Goal: Transaction & Acquisition: Book appointment/travel/reservation

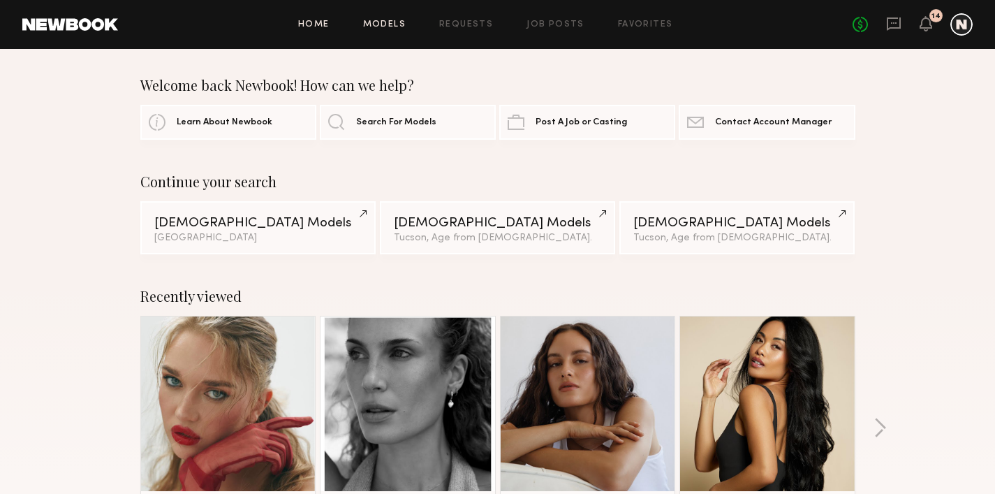
click at [404, 22] on link "Models" at bounding box center [384, 24] width 43 height 9
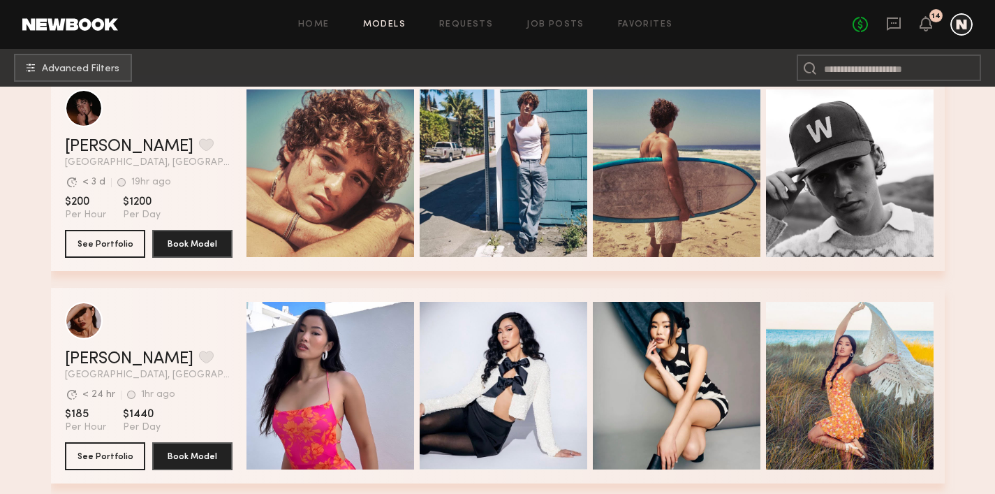
scroll to position [235, 0]
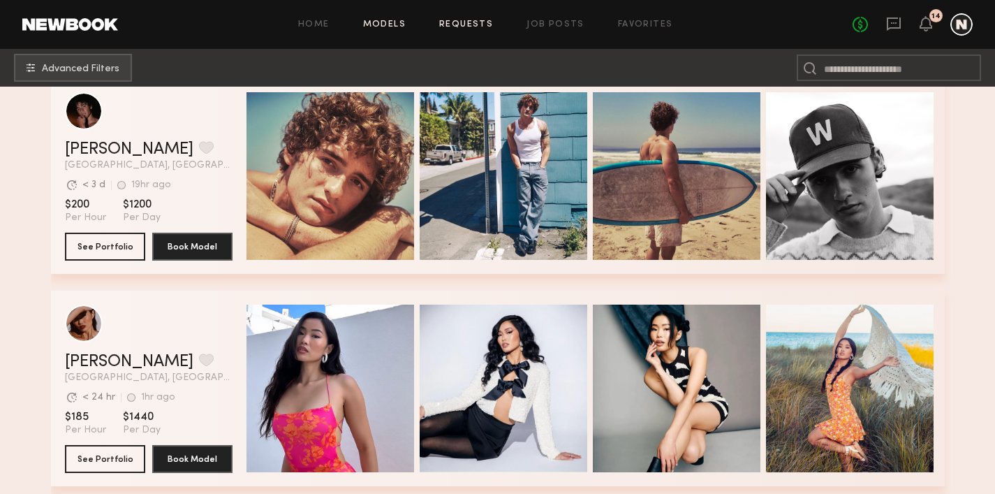
click at [477, 22] on link "Requests" at bounding box center [466, 24] width 54 height 9
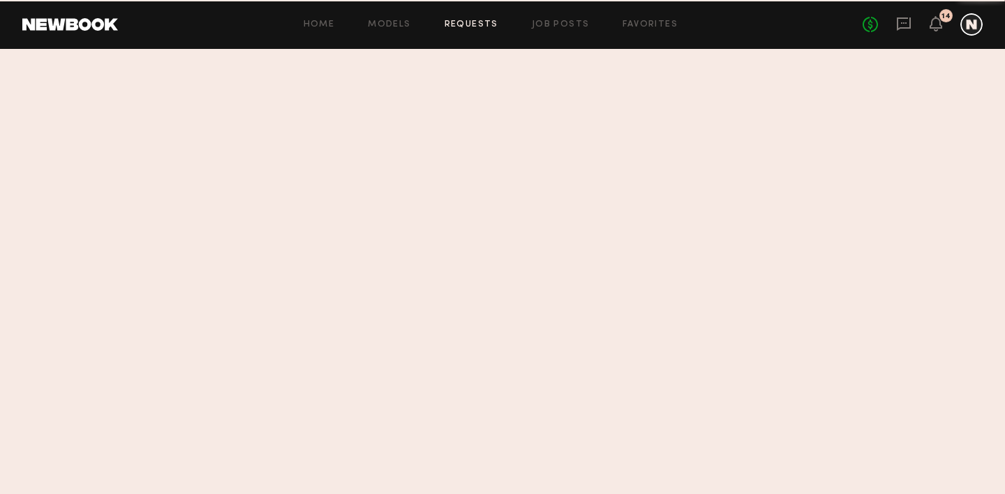
click at [398, 26] on link "Models" at bounding box center [389, 24] width 43 height 9
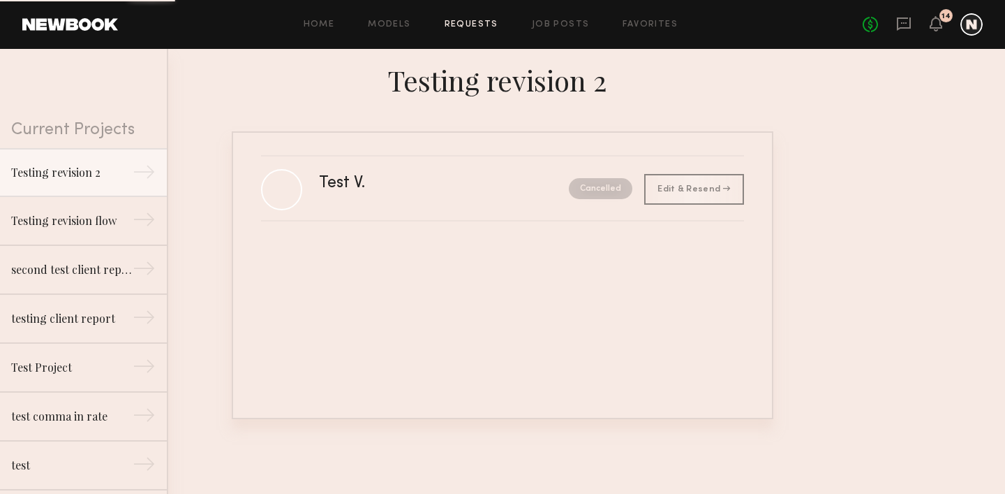
click at [398, 26] on link "Models" at bounding box center [389, 24] width 43 height 9
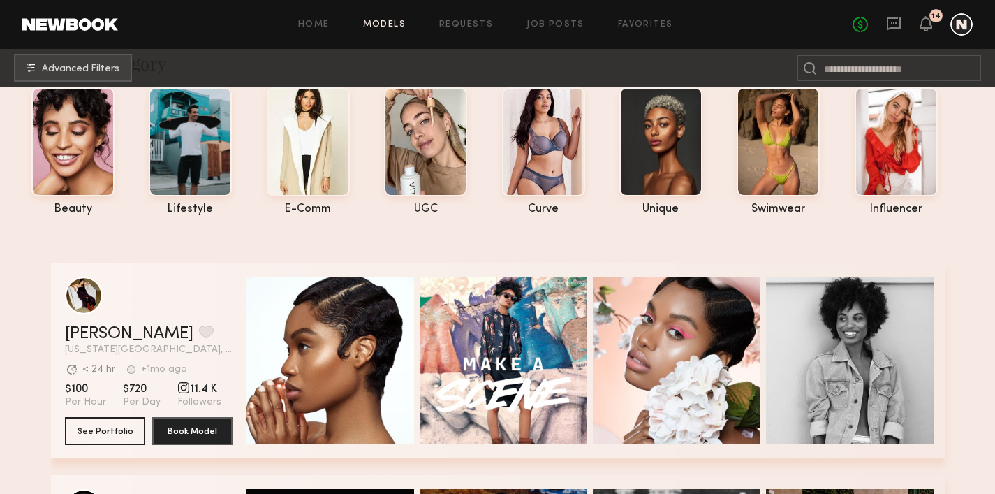
scroll to position [235, 0]
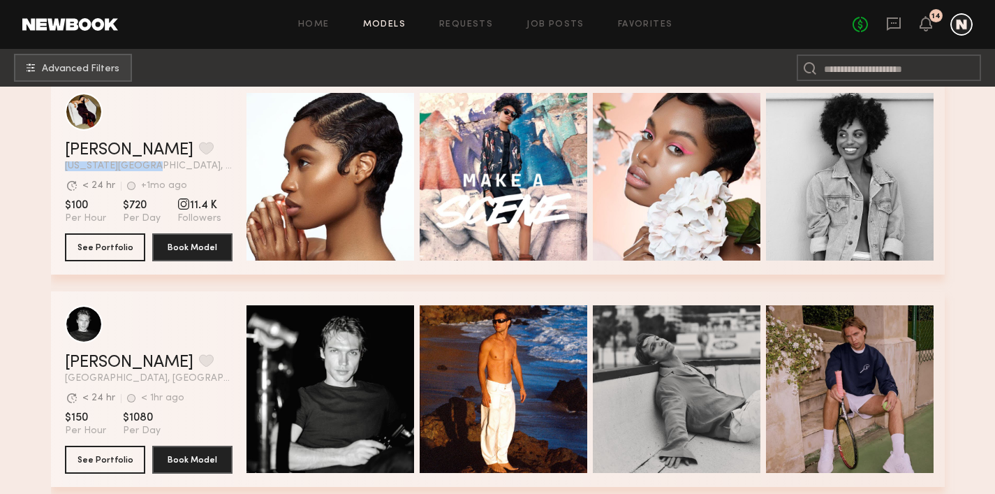
drag, startPoint x: 113, startPoint y: 165, endPoint x: 27, endPoint y: 163, distance: 85.9
click at [51, 163] on div "Charleen F. Favorite New York City, NY Avg. request response time < 24 hr +1mo …" at bounding box center [498, 176] width 894 height 195
click at [51, 168] on div "Charleen F. Favorite New York City, NY Avg. request response time < 24 hr +1mo …" at bounding box center [498, 176] width 894 height 195
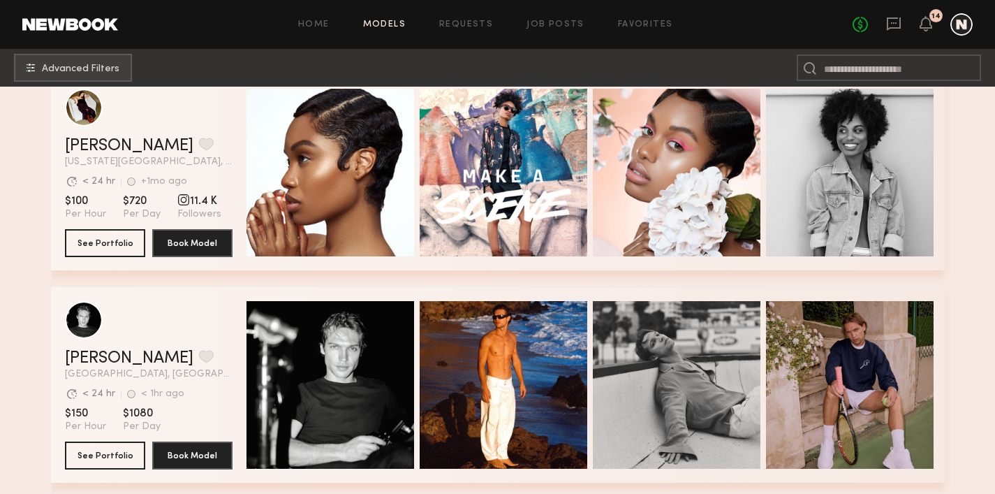
scroll to position [241, 0]
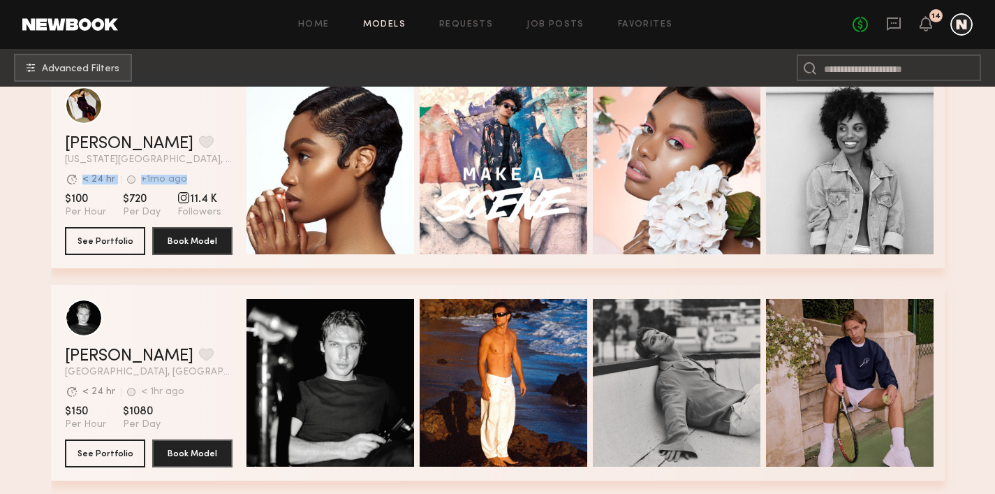
drag, startPoint x: 24, startPoint y: 177, endPoint x: 161, endPoint y: 179, distance: 137.5
click at [161, 179] on div "Charleen F. Favorite New York City, NY Avg. request response time < 24 hr +1mo …" at bounding box center [498, 170] width 894 height 195
click at [165, 177] on section "Avg. request response time < 24 hr +1mo ago Last Online" at bounding box center [149, 179] width 168 height 14
drag, startPoint x: 170, startPoint y: 178, endPoint x: 27, endPoint y: 180, distance: 143.8
click at [51, 180] on div "Charleen F. Favorite New York City, NY Avg. request response time < 24 hr +1mo …" at bounding box center [498, 170] width 894 height 195
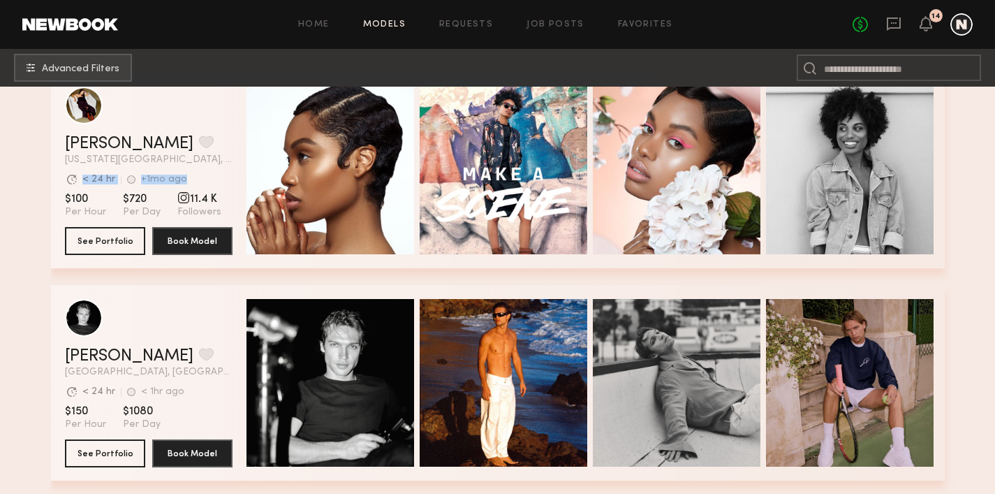
click at [159, 175] on section "Avg. request response time < 24 hr +1mo ago Last Online" at bounding box center [149, 179] width 168 height 14
drag, startPoint x: 168, startPoint y: 177, endPoint x: 40, endPoint y: 174, distance: 127.8
click at [65, 174] on section "Avg. request response time < 24 hr +1mo ago Last Online" at bounding box center [149, 179] width 168 height 14
click at [173, 176] on section "Avg. request response time < 24 hr +1mo ago Last Online" at bounding box center [149, 179] width 168 height 14
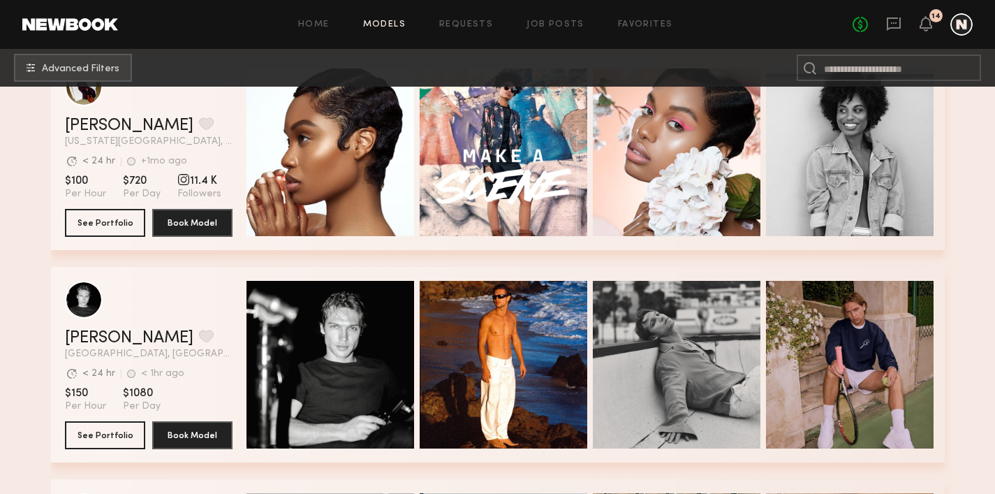
scroll to position [260, 0]
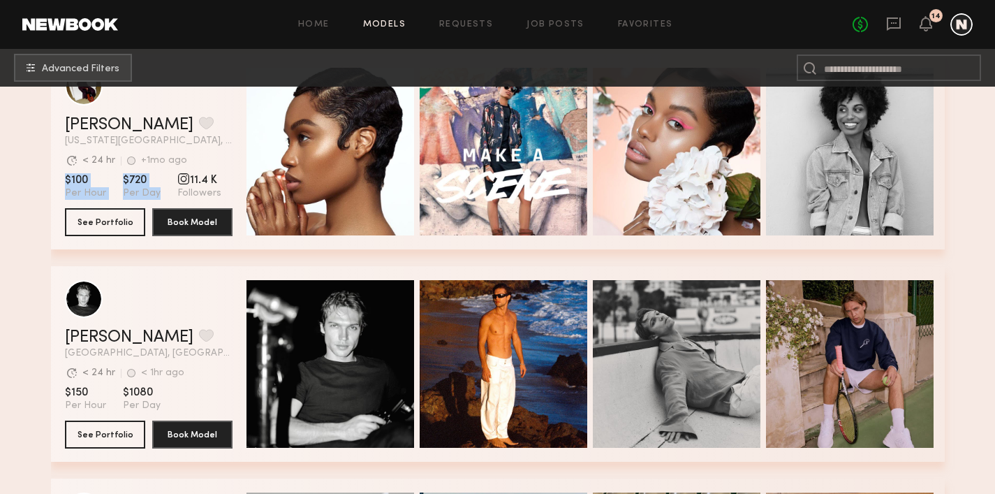
drag, startPoint x: 25, startPoint y: 180, endPoint x: 124, endPoint y: 195, distance: 99.6
click at [124, 195] on div "Charleen F. Favorite New York City, NY Avg. request response time < 24 hr +1mo …" at bounding box center [498, 151] width 894 height 195
click at [51, 198] on div "Charleen F. Favorite New York City, NY Avg. request response time < 24 hr +1mo …" at bounding box center [498, 151] width 894 height 195
drag, startPoint x: 157, startPoint y: 155, endPoint x: 28, endPoint y: 161, distance: 129.3
click at [51, 161] on div "Charleen F. Favorite New York City, NY Avg. request response time < 24 hr +1mo …" at bounding box center [498, 151] width 894 height 195
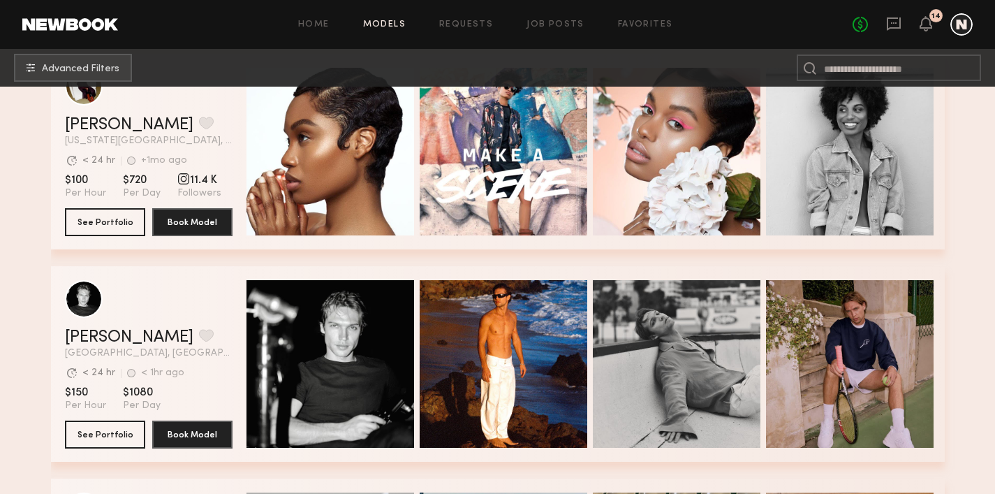
click at [51, 153] on div "Charleen F. Favorite New York City, NY Avg. request response time < 24 hr +1mo …" at bounding box center [498, 151] width 894 height 195
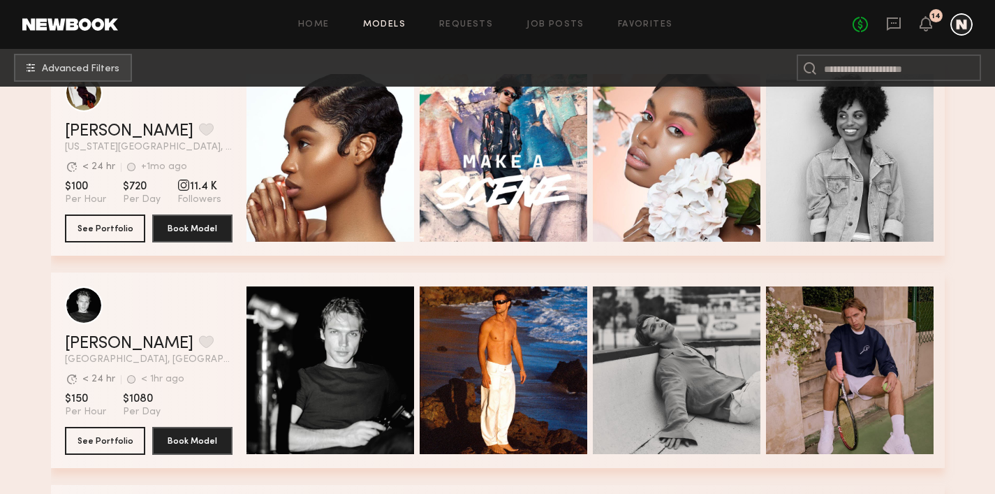
scroll to position [247, 0]
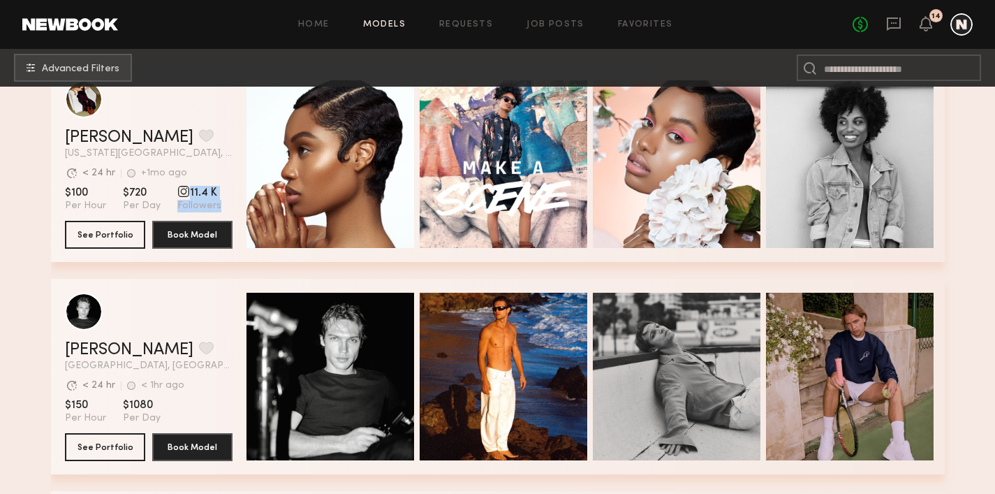
drag, startPoint x: 183, startPoint y: 204, endPoint x: 142, endPoint y: 184, distance: 45.3
click at [142, 184] on section "Charleen F. Favorite New York City, NY Avg. request response time < 24 hr +1mo …" at bounding box center [149, 163] width 168 height 195
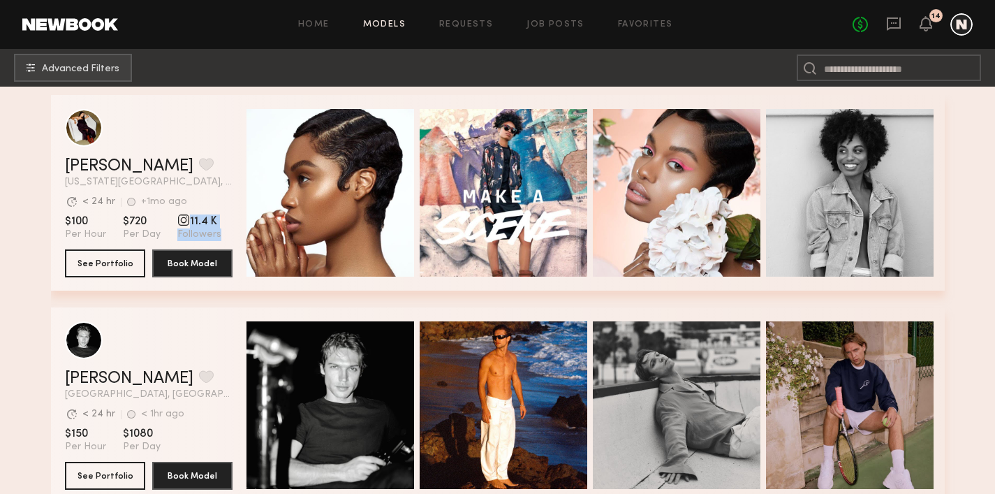
scroll to position [216, 0]
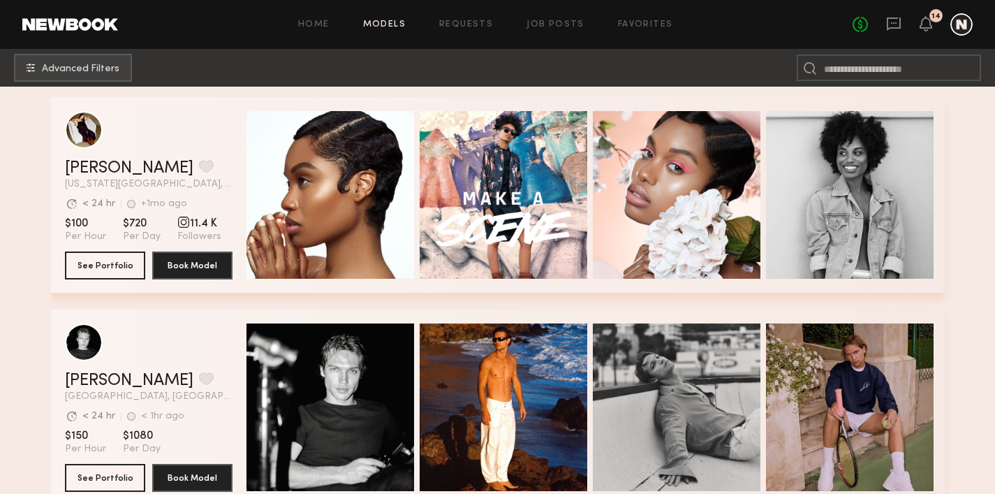
click at [194, 225] on section "$100 Per Hour $720 Per Day 11.4 K Followers" at bounding box center [149, 229] width 168 height 27
drag, startPoint x: 192, startPoint y: 231, endPoint x: 142, endPoint y: 221, distance: 51.2
click at [142, 221] on section "$100 Per Hour $720 Per Day 11.4 K Followers" at bounding box center [149, 229] width 168 height 27
click at [200, 219] on div "Charleen F. Favorite New York City, NY Avg. request response time < 24 hr +1mo …" at bounding box center [498, 194] width 894 height 195
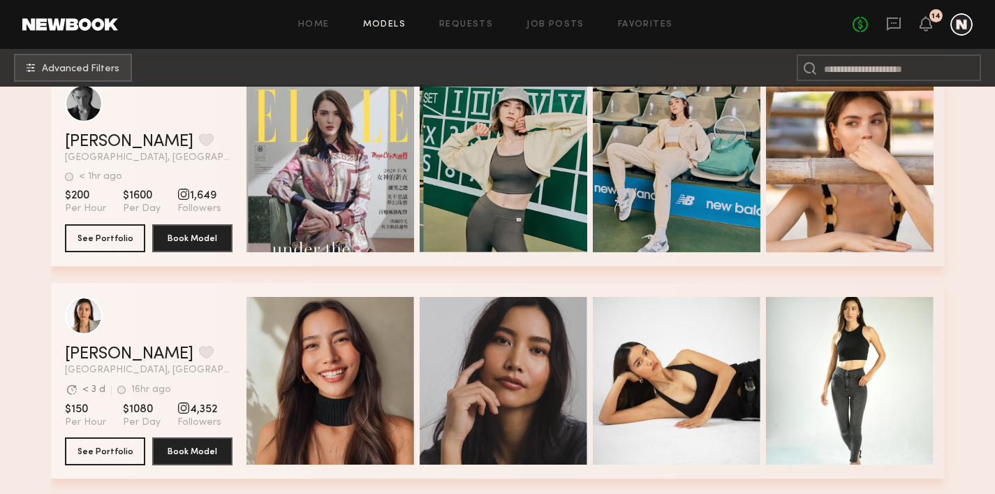
scroll to position [649, 0]
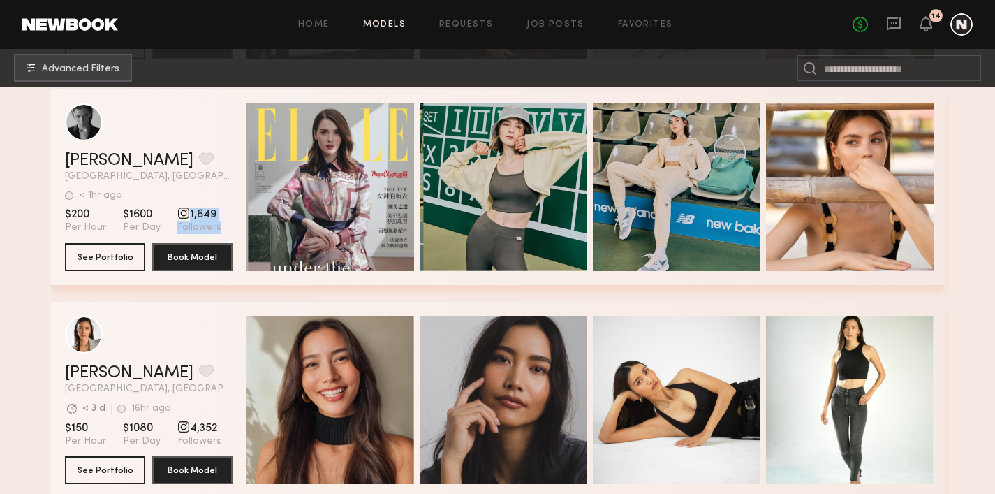
drag, startPoint x: 184, startPoint y: 228, endPoint x: 137, endPoint y: 207, distance: 51.0
click at [137, 207] on section "$200 Per Hour $1600 Per Day 1,649 Followers" at bounding box center [149, 220] width 168 height 27
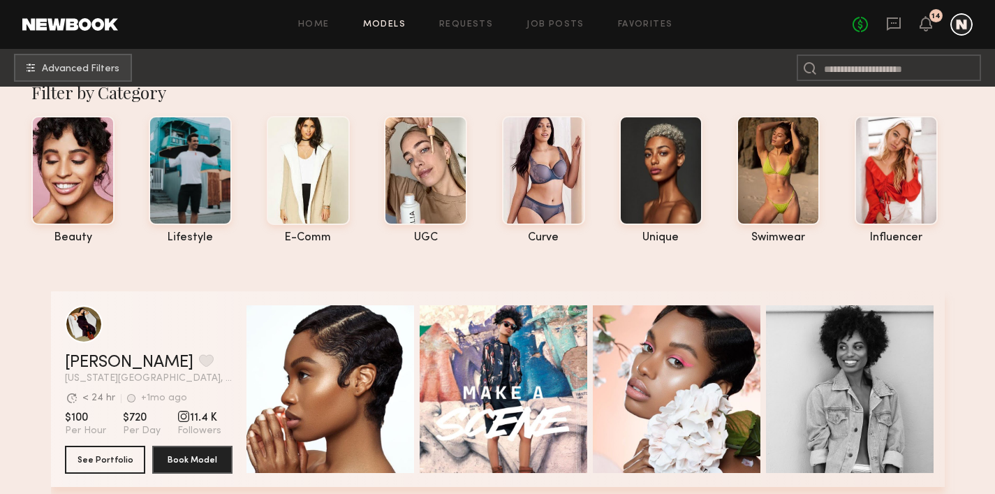
scroll to position [27, 0]
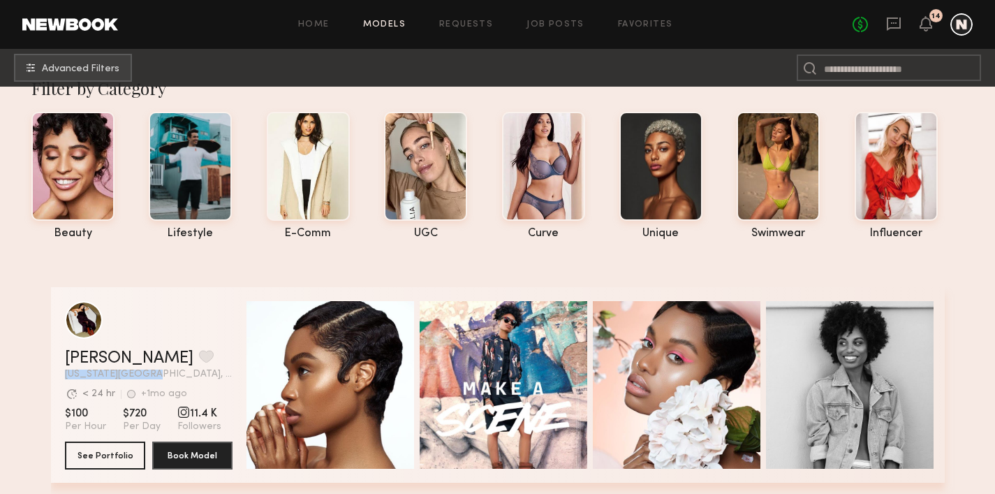
drag, startPoint x: 123, startPoint y: 369, endPoint x: 32, endPoint y: 375, distance: 91.0
click at [65, 375] on span "New York City, NY" at bounding box center [149, 374] width 168 height 10
click at [156, 372] on span "New York City, NY" at bounding box center [149, 374] width 168 height 10
click at [66, 67] on span "Advanced Filters" at bounding box center [80, 69] width 77 height 10
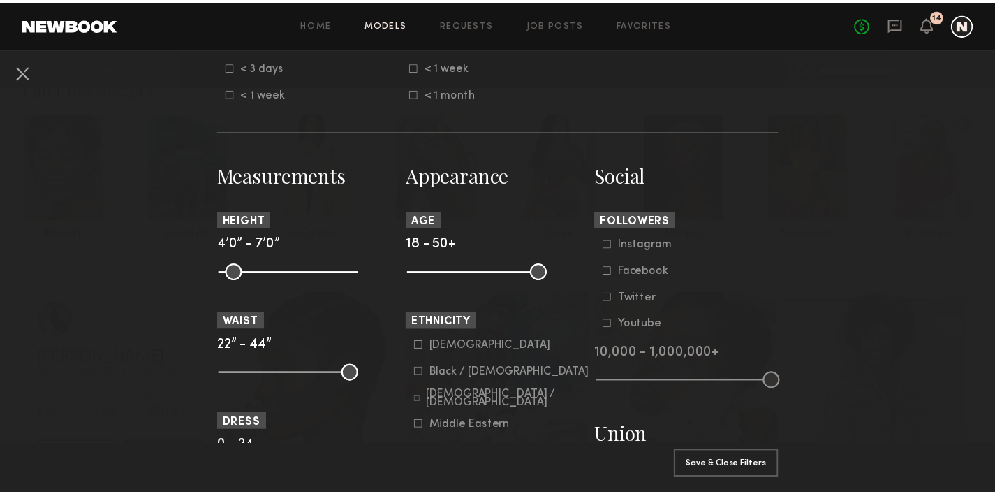
scroll to position [0, 0]
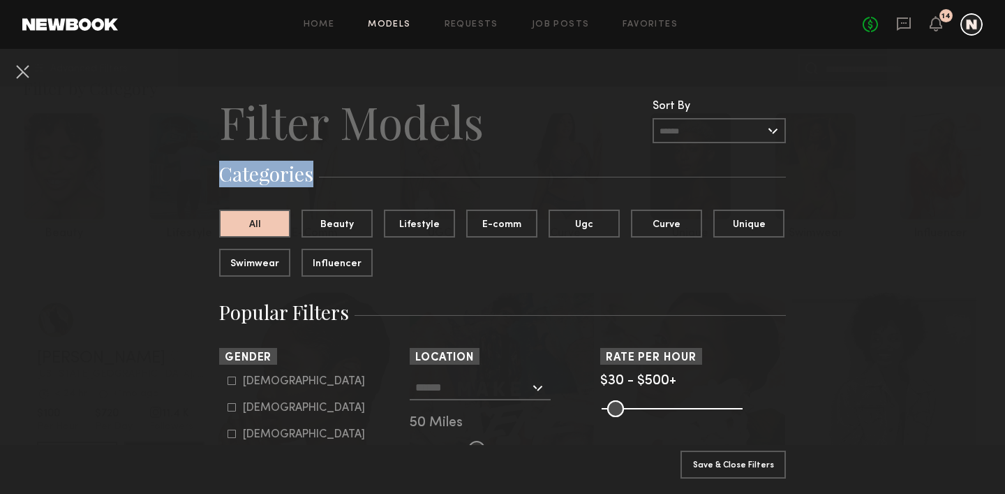
drag, startPoint x: 309, startPoint y: 177, endPoint x: 220, endPoint y: 180, distance: 89.4
click at [220, 180] on h3 "Categories" at bounding box center [502, 174] width 567 height 27
click at [27, 68] on button at bounding box center [22, 71] width 22 height 22
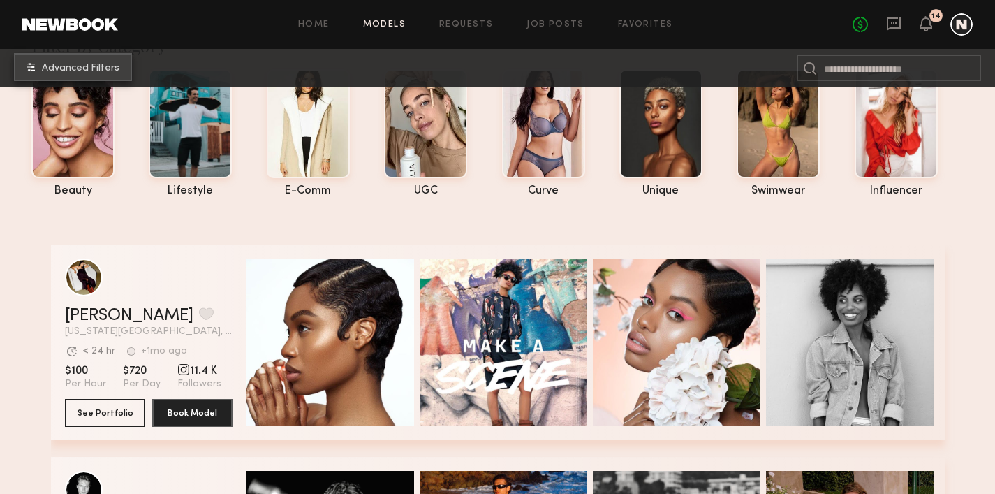
scroll to position [121, 0]
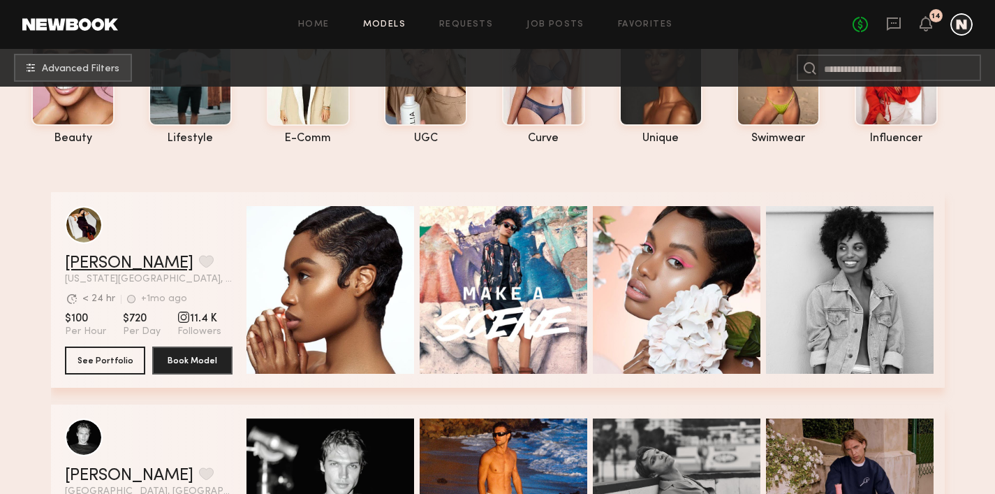
click at [77, 264] on link "Charleen F." at bounding box center [129, 263] width 128 height 17
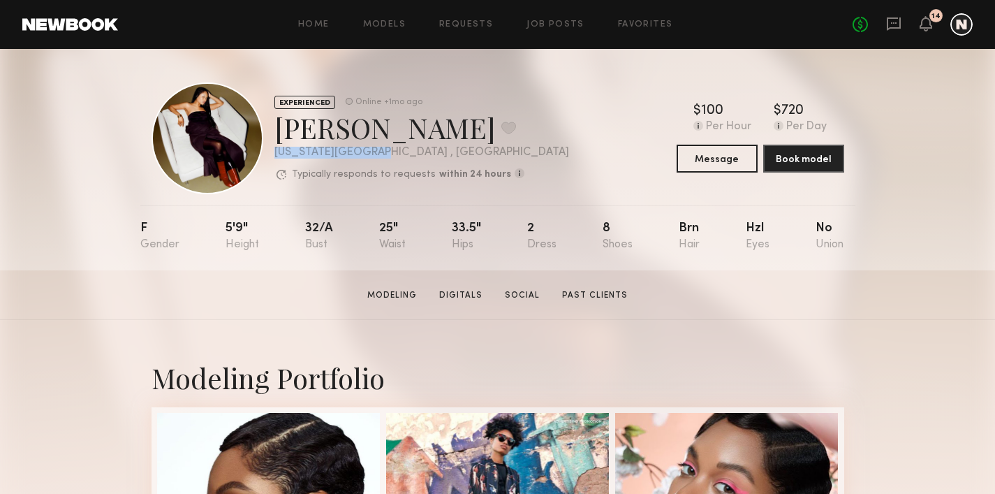
drag, startPoint x: 404, startPoint y: 151, endPoint x: 274, endPoint y: 154, distance: 129.9
click at [274, 154] on div "[US_STATE][GEOGRAPHIC_DATA] , [GEOGRAPHIC_DATA]" at bounding box center [421, 153] width 295 height 12
drag, startPoint x: 686, startPoint y: 101, endPoint x: 754, endPoint y: 118, distance: 70.6
click at [754, 118] on div "EXPERIENCED Online +1mo ago Charleen F. Favorite New York City , NY Typically r…" at bounding box center [497, 138] width 693 height 112
drag, startPoint x: 841, startPoint y: 131, endPoint x: 668, endPoint y: 108, distance: 174.7
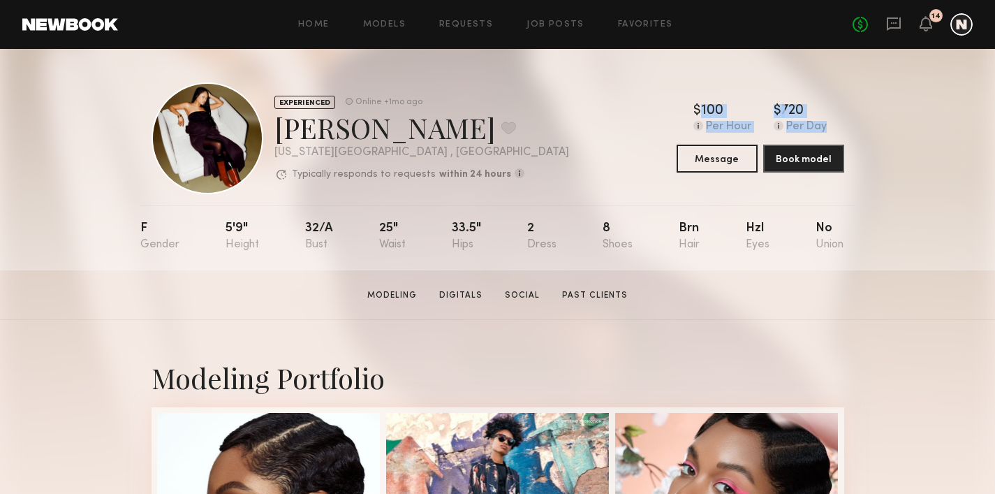
click at [668, 108] on div "EXPERIENCED Online +1mo ago Charleen F. Favorite New York City , NY Typically r…" at bounding box center [497, 138] width 693 height 112
click at [669, 108] on div "EXPERIENCED Online +1mo ago Charleen F. Favorite New York City , NY Typically r…" at bounding box center [497, 138] width 693 height 112
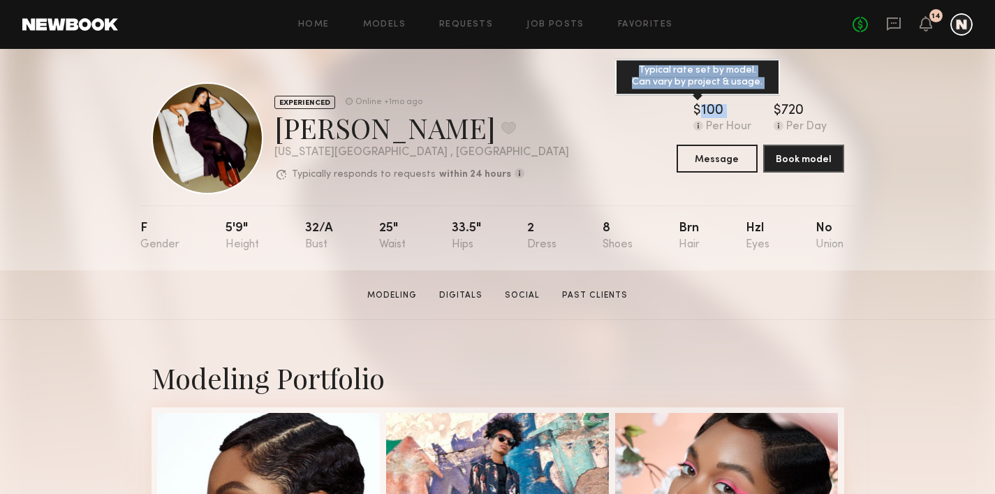
drag, startPoint x: 692, startPoint y: 107, endPoint x: 733, endPoint y: 119, distance: 43.1
click at [733, 119] on div "$ Typical rate set by model. Can vary by project & usage. 100 Per Hour $ Typica…" at bounding box center [760, 118] width 168 height 29
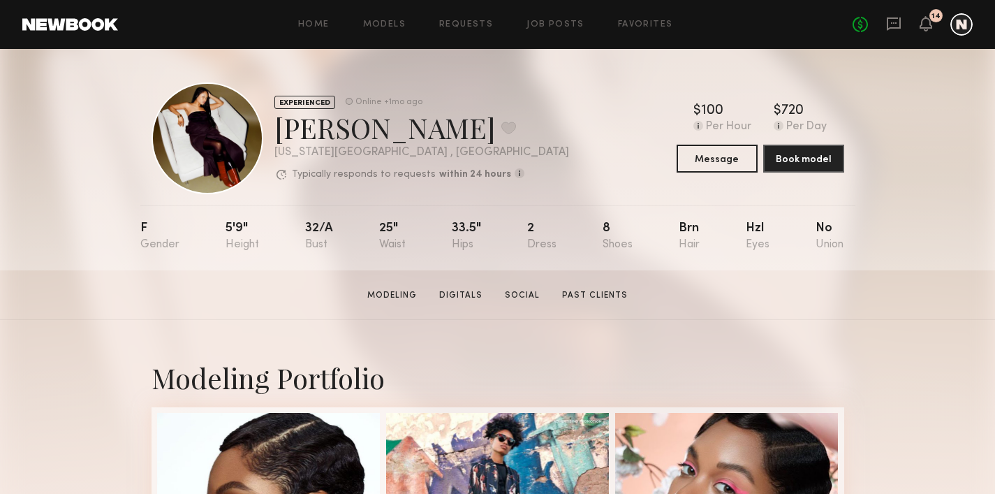
click at [842, 126] on div "$ Typical rate set by model. Can vary by project & usage. 100 Per Hour $ Typica…" at bounding box center [760, 118] width 168 height 29
drag, startPoint x: 845, startPoint y: 126, endPoint x: 779, endPoint y: 102, distance: 70.4
click at [773, 100] on nb-model-profile-header "EXPERIENCED Online +1mo ago Charleen F. Favorite New York City , NY Typically r…" at bounding box center [497, 121] width 715 height 145
click at [895, 129] on div "EXPERIENCED Online +1mo ago Charleen F. Favorite New York City , NY Typically r…" at bounding box center [497, 159] width 995 height 221
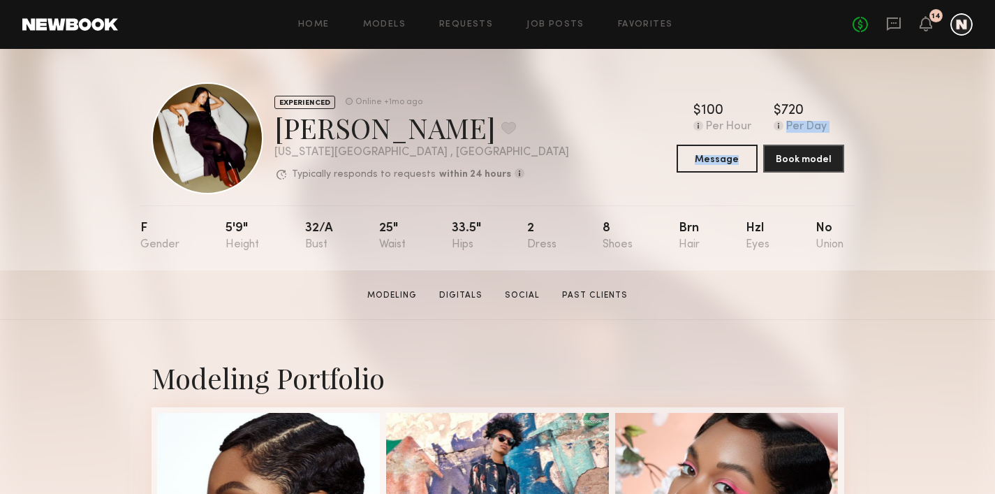
drag, startPoint x: 888, startPoint y: 138, endPoint x: 864, endPoint y: 108, distance: 38.7
click at [864, 108] on div "EXPERIENCED Online +1mo ago Charleen F. Favorite New York City , NY Typically r…" at bounding box center [497, 159] width 995 height 221
click at [889, 128] on div "EXPERIENCED Online +1mo ago Charleen F. Favorite New York City , NY Typically r…" at bounding box center [497, 159] width 995 height 221
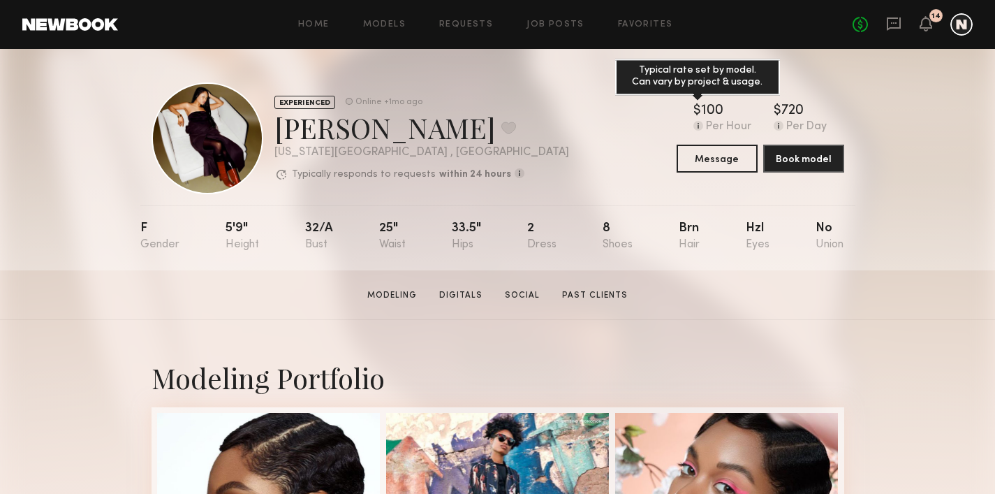
scroll to position [3, 0]
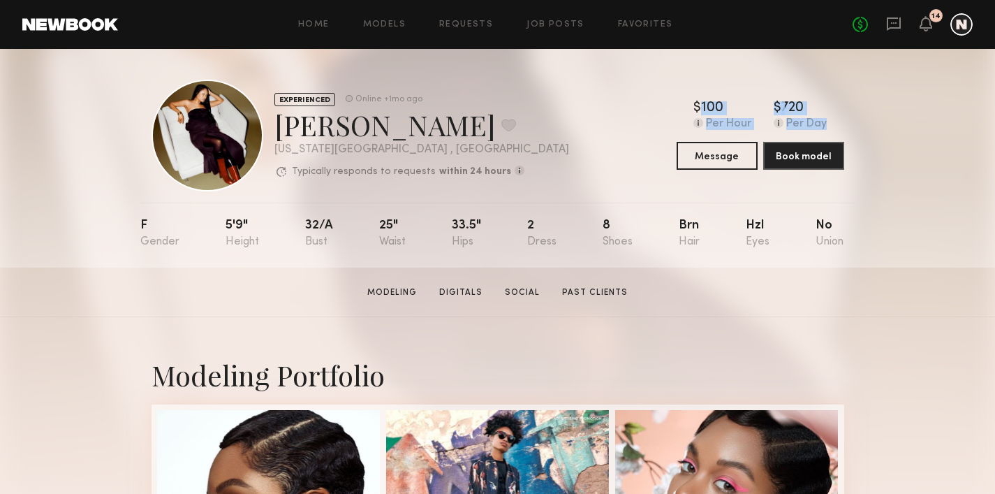
drag, startPoint x: 874, startPoint y: 120, endPoint x: 683, endPoint y: 101, distance: 191.5
click at [683, 101] on div "EXPERIENCED Online +1mo ago Charleen F. Favorite New York City , NY Typically r…" at bounding box center [497, 156] width 995 height 221
click at [926, 124] on div "EXPERIENCED Online +1mo ago Charleen F. Favorite New York City , NY Typically r…" at bounding box center [497, 156] width 995 height 221
drag, startPoint x: 919, startPoint y: 124, endPoint x: 706, endPoint y: 91, distance: 215.4
click at [706, 91] on div "EXPERIENCED Online +1mo ago Charleen F. Favorite New York City , NY Typically r…" at bounding box center [497, 156] width 995 height 221
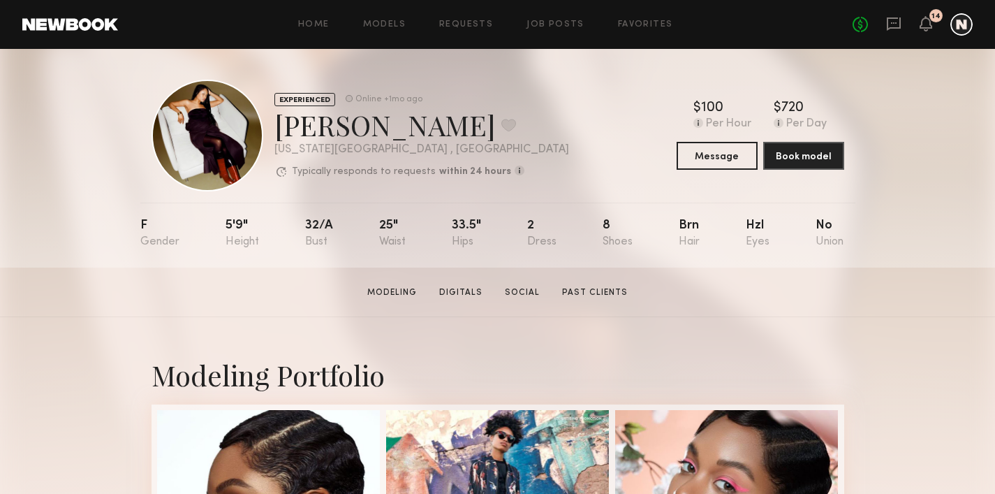
click at [933, 101] on div "EXPERIENCED Online +1mo ago Charleen F. Favorite New York City , NY Typically r…" at bounding box center [497, 156] width 995 height 221
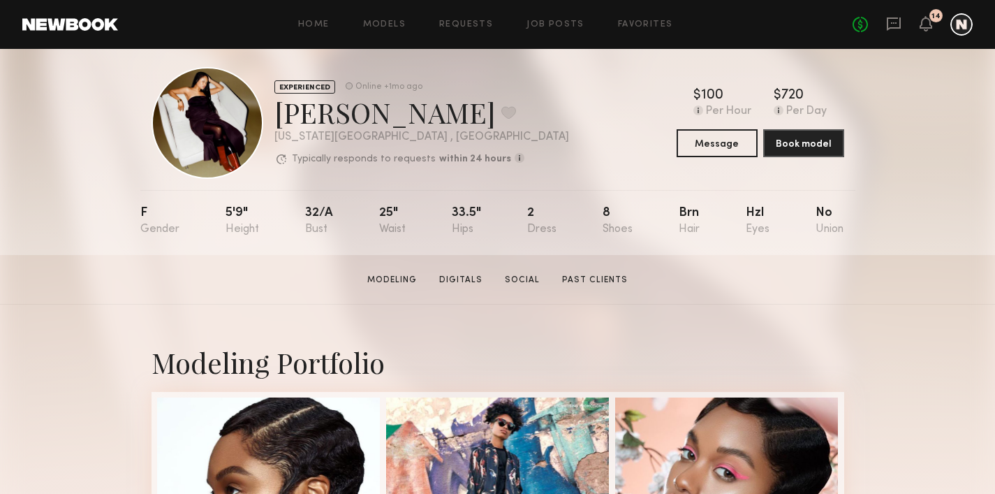
scroll to position [29, 0]
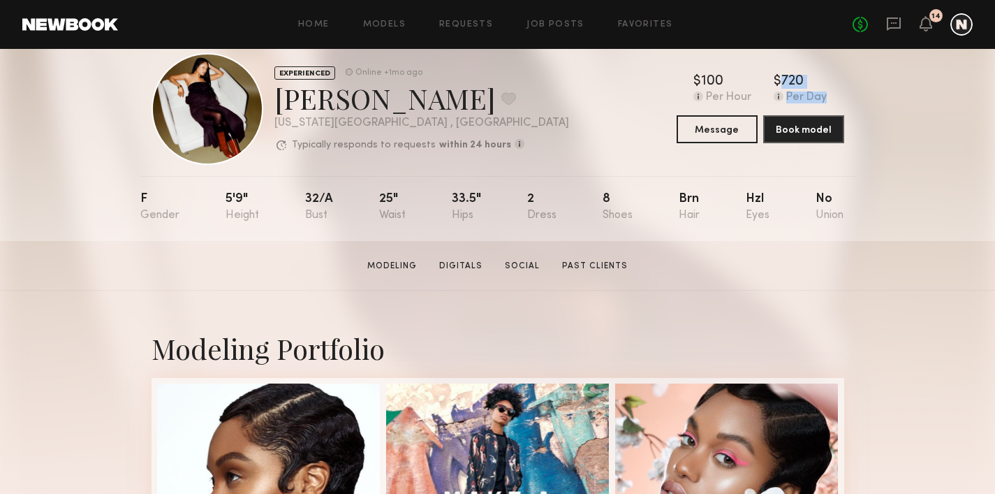
drag, startPoint x: 838, startPoint y: 98, endPoint x: 769, endPoint y: 72, distance: 73.1
click at [769, 72] on div "EXPERIENCED Online +1mo ago Charleen F. Favorite New York City , NY Typically r…" at bounding box center [497, 109] width 693 height 112
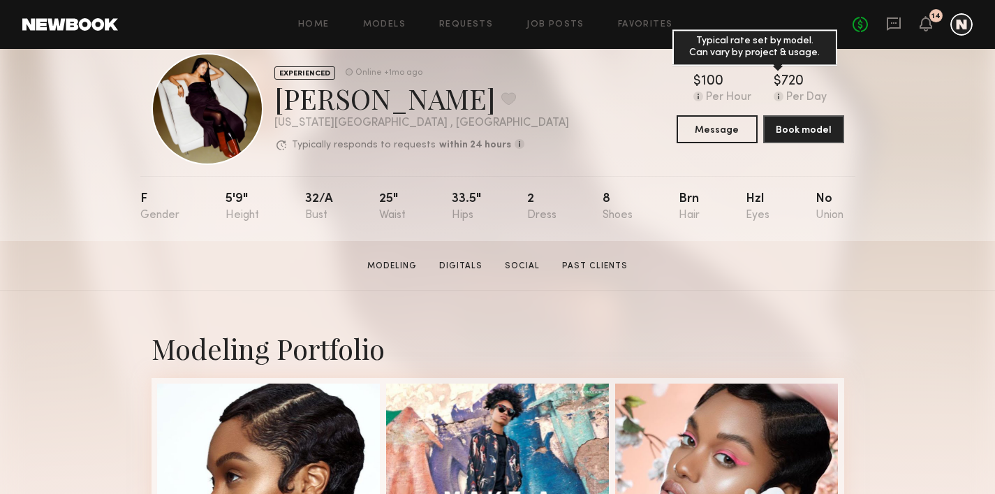
click at [810, 77] on div "$ Typical rate set by model. Can vary by project & usage. 720" at bounding box center [800, 82] width 53 height 14
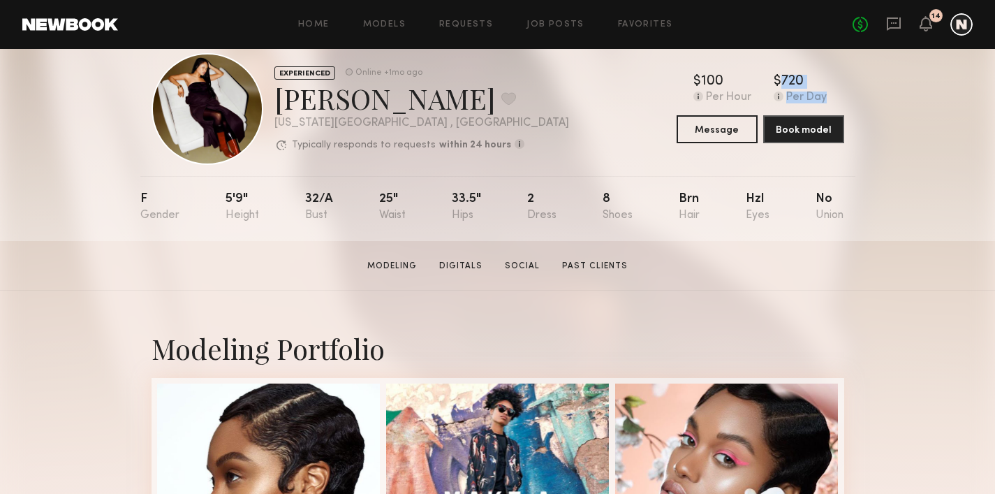
drag, startPoint x: 838, startPoint y: 96, endPoint x: 764, endPoint y: 80, distance: 75.6
click at [764, 80] on div "$ Typical rate set by model. Can vary by project & usage. 100 Per Hour $ Typica…" at bounding box center [760, 89] width 168 height 29
click at [856, 95] on div "EXPERIENCED Online +1mo ago Charleen F. Favorite New York City , NY Typically r…" at bounding box center [497, 130] width 995 height 221
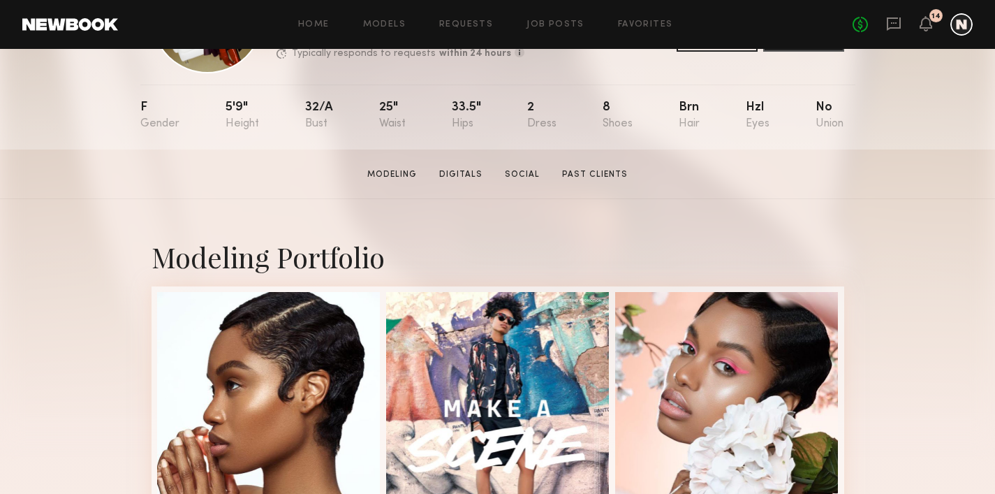
scroll to position [107, 0]
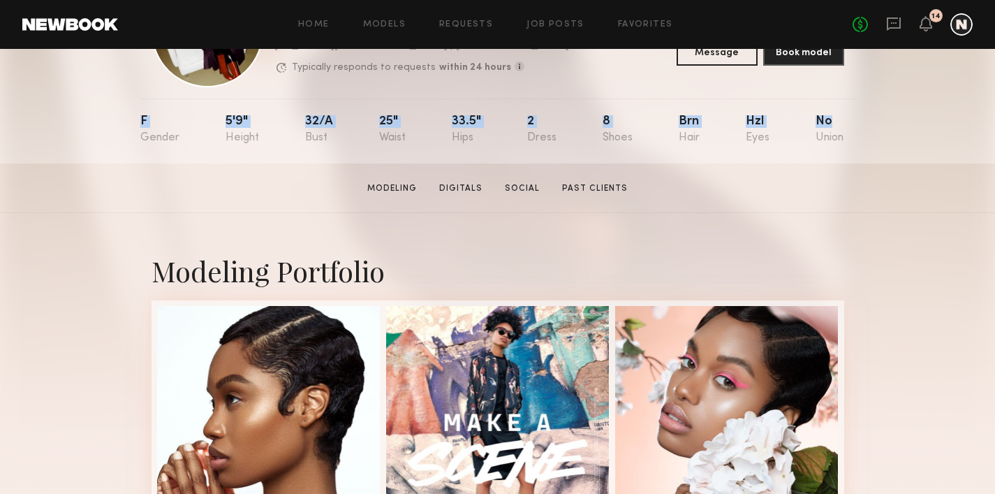
drag, startPoint x: 103, startPoint y: 121, endPoint x: 834, endPoint y: 124, distance: 731.0
click at [834, 124] on div "EXPERIENCED Online +1mo ago Charleen F. Favorite New York City , NY Typically r…" at bounding box center [497, 52] width 995 height 221
click at [663, 151] on div "F 5'9" 32/a 25" 33.5" 2 8 Brn Hzl No" at bounding box center [492, 130] width 704 height 65
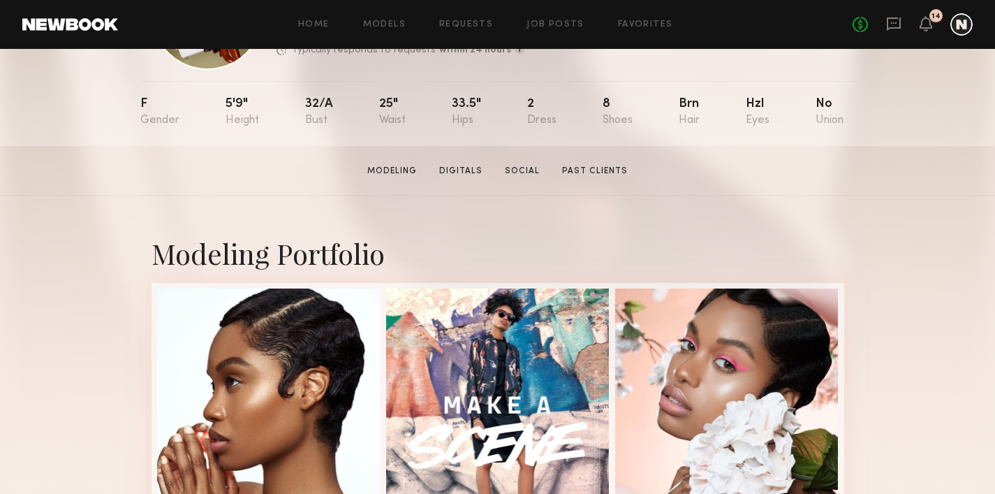
scroll to position [125, 0]
drag, startPoint x: 864, startPoint y: 126, endPoint x: 817, endPoint y: 101, distance: 53.4
click at [817, 101] on div "EXPERIENCED Online +1mo ago Charleen F. Favorite New York City , NY Typically r…" at bounding box center [497, 34] width 995 height 221
click at [850, 114] on nb-model-profile-props "F 5'9" 32/a 25" 33.5" 2 8 Brn Hzl No" at bounding box center [497, 112] width 715 height 65
drag, startPoint x: 855, startPoint y: 126, endPoint x: 813, endPoint y: 98, distance: 50.3
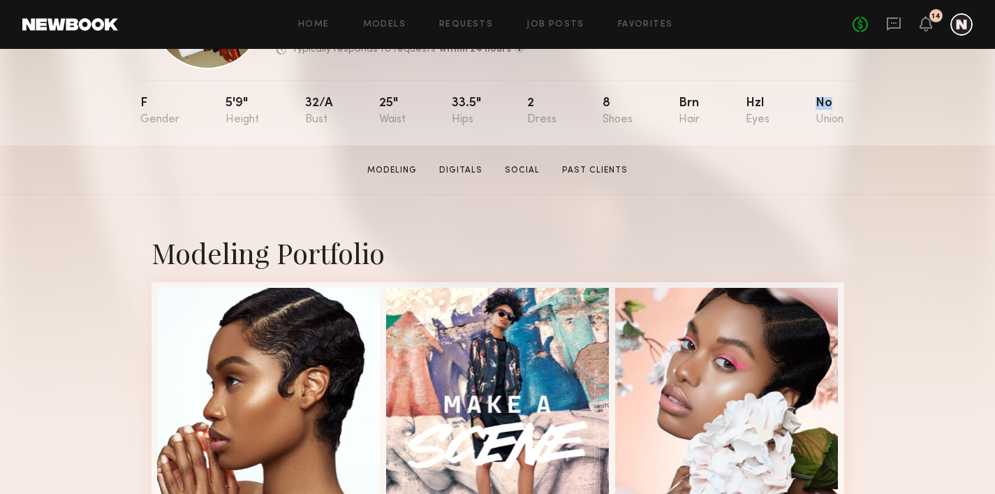
click at [813, 98] on div "EXPERIENCED Online +1mo ago Charleen F. Favorite New York City , NY Typically r…" at bounding box center [497, 34] width 995 height 221
drag, startPoint x: 850, startPoint y: 124, endPoint x: 815, endPoint y: 95, distance: 44.6
click at [815, 95] on nb-model-profile-props "F 5'9" 32/a 25" 33.5" 2 8 Brn Hzl No" at bounding box center [497, 112] width 715 height 65
click at [875, 127] on div "EXPERIENCED Online +1mo ago Charleen F. Favorite New York City , NY Typically r…" at bounding box center [497, 34] width 995 height 221
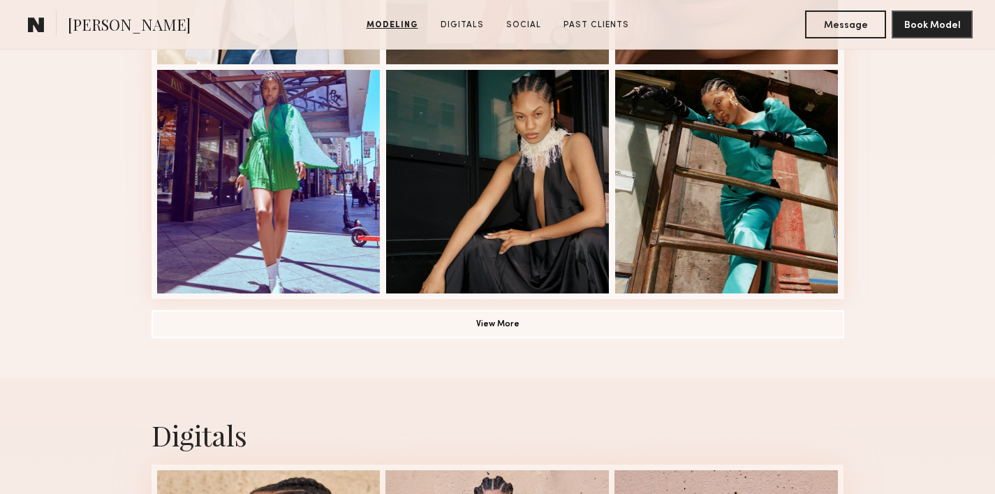
scroll to position [1030, 0]
click at [504, 330] on button "View More" at bounding box center [497, 323] width 693 height 28
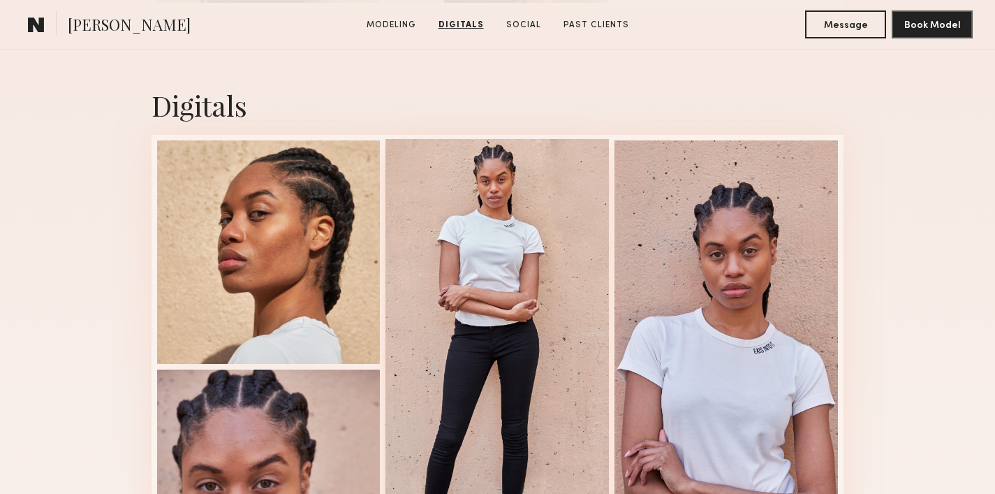
scroll to position [2222, 0]
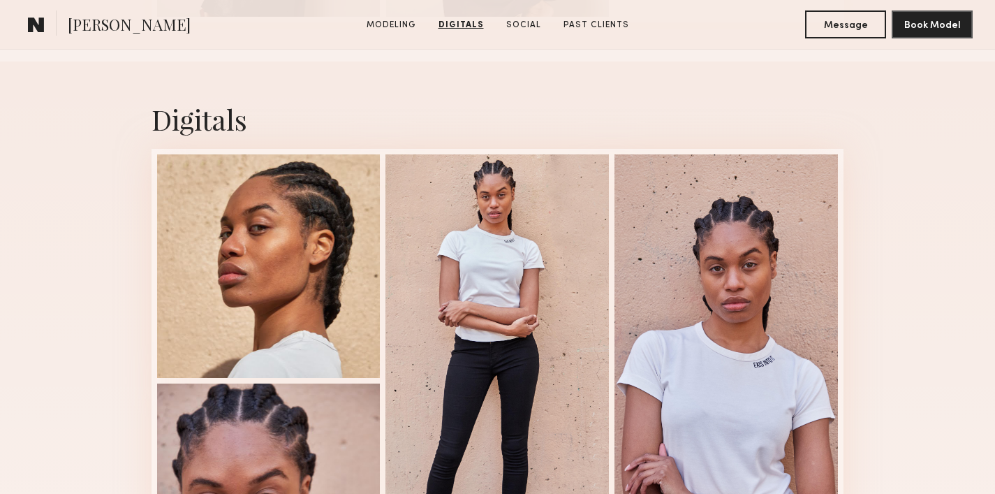
click at [223, 121] on div "Digitals" at bounding box center [497, 119] width 693 height 37
click at [316, 140] on div "Digitals" at bounding box center [497, 356] width 693 height 590
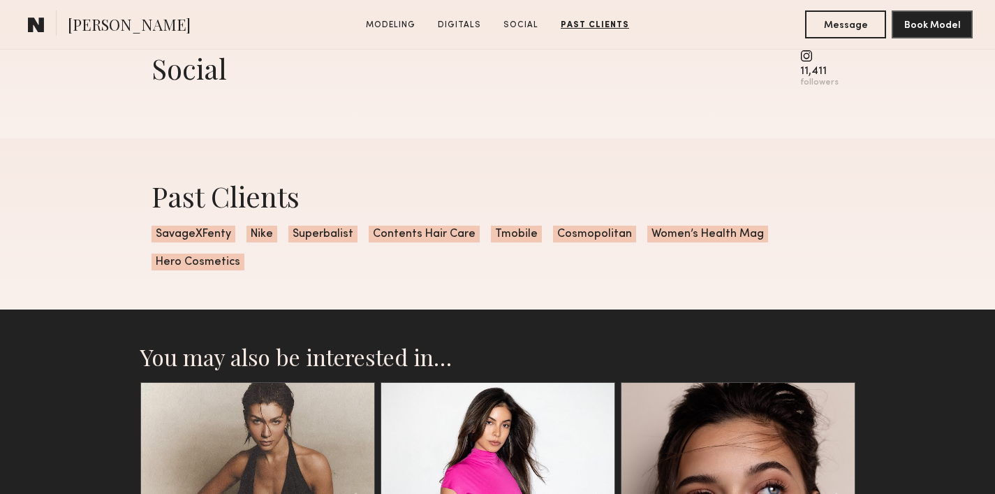
scroll to position [2831, 0]
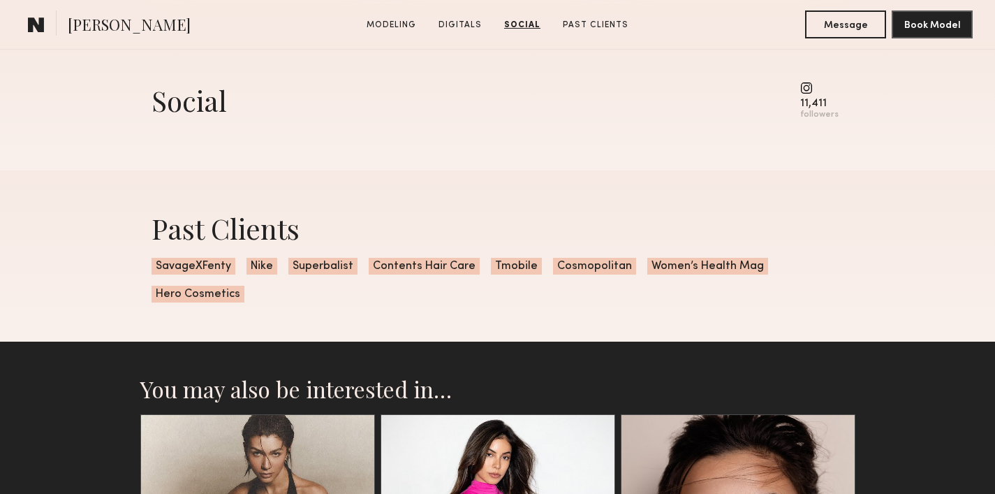
click at [164, 133] on div "Social 11,411 followers" at bounding box center [497, 107] width 693 height 128
drag, startPoint x: 148, startPoint y: 126, endPoint x: 198, endPoint y: 137, distance: 51.5
click at [198, 137] on nb-model-profile-social "Social 11,411 followers" at bounding box center [497, 107] width 715 height 128
click at [195, 138] on div "Social 11,411 followers" at bounding box center [497, 107] width 693 height 128
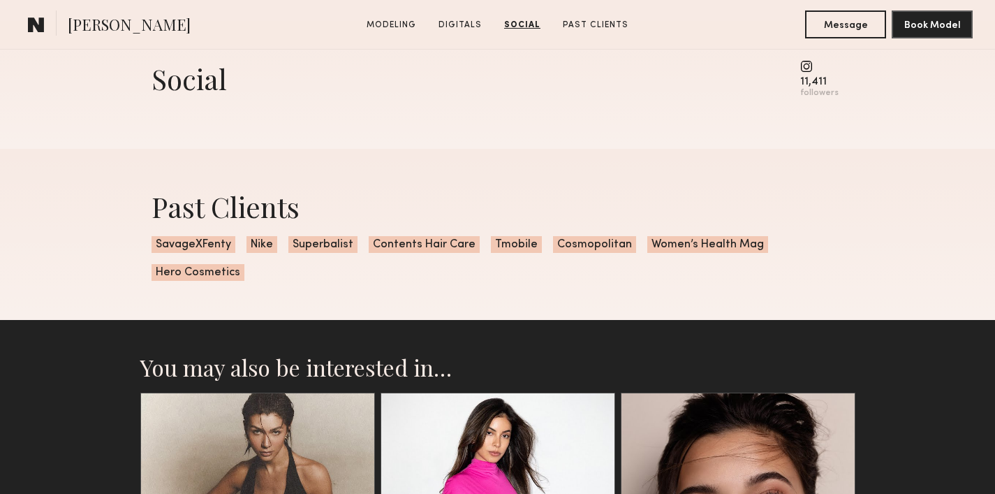
scroll to position [2853, 0]
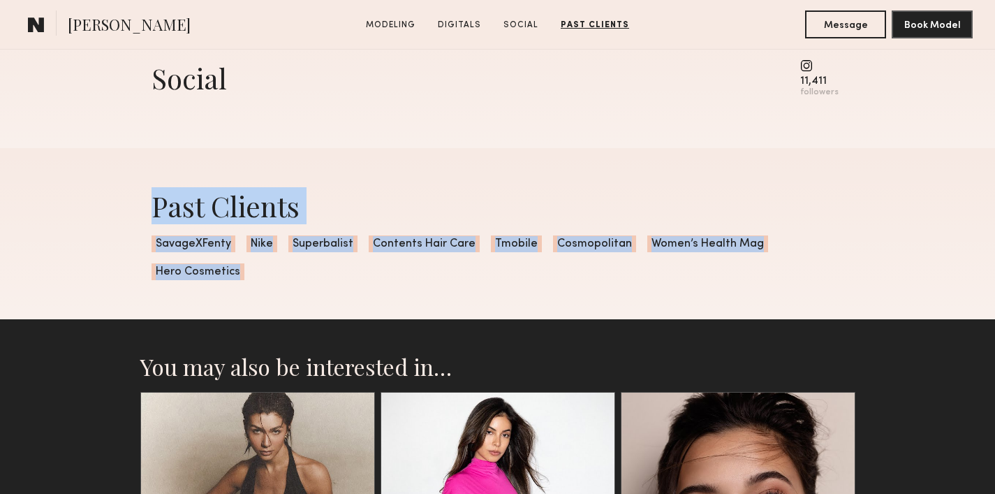
drag, startPoint x: 142, startPoint y: 211, endPoint x: 264, endPoint y: 283, distance: 141.8
click at [264, 283] on div "Past Clients SavageXFenty Nike Superbalist Contents Hair Care Tmobile Cosmopoli…" at bounding box center [497, 233] width 715 height 171
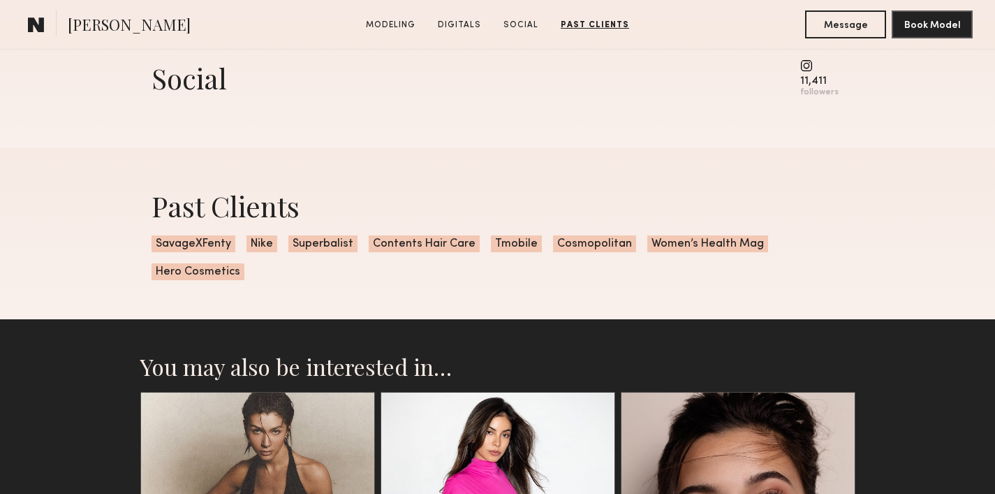
click at [265, 283] on div "Past Clients SavageXFenty Nike Superbalist Contents Hair Care Tmobile Cosmopoli…" at bounding box center [497, 233] width 715 height 171
click at [75, 209] on div "Past Clients SavageXFenty Nike Superbalist Contents Hair Care Tmobile Cosmopoli…" at bounding box center [497, 233] width 995 height 171
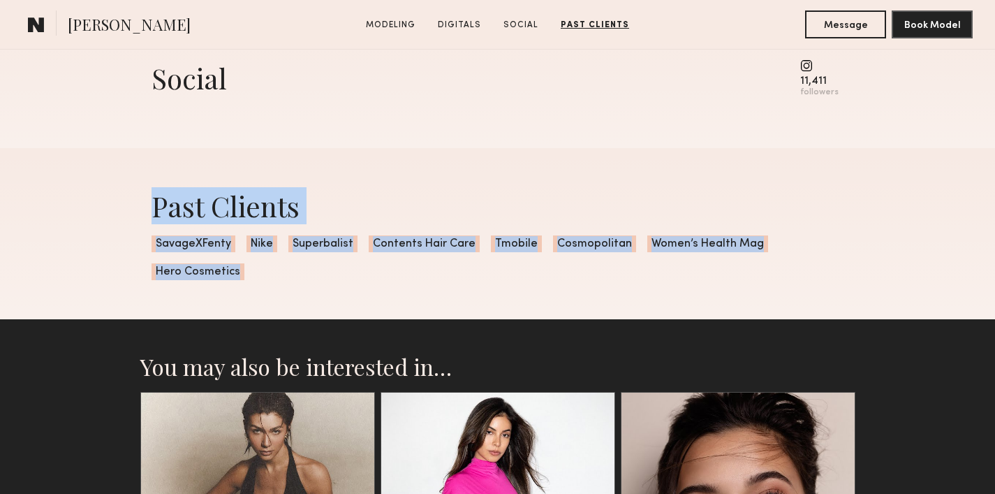
drag, startPoint x: 109, startPoint y: 206, endPoint x: 280, endPoint y: 289, distance: 190.2
click at [280, 289] on div "Past Clients SavageXFenty Nike Superbalist Contents Hair Care Tmobile Cosmopoli…" at bounding box center [497, 233] width 995 height 171
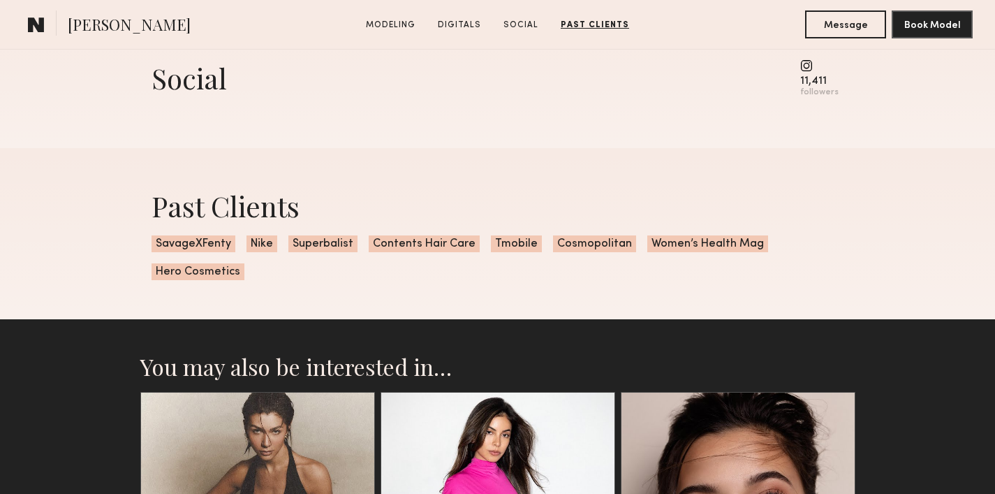
click at [282, 288] on div "Past Clients SavageXFenty Nike Superbalist Contents Hair Care Tmobile Cosmopoli…" at bounding box center [497, 233] width 715 height 171
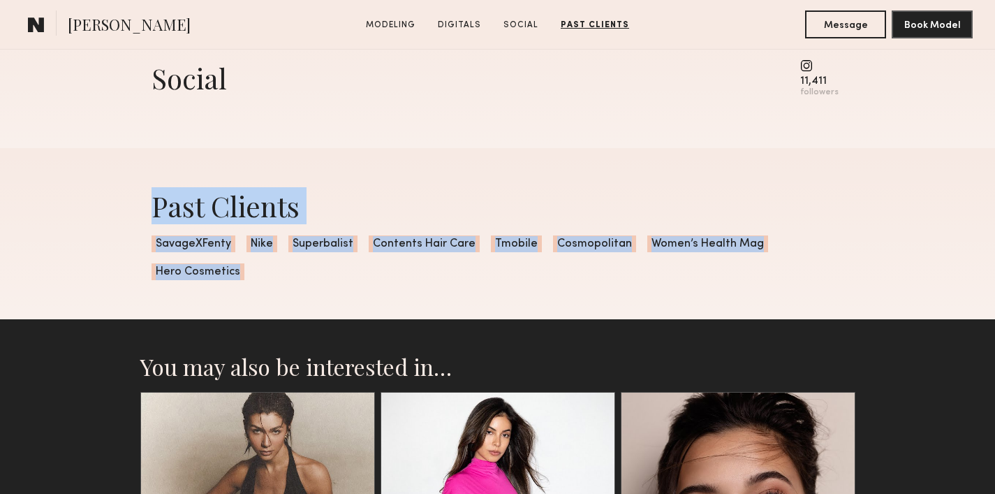
drag, startPoint x: 282, startPoint y: 288, endPoint x: 105, endPoint y: 199, distance: 198.6
click at [105, 199] on div "Past Clients SavageXFenty Nike Superbalist Contents Hair Care Tmobile Cosmopoli…" at bounding box center [497, 233] width 995 height 171
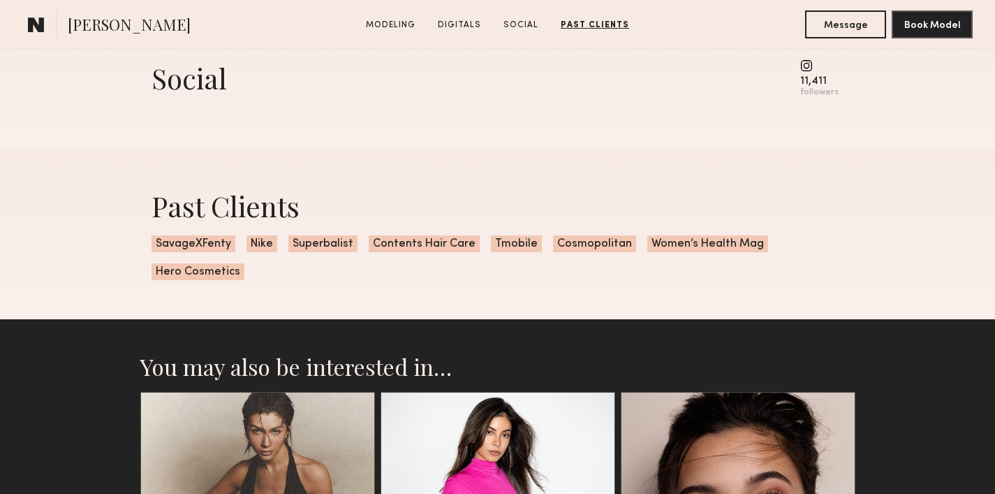
click at [111, 234] on div "Past Clients SavageXFenty Nike Superbalist Contents Hair Care Tmobile Cosmopoli…" at bounding box center [497, 233] width 995 height 171
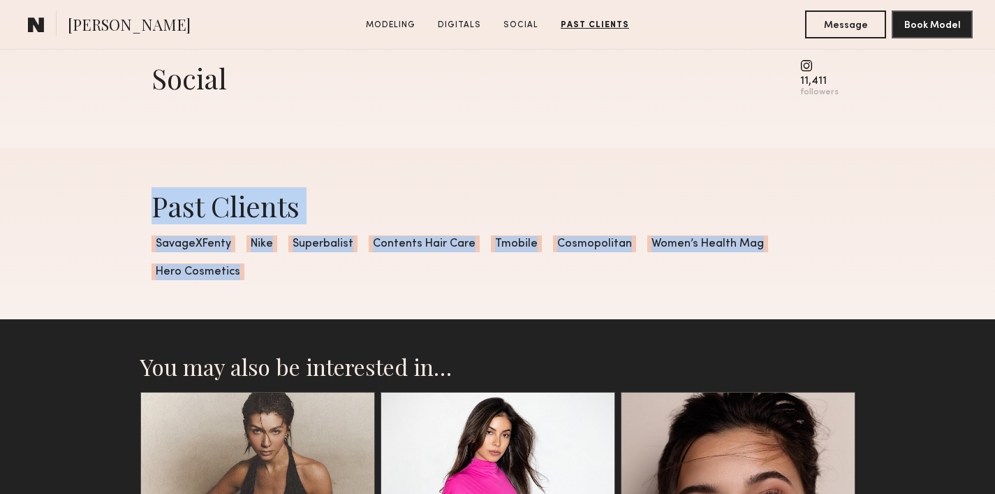
drag, startPoint x: 320, startPoint y: 290, endPoint x: 153, endPoint y: 217, distance: 182.6
click at [153, 217] on div "Past Clients SavageXFenty Nike Superbalist Contents Hair Care Tmobile Cosmopoli…" at bounding box center [497, 233] width 715 height 171
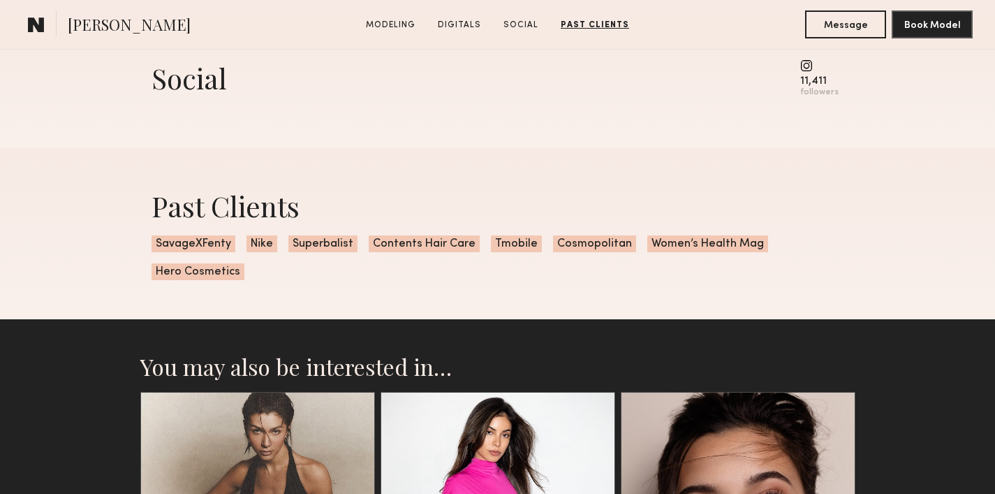
click at [401, 277] on div "Past Clients SavageXFenty Nike Superbalist Contents Hair Care Tmobile Cosmopoli…" at bounding box center [497, 233] width 715 height 171
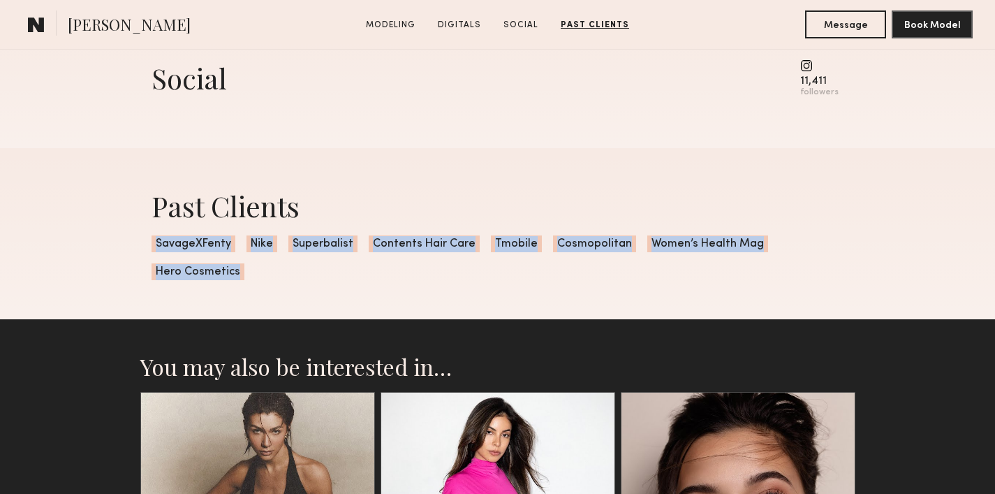
drag, startPoint x: 347, startPoint y: 270, endPoint x: 142, endPoint y: 249, distance: 205.7
click at [142, 249] on div "Past Clients SavageXFenty Nike Superbalist Contents Hair Care Tmobile Cosmopoli…" at bounding box center [497, 233] width 715 height 171
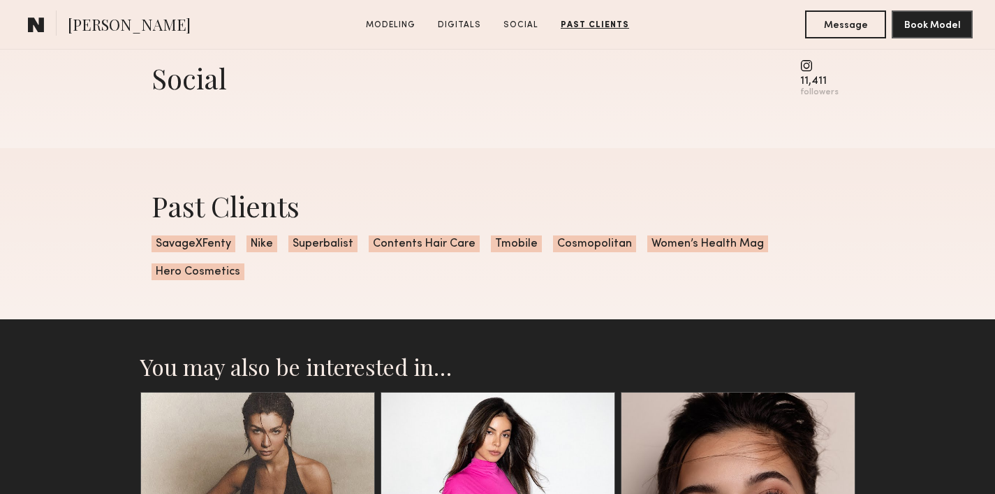
click at [397, 285] on div "Past Clients SavageXFenty Nike Superbalist Contents Hair Care Tmobile Cosmopoli…" at bounding box center [497, 233] width 715 height 171
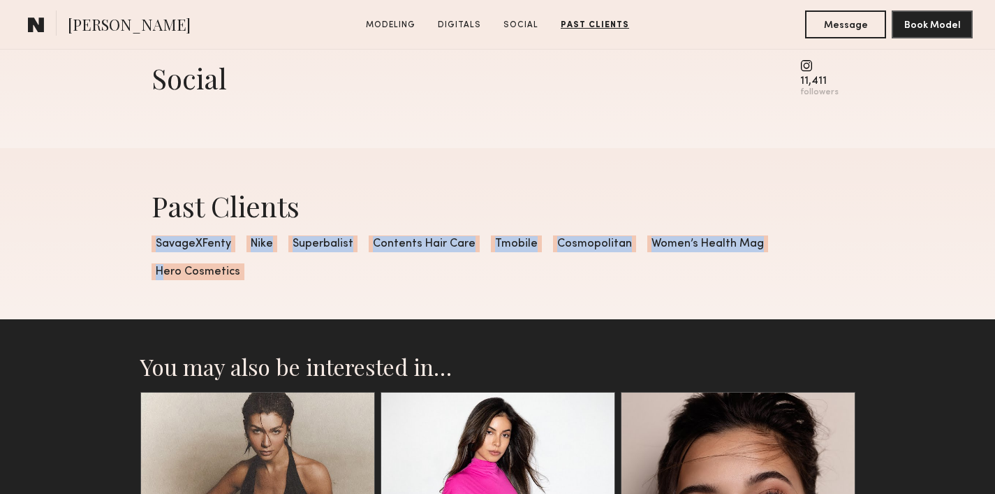
click at [397, 285] on div "Past Clients SavageXFenty Nike Superbalist Contents Hair Care Tmobile Cosmopoli…" at bounding box center [497, 233] width 715 height 171
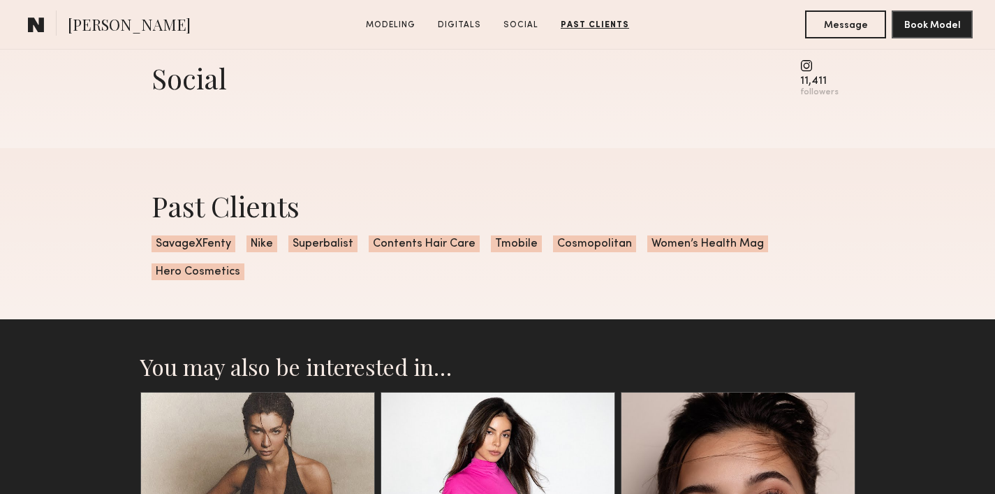
click at [397, 285] on div "Past Clients SavageXFenty Nike Superbalist Contents Hair Care Tmobile Cosmopoli…" at bounding box center [497, 233] width 715 height 171
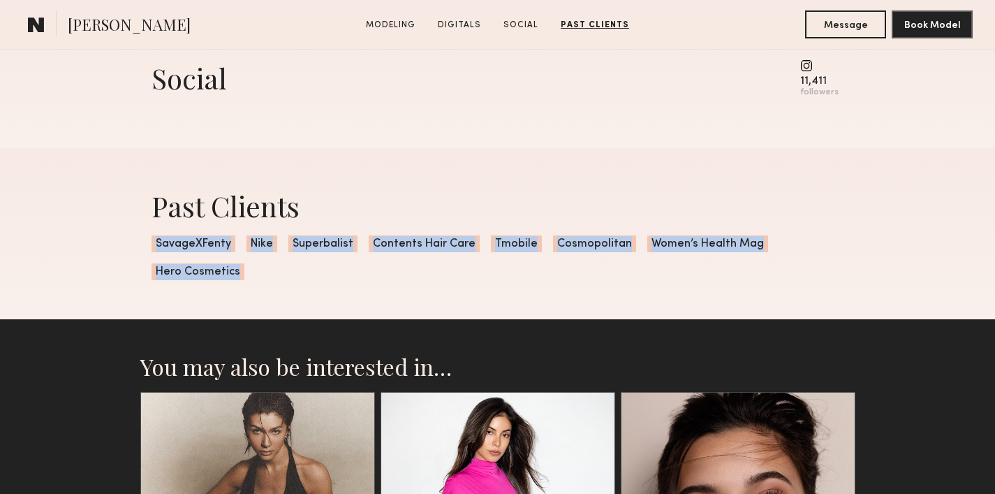
drag, startPoint x: 114, startPoint y: 244, endPoint x: 293, endPoint y: 282, distance: 183.3
click at [293, 282] on div "Past Clients SavageXFenty Nike Superbalist Contents Hair Care Tmobile Cosmopoli…" at bounding box center [497, 233] width 995 height 171
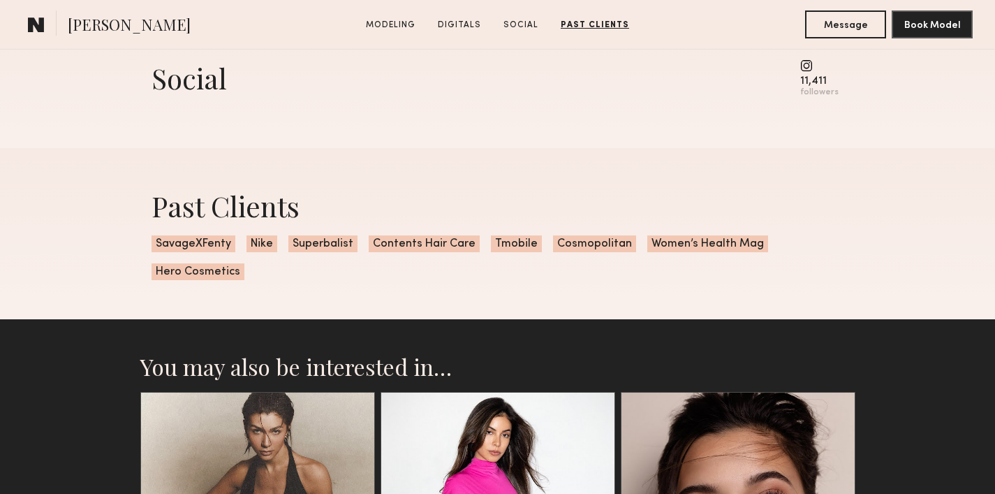
click at [284, 288] on div "Past Clients SavageXFenty Nike Superbalist Contents Hair Care Tmobile Cosmopoli…" at bounding box center [497, 233] width 715 height 171
click at [155, 244] on span "SavageXFenty" at bounding box center [193, 243] width 84 height 17
drag, startPoint x: 153, startPoint y: 241, endPoint x: 228, endPoint y: 246, distance: 74.9
click at [227, 245] on span "SavageXFenty" at bounding box center [193, 243] width 84 height 17
click at [356, 293] on div "Past Clients SavageXFenty Nike Superbalist Contents Hair Care Tmobile Cosmopoli…" at bounding box center [497, 233] width 715 height 171
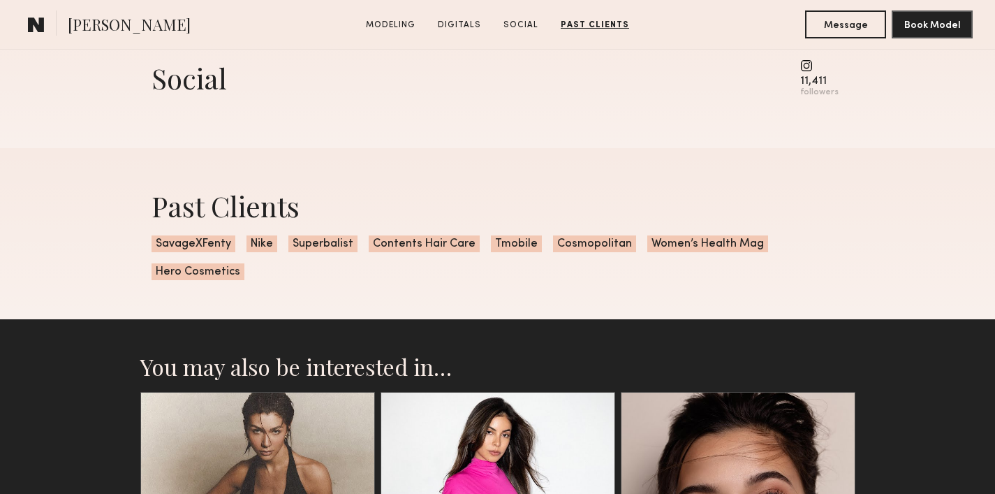
click at [363, 292] on div "Past Clients SavageXFenty Nike Superbalist Contents Hair Care Tmobile Cosmopoli…" at bounding box center [497, 233] width 715 height 171
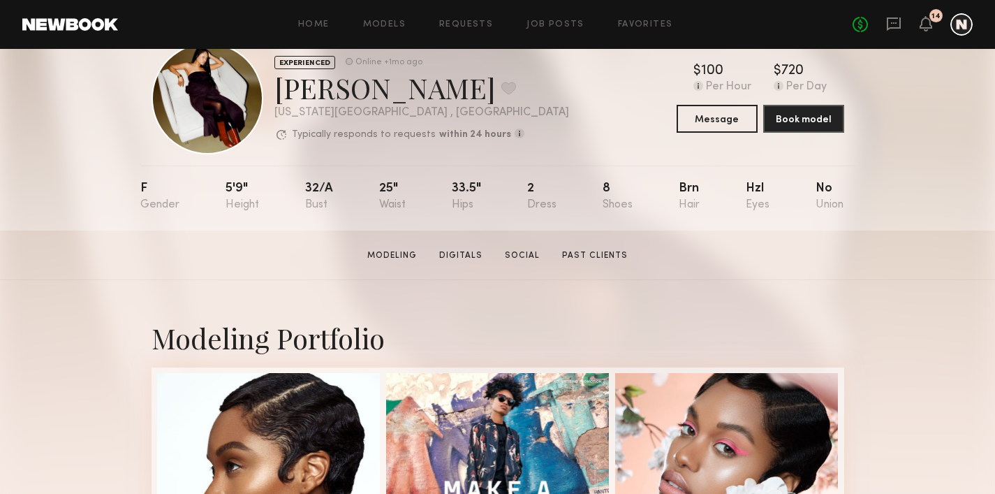
scroll to position [26, 0]
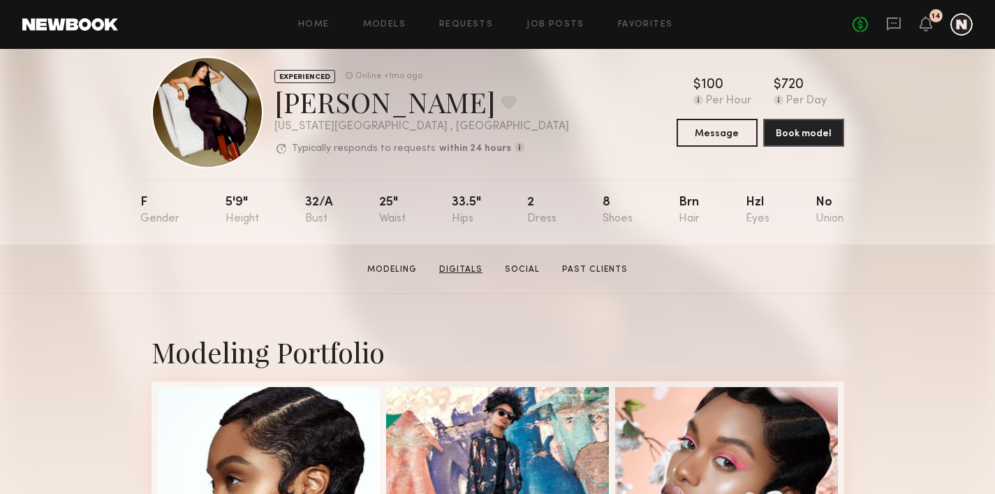
drag, startPoint x: 367, startPoint y: 256, endPoint x: 487, endPoint y: 264, distance: 120.4
click at [487, 264] on section "Charleen F. Modeling Digitals Social Past Clients Message Book Model" at bounding box center [497, 269] width 995 height 50
click at [389, 26] on link "Models" at bounding box center [384, 24] width 43 height 9
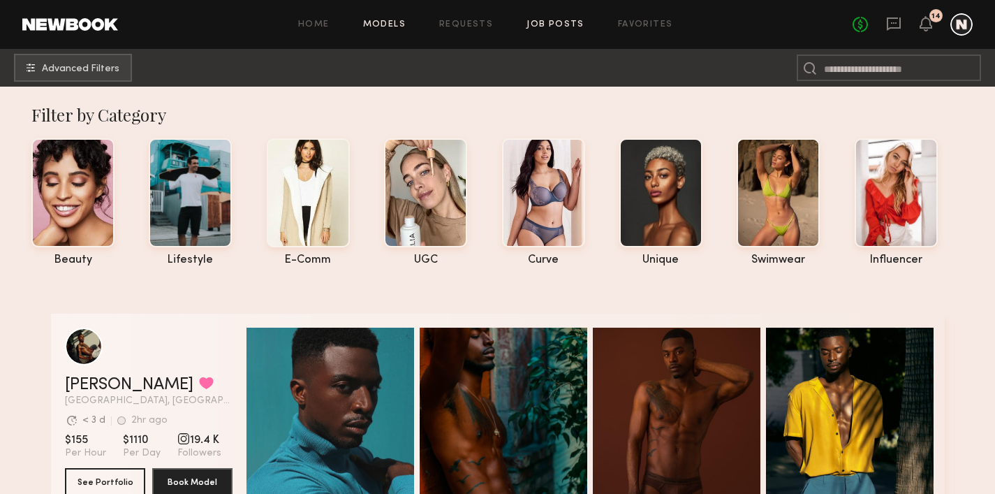
click at [565, 26] on link "Job Posts" at bounding box center [555, 24] width 58 height 9
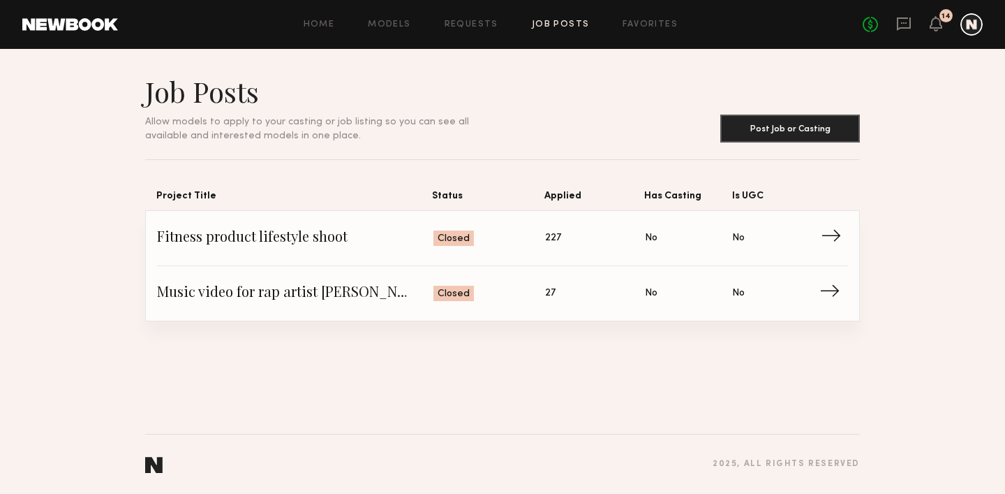
click at [311, 242] on span "Fitness product lifestyle shoot" at bounding box center [295, 238] width 276 height 21
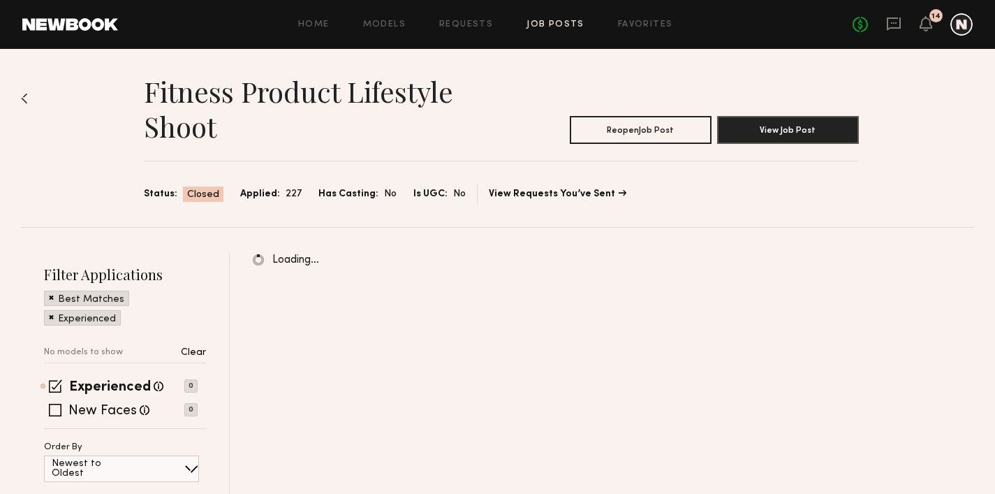
click at [555, 24] on link "Job Posts" at bounding box center [555, 24] width 58 height 9
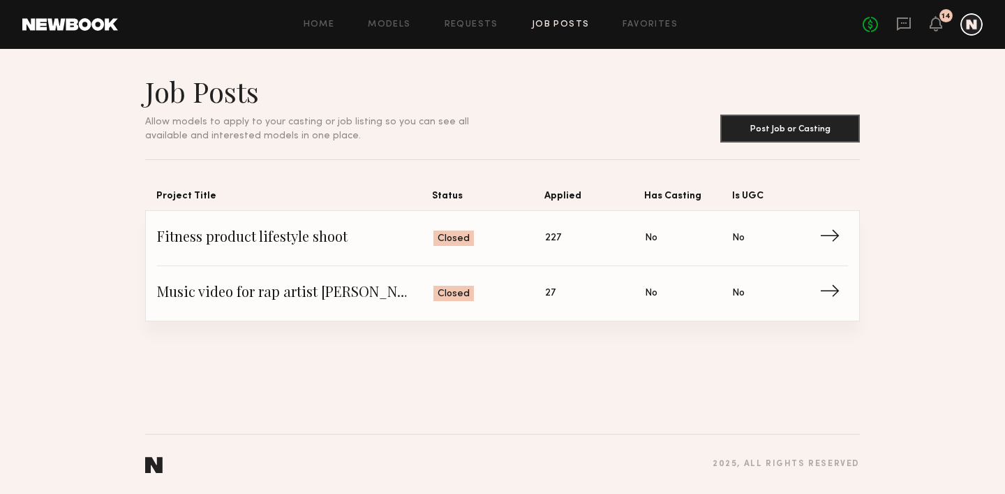
click at [555, 24] on link "Job Posts" at bounding box center [561, 24] width 58 height 9
click at [814, 138] on button "Post Job or Casting" at bounding box center [790, 128] width 140 height 28
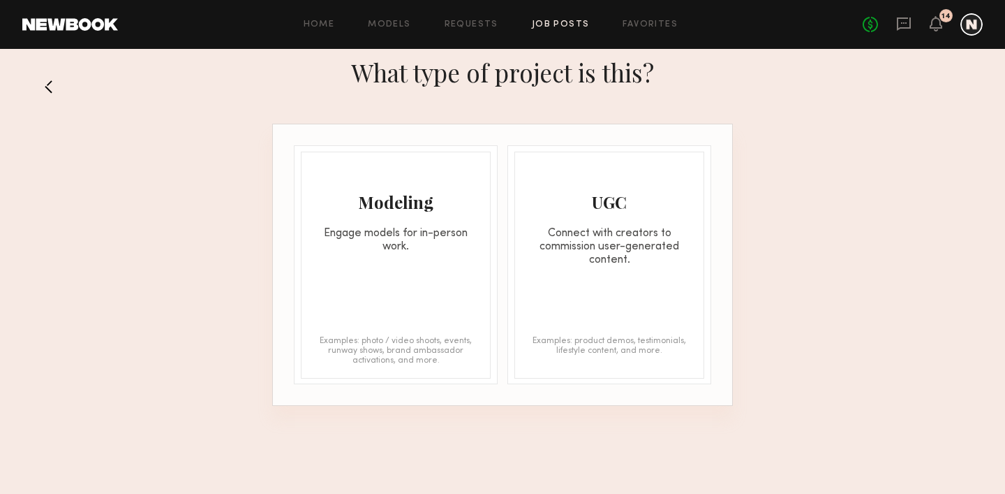
click at [469, 209] on div "Modeling" at bounding box center [396, 202] width 188 height 22
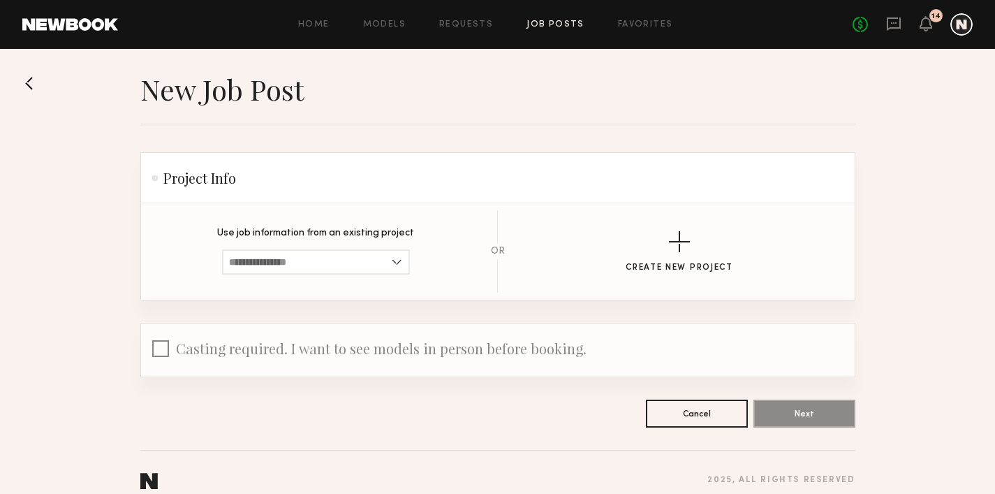
scroll to position [3, 0]
click at [561, 27] on link "Job Posts" at bounding box center [555, 24] width 58 height 9
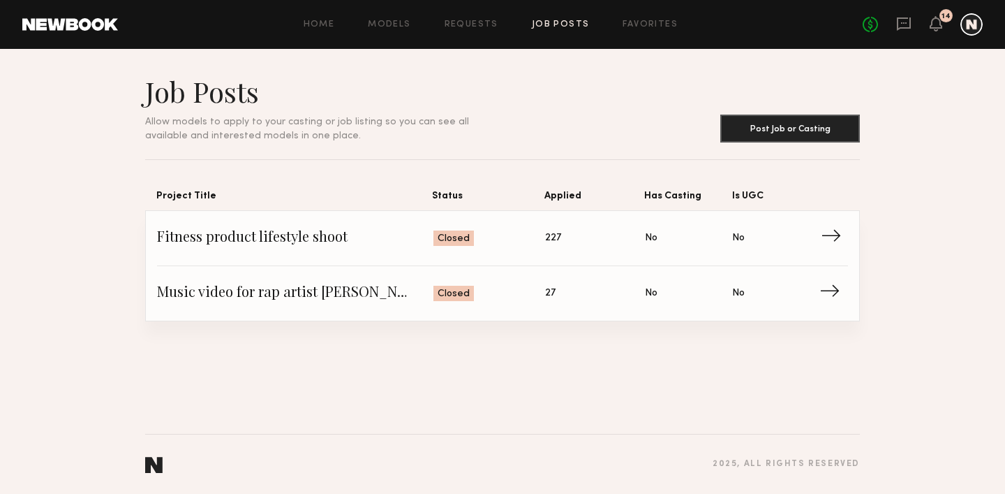
click at [368, 240] on span "Fitness product lifestyle shoot" at bounding box center [295, 238] width 276 height 21
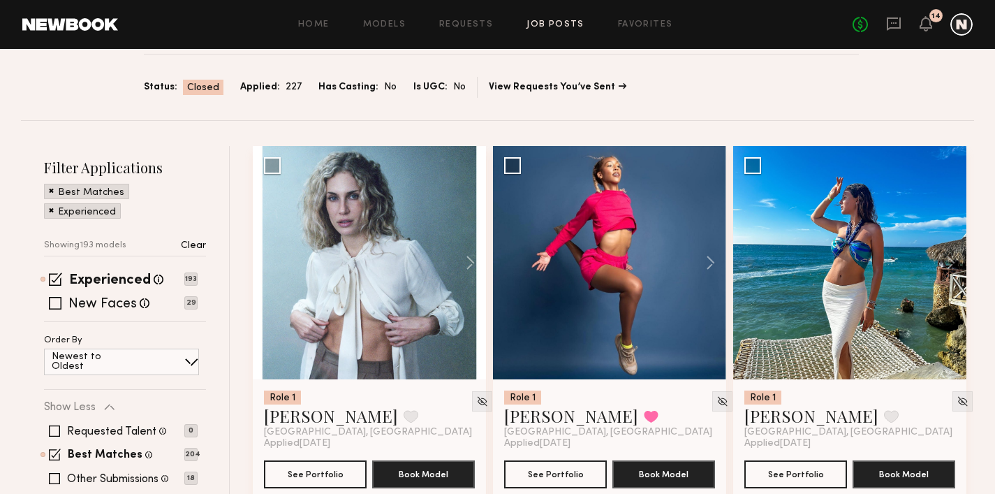
scroll to position [38, 0]
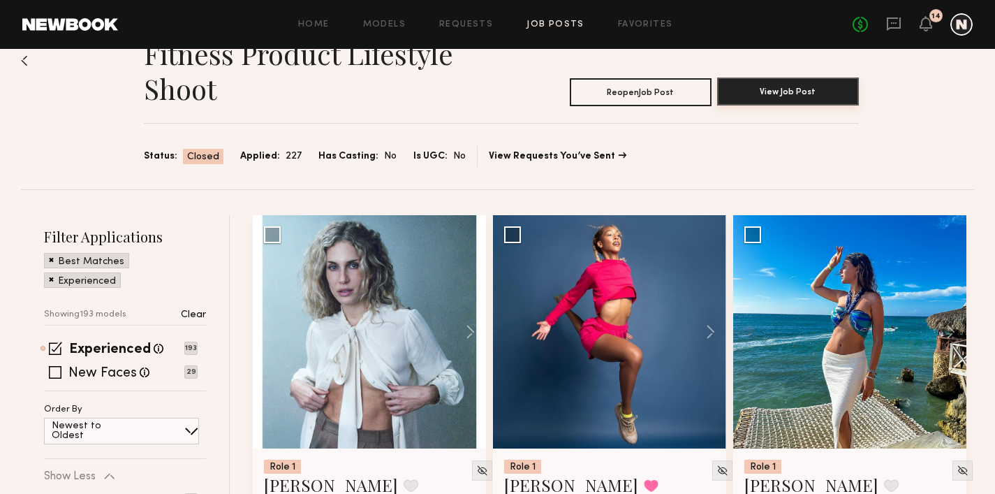
click at [735, 84] on button "View Job Post" at bounding box center [788, 91] width 142 height 28
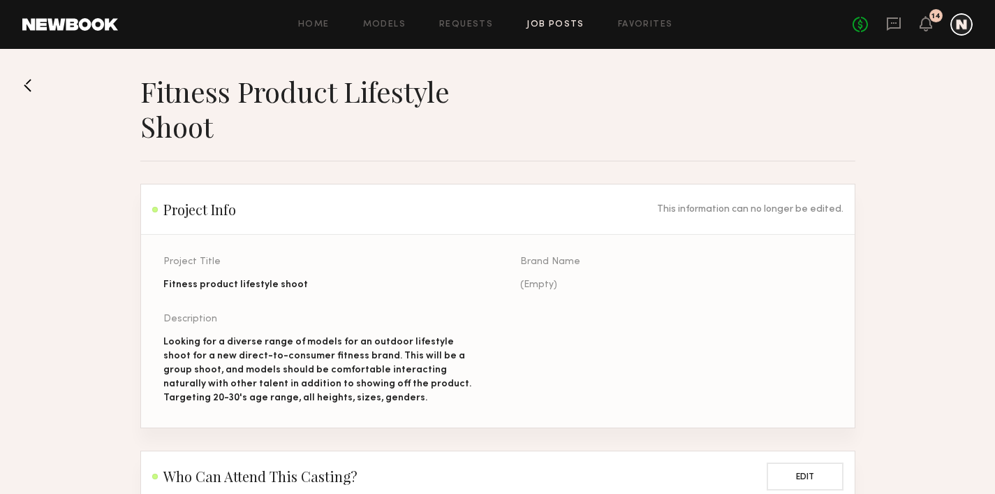
click at [36, 80] on button at bounding box center [33, 85] width 22 height 22
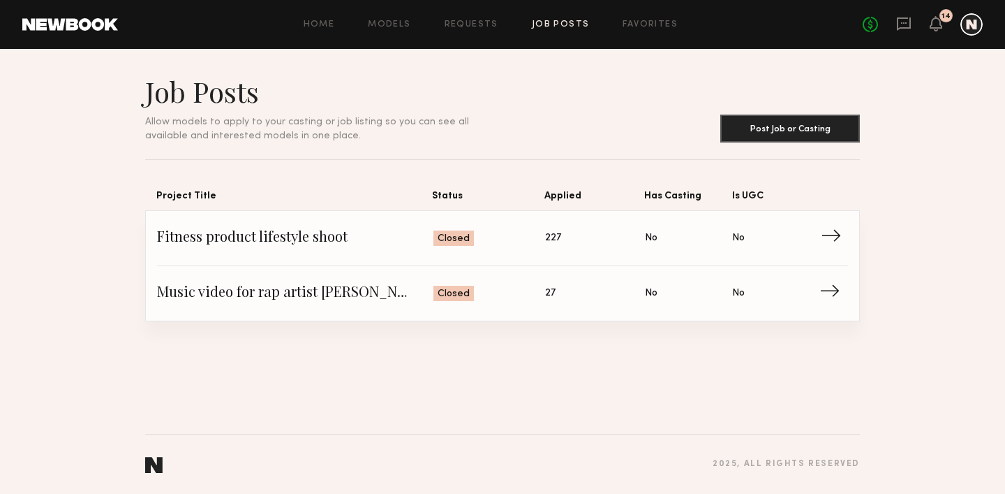
click at [320, 242] on span "Fitness product lifestyle shoot" at bounding box center [295, 238] width 276 height 21
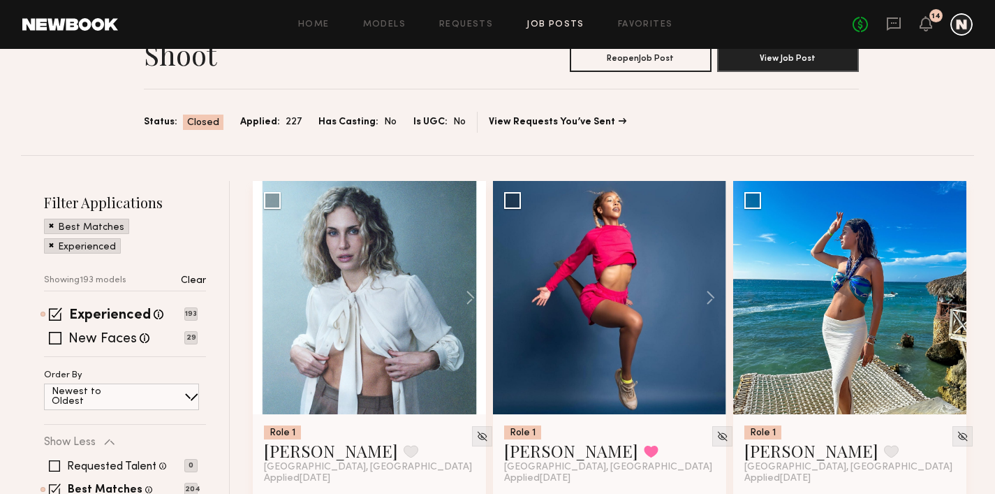
scroll to position [71, 0]
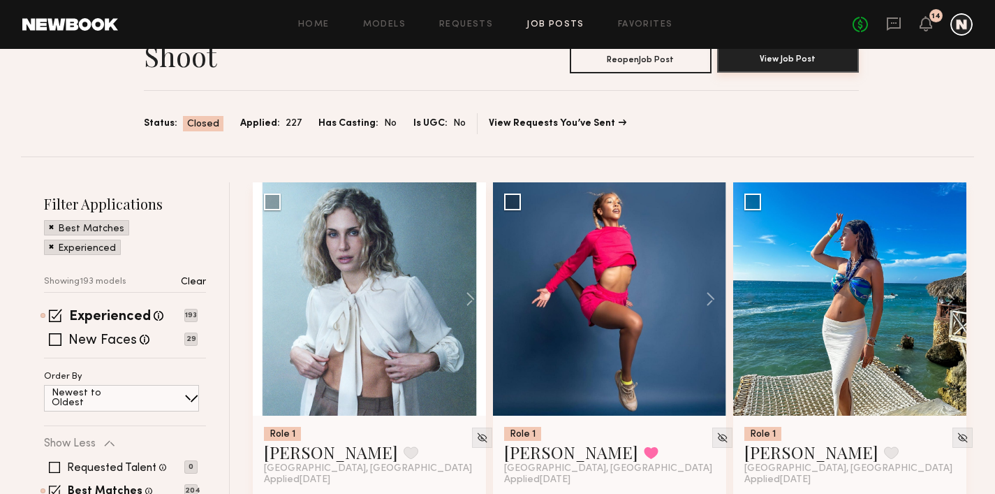
click at [759, 64] on button "View Job Post" at bounding box center [788, 59] width 142 height 28
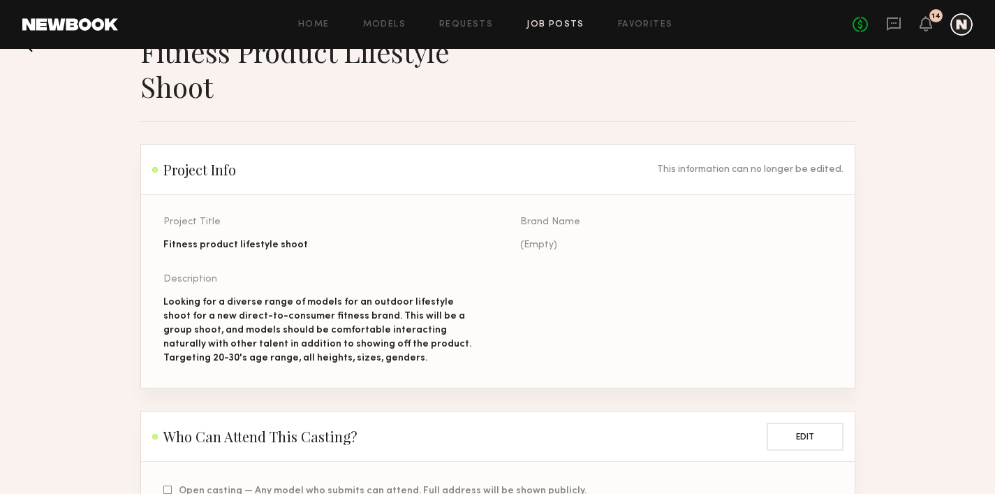
scroll to position [112, 0]
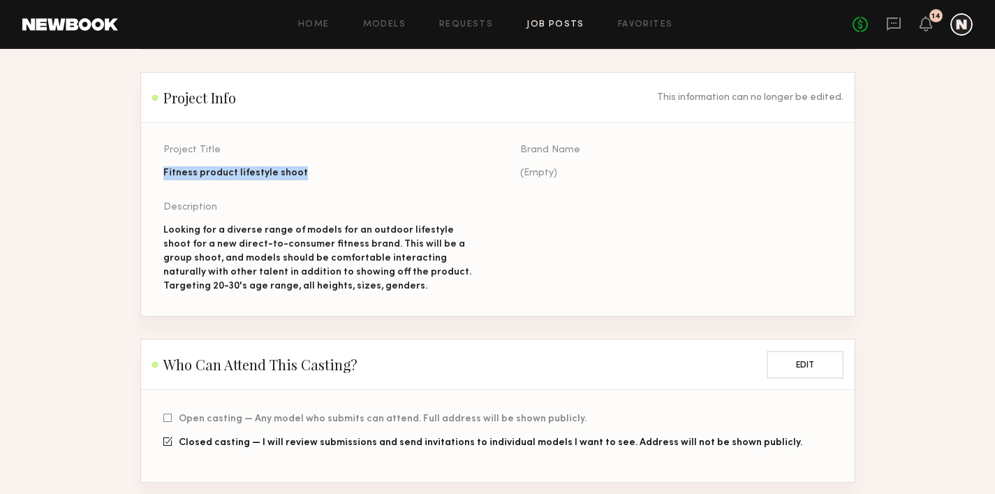
drag, startPoint x: 321, startPoint y: 173, endPoint x: 134, endPoint y: 173, distance: 187.1
click at [251, 172] on div "Fitness product lifestyle shoot" at bounding box center [319, 173] width 312 height 14
click at [293, 251] on div "Looking for a diverse range of models for an outdoor lifestyle shoot for a new …" at bounding box center [319, 258] width 312 height 70
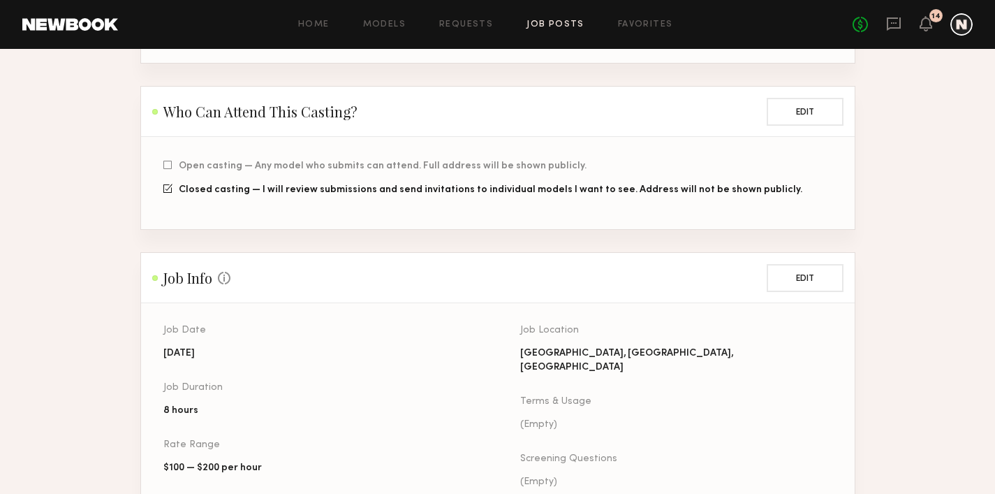
scroll to position [434, 0]
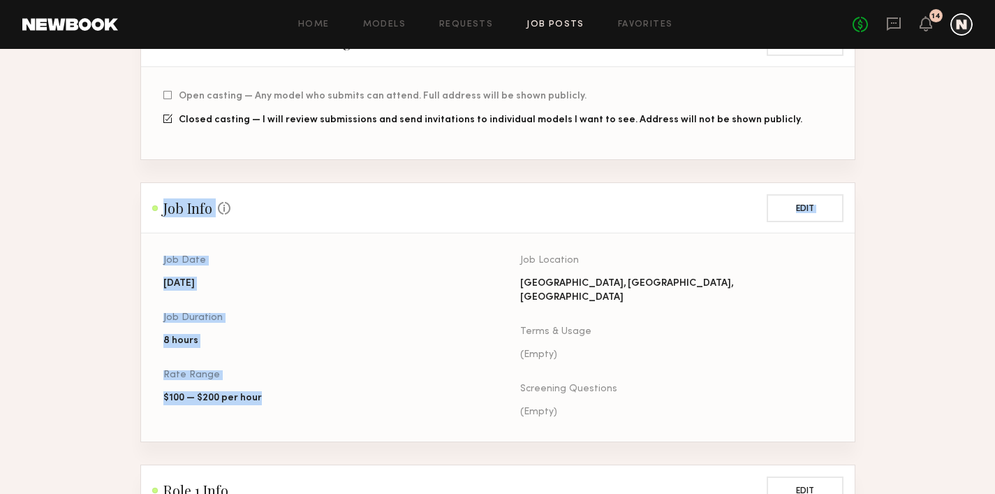
drag, startPoint x: 147, startPoint y: 211, endPoint x: 276, endPoint y: 411, distance: 238.2
click at [276, 411] on section "Job Info Some Job info is optional, but the more you provide, the fewer questio…" at bounding box center [497, 312] width 715 height 260
click at [333, 364] on div "Job Date 09/07/2023 Job Duration 8 hours Rate Range $100 — $200 per hour" at bounding box center [319, 349] width 312 height 186
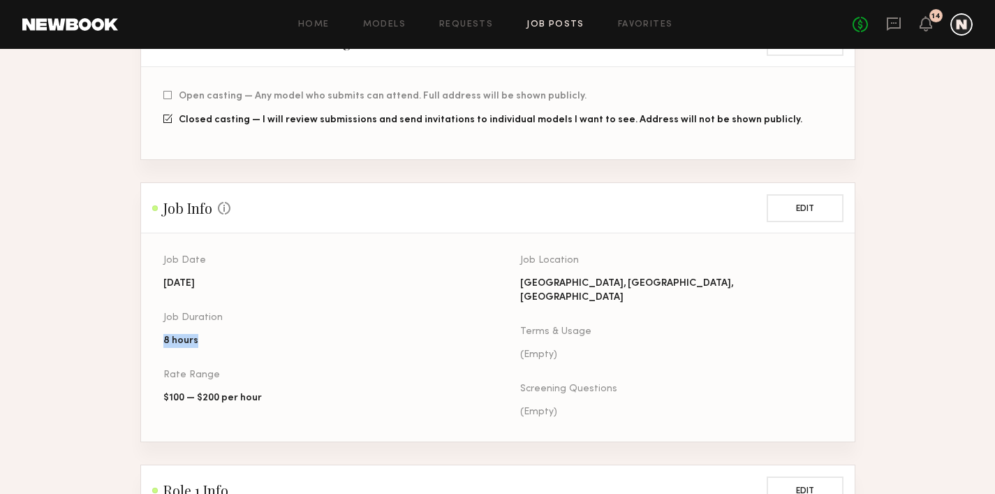
drag, startPoint x: 209, startPoint y: 344, endPoint x: 161, endPoint y: 344, distance: 48.9
click at [161, 344] on section "Job Date 09/07/2023 Job Duration 8 hours Rate Range $100 — $200 per hour Job Lo…" at bounding box center [497, 337] width 713 height 208
drag, startPoint x: 297, startPoint y: 402, endPoint x: 165, endPoint y: 402, distance: 131.9
click at [163, 401] on div "$100 — $200 per hour" at bounding box center [319, 398] width 312 height 14
click at [165, 282] on div "09/07/2023" at bounding box center [218, 283] width 110 height 14
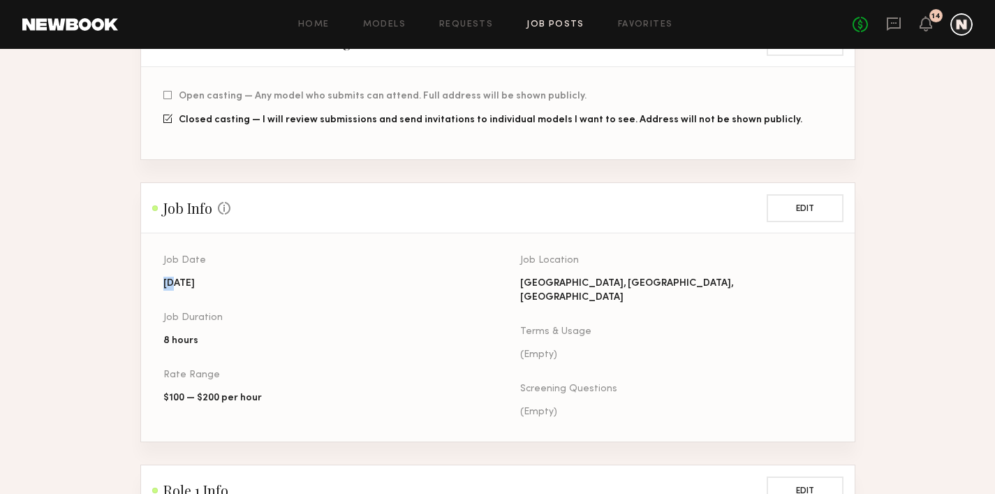
click at [165, 282] on div "09/07/2023" at bounding box center [218, 283] width 110 height 14
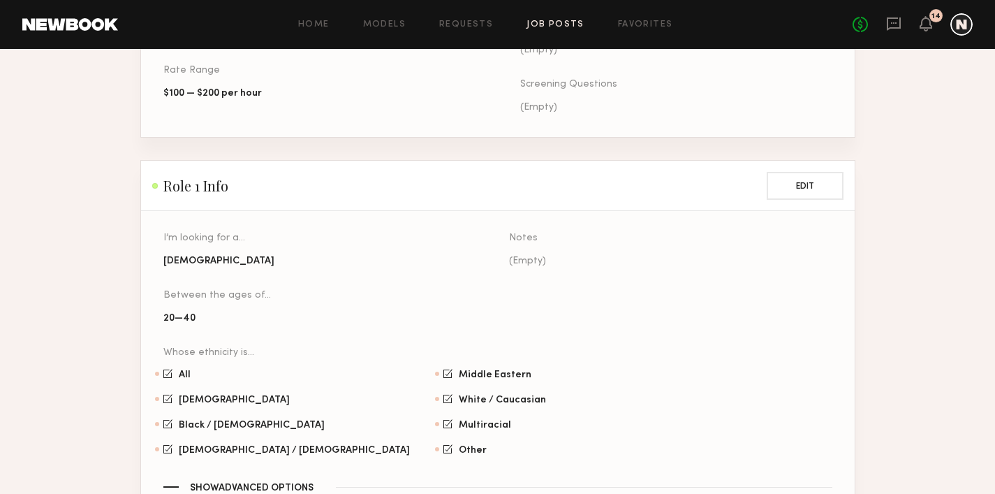
scroll to position [731, 0]
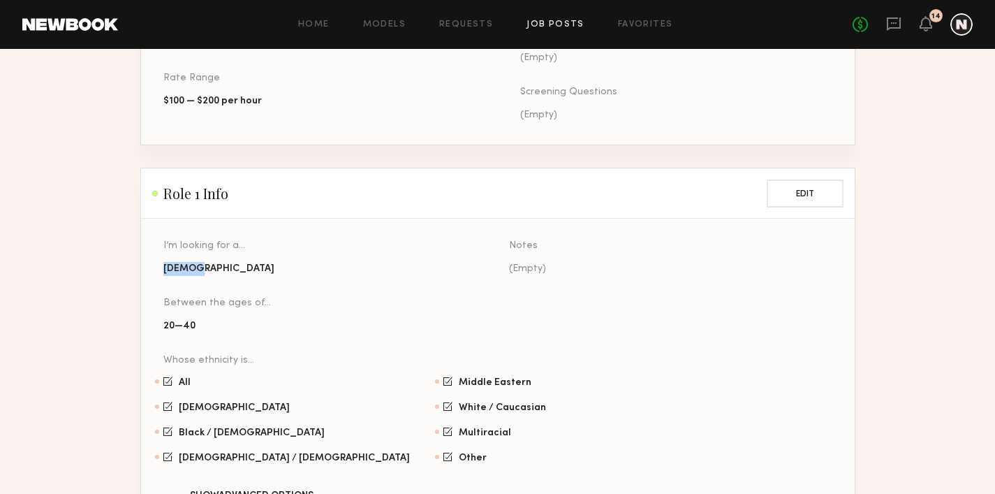
drag, startPoint x: 205, startPoint y: 262, endPoint x: 152, endPoint y: 258, distance: 53.2
click at [152, 258] on section "I’m looking for a… Female Between the ages of… 20 — 40 Whose ethnicity is… All …" at bounding box center [497, 385] width 713 height 332
click at [216, 264] on div "I’m looking for a… Female Between the ages of… 20 — 40" at bounding box center [324, 298] width 323 height 114
drag, startPoint x: 212, startPoint y: 260, endPoint x: 173, endPoint y: 256, distance: 39.3
click at [173, 262] on div "Female" at bounding box center [238, 269] width 150 height 14
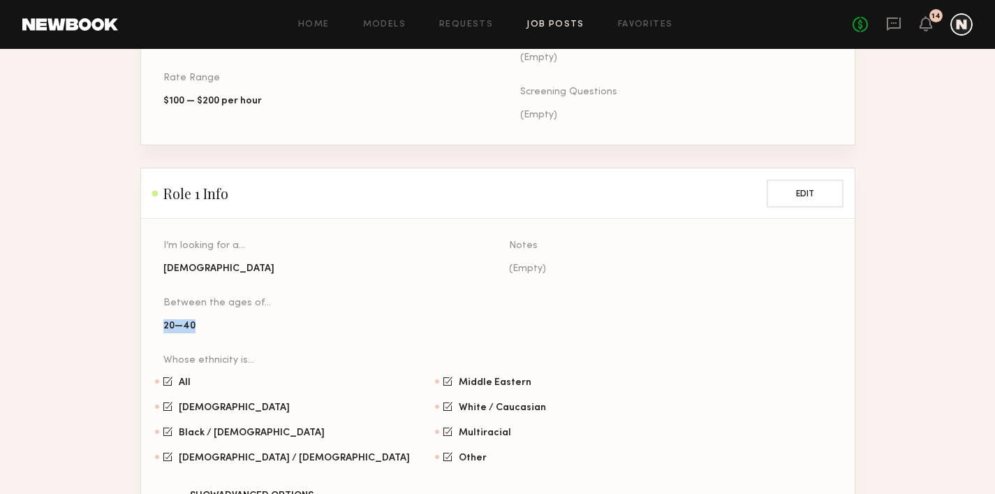
drag, startPoint x: 208, startPoint y: 313, endPoint x: 161, endPoint y: 311, distance: 47.5
click at [161, 311] on section "I’m looking for a… Female Between the ages of… 20 — 40 Whose ethnicity is… All …" at bounding box center [497, 385] width 713 height 332
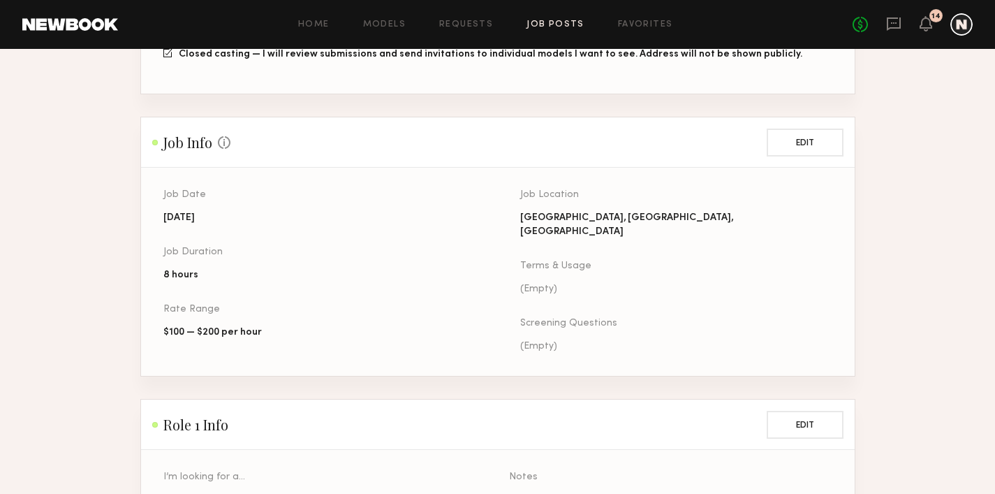
scroll to position [277, 0]
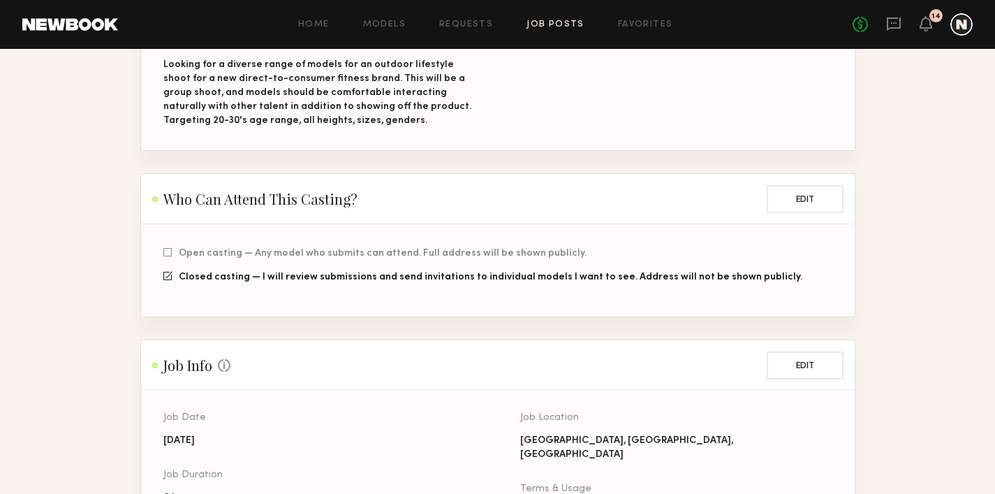
click at [547, 32] on div "Home Models Requests Job Posts Favorites Sign Out No fees up to $5,000 14" at bounding box center [545, 24] width 855 height 22
click at [546, 30] on div "Home Models Requests Job Posts Favorites Sign Out No fees up to $5,000 14" at bounding box center [545, 24] width 855 height 22
click at [546, 25] on link "Job Posts" at bounding box center [555, 24] width 58 height 9
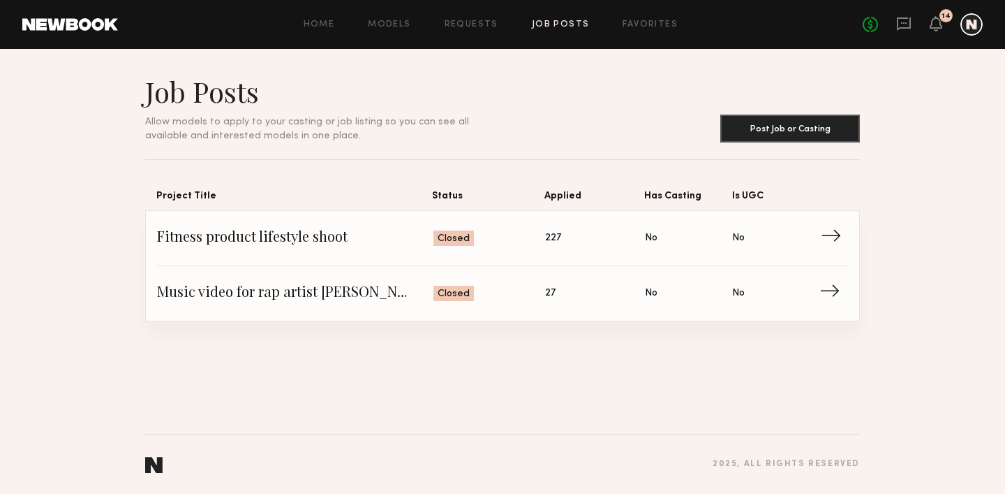
click at [341, 223] on link "Fitness product lifestyle shoot Status: Closed Applied: 227 Has Casting: No Is …" at bounding box center [502, 238] width 691 height 55
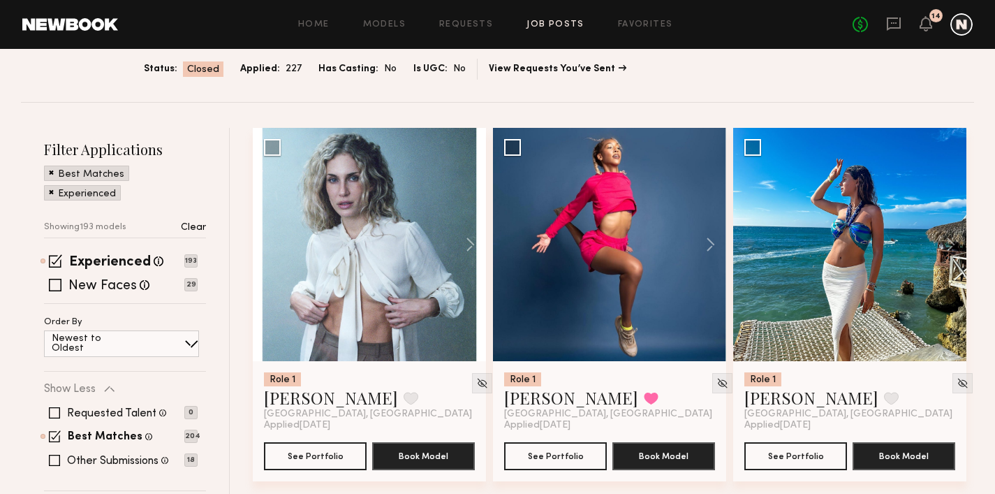
scroll to position [126, 0]
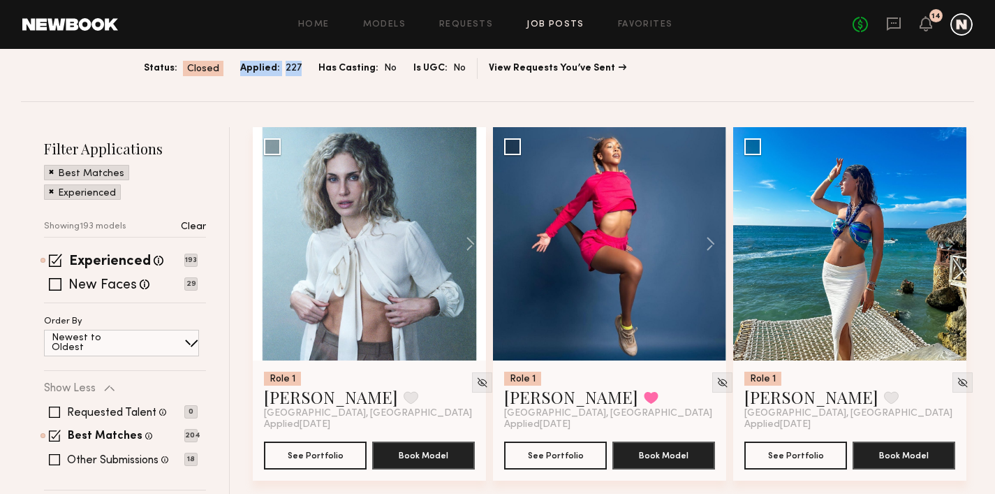
drag, startPoint x: 297, startPoint y: 68, endPoint x: 235, endPoint y: 68, distance: 62.8
click at [235, 68] on div "Status: Closed Applied: 227 Has Casting: No Is UGC: No" at bounding box center [305, 69] width 322 height 16
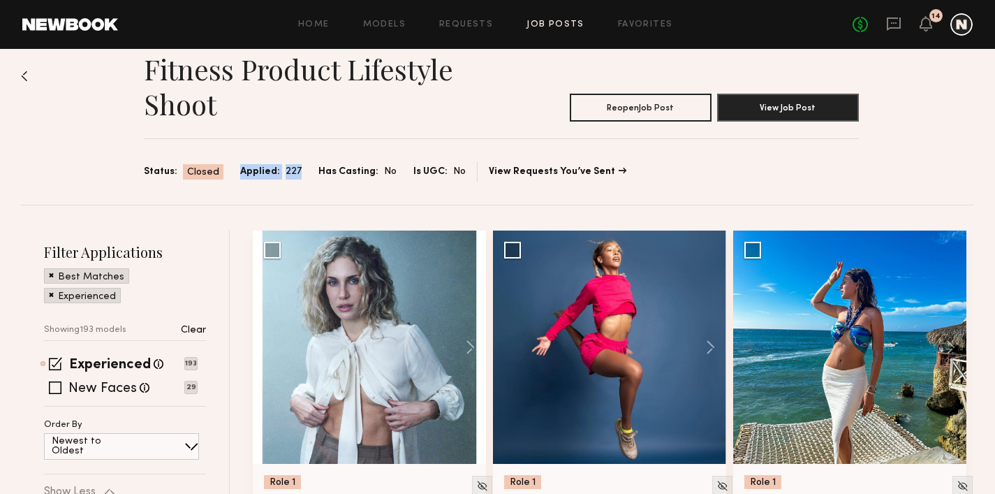
scroll to position [0, 0]
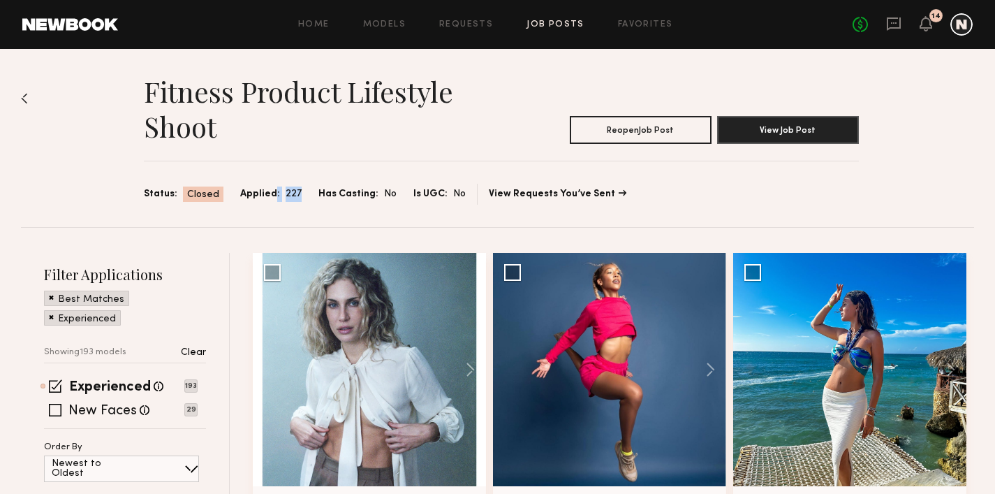
drag, startPoint x: 294, startPoint y: 192, endPoint x: 270, endPoint y: 192, distance: 23.7
click at [270, 192] on div "Applied: 227" at bounding box center [270, 194] width 61 height 16
click at [473, 24] on link "Requests" at bounding box center [466, 24] width 54 height 9
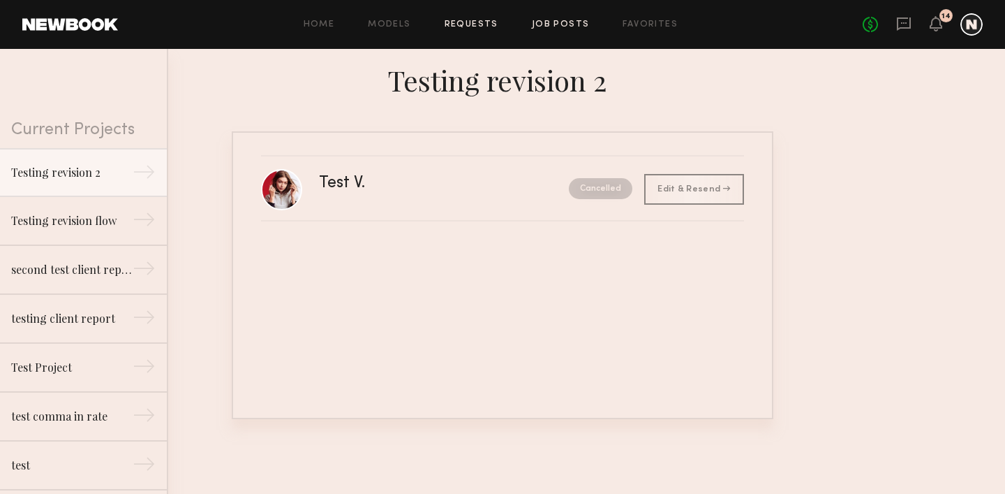
click at [535, 27] on link "Job Posts" at bounding box center [561, 24] width 58 height 9
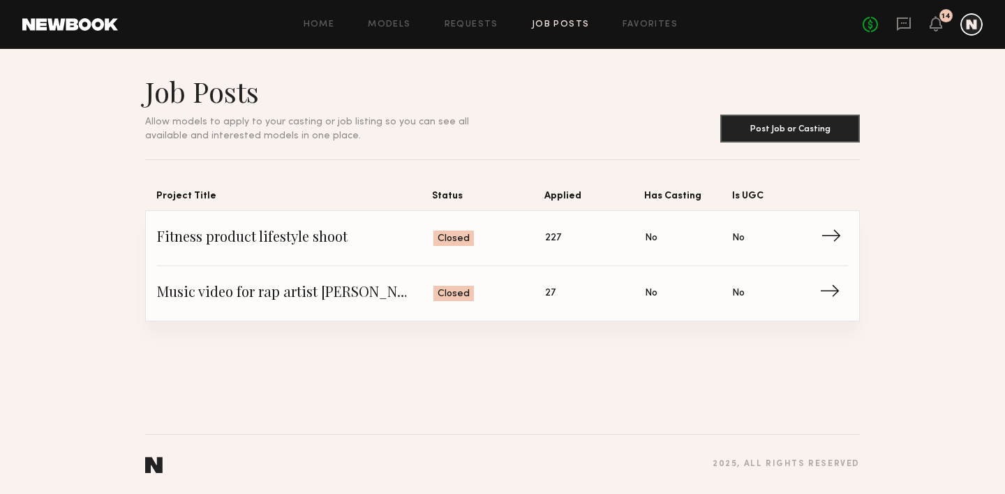
click at [367, 224] on link "Fitness product lifestyle shoot Status: Closed Applied: 227 Has Casting: No Is …" at bounding box center [502, 238] width 691 height 55
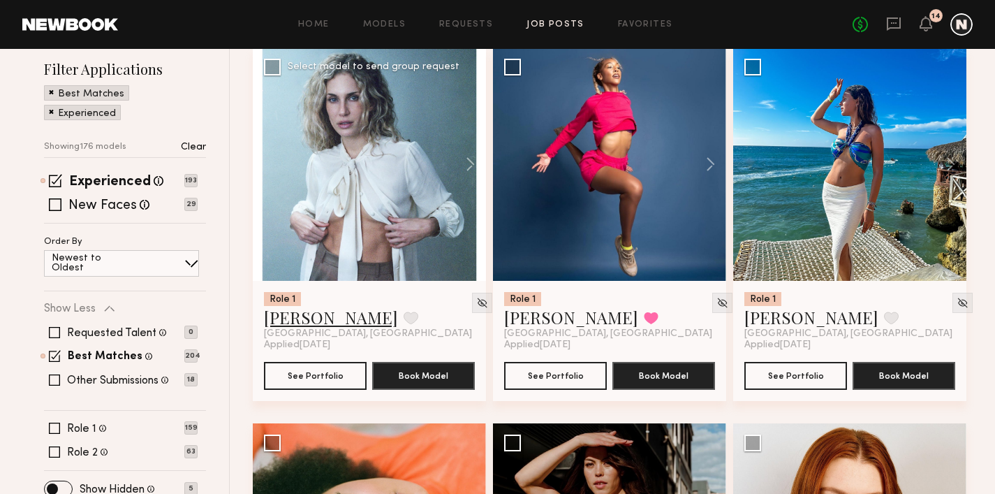
scroll to position [203, 0]
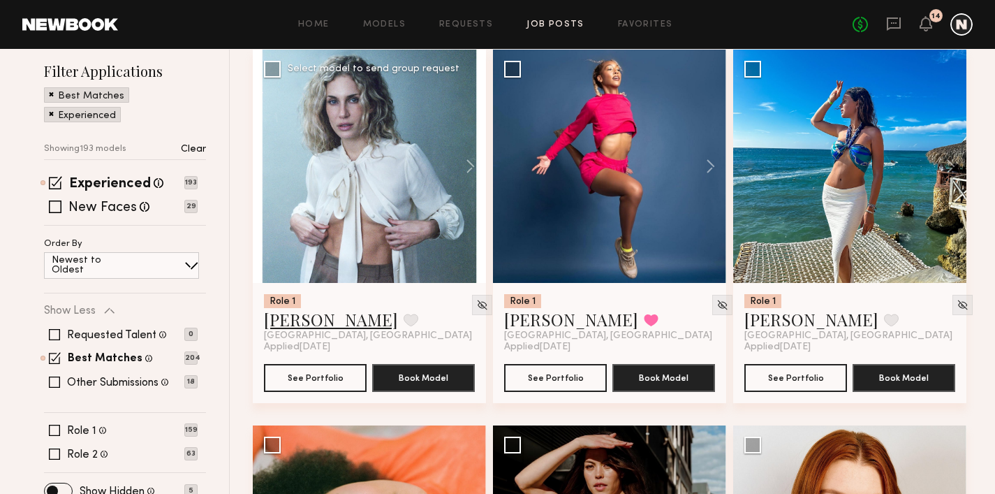
click at [312, 324] on link "Bailey K." at bounding box center [331, 319] width 134 height 22
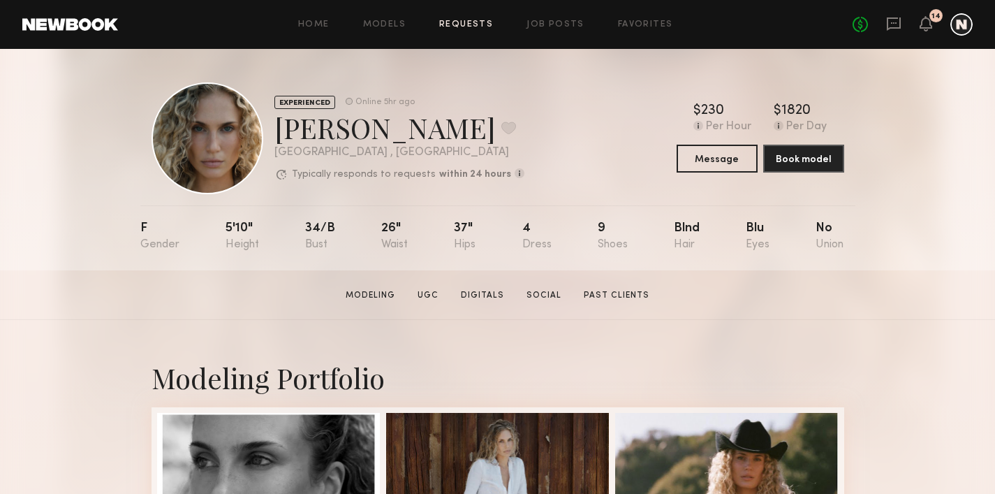
click at [460, 27] on link "Requests" at bounding box center [466, 24] width 54 height 9
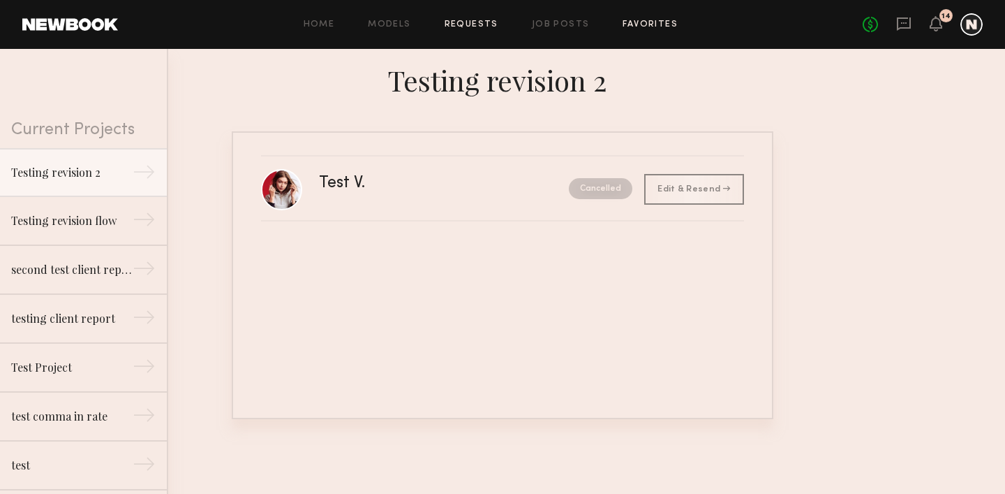
click at [659, 27] on link "Favorites" at bounding box center [650, 24] width 55 height 9
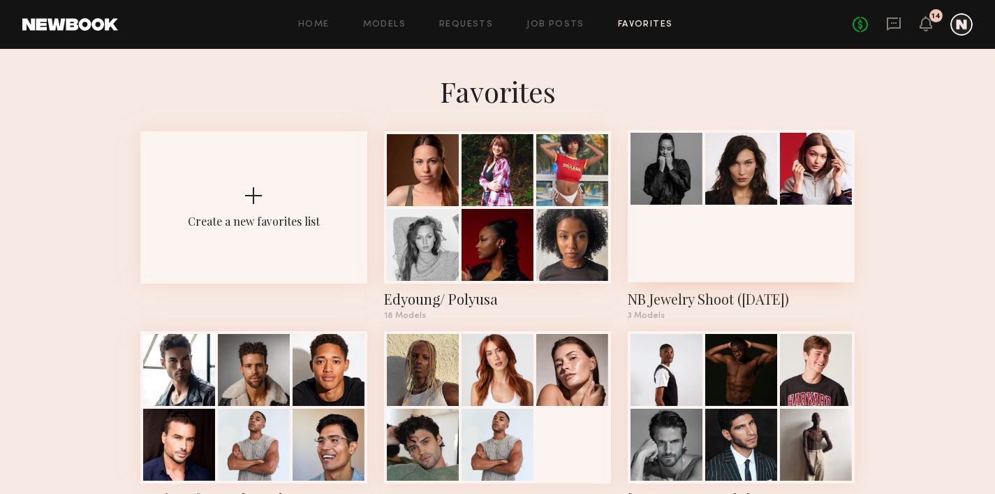
click at [685, 244] on div at bounding box center [741, 206] width 227 height 152
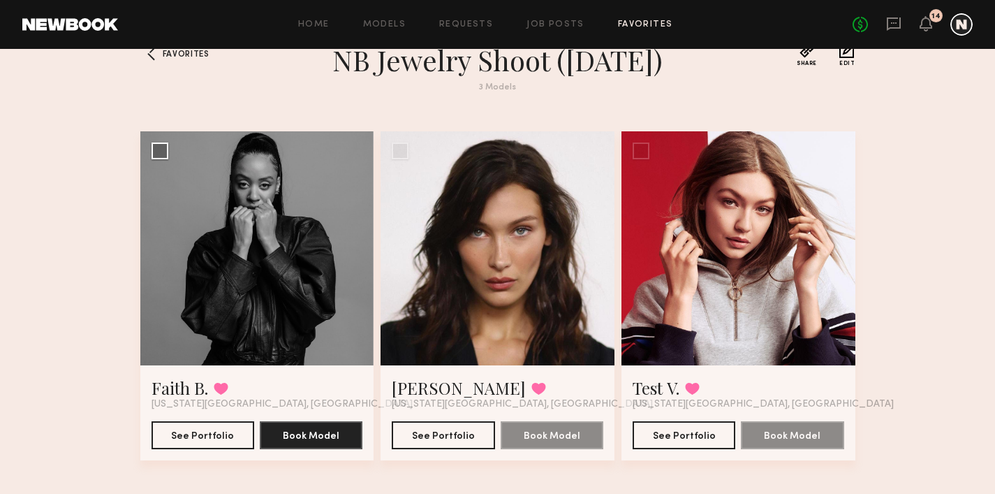
scroll to position [19, 0]
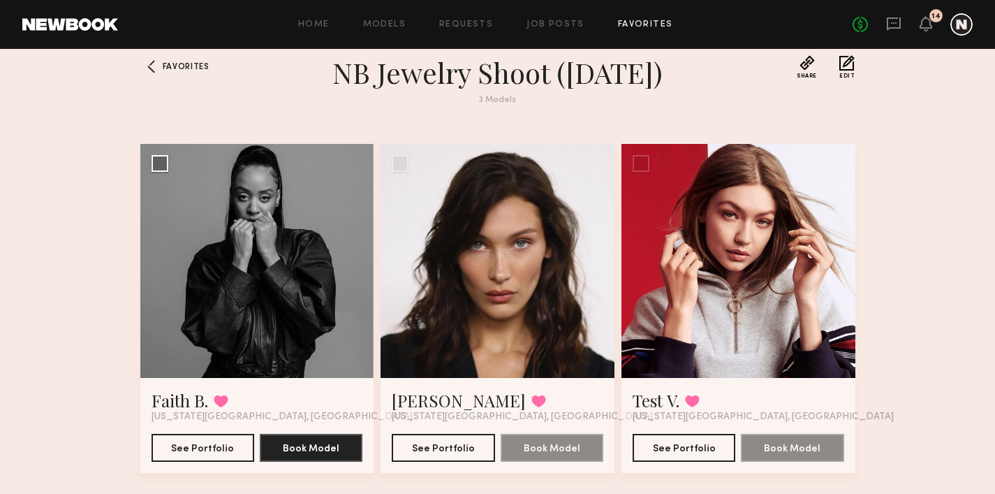
click at [390, 83] on h1 "NB Jewelry Shoot (Feb '25)" at bounding box center [497, 72] width 503 height 35
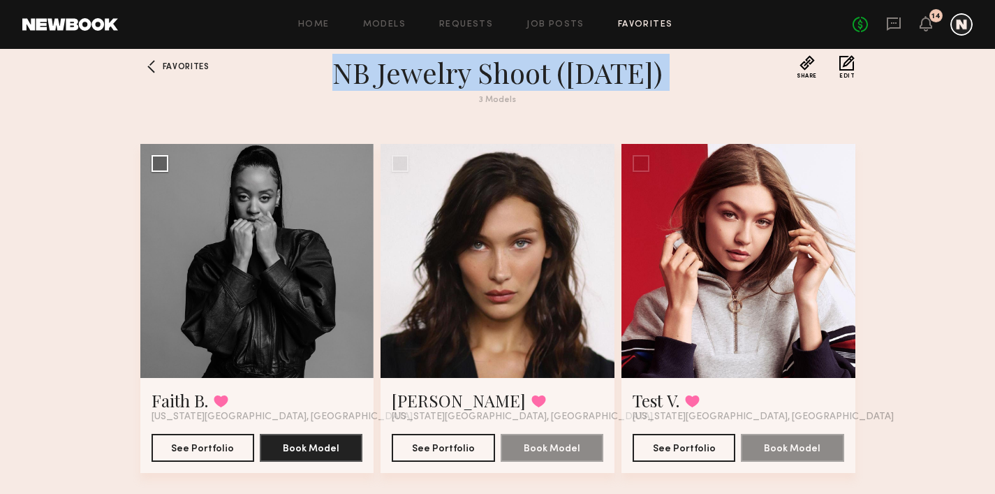
click at [390, 83] on h1 "NB Jewelry Shoot (Feb '25)" at bounding box center [497, 72] width 503 height 35
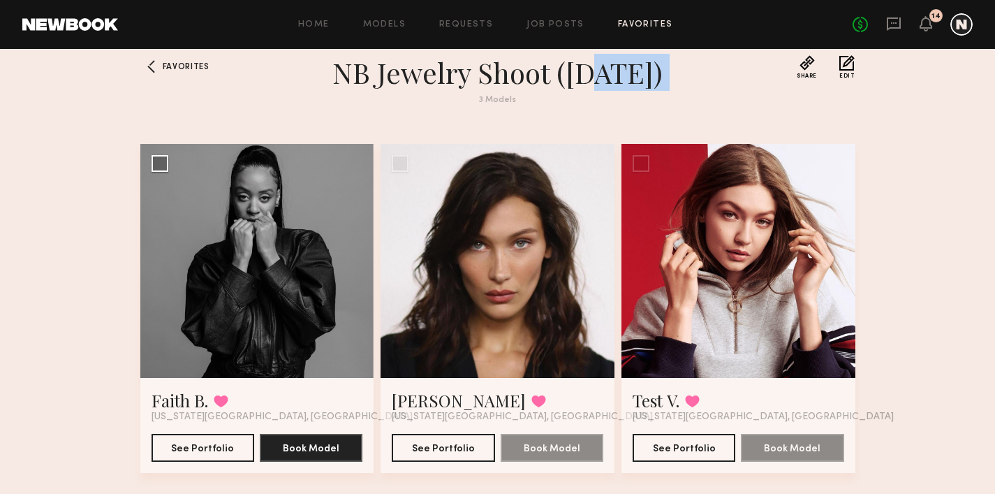
click at [593, 75] on h1 "NB Jewelry Shoot (Feb '25)" at bounding box center [497, 72] width 503 height 35
drag, startPoint x: 533, startPoint y: 81, endPoint x: 541, endPoint y: 81, distance: 7.7
click at [533, 80] on h1 "NB Jewelry Shoot (Feb '25)" at bounding box center [497, 72] width 503 height 35
click at [593, 73] on h1 "NB Jewelry Shoot (Feb '25)" at bounding box center [497, 72] width 503 height 35
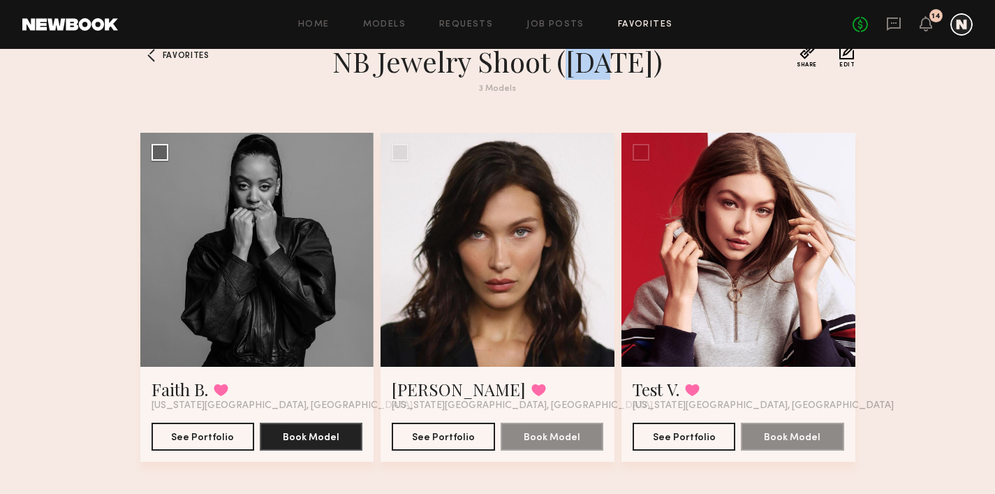
scroll to position [44, 0]
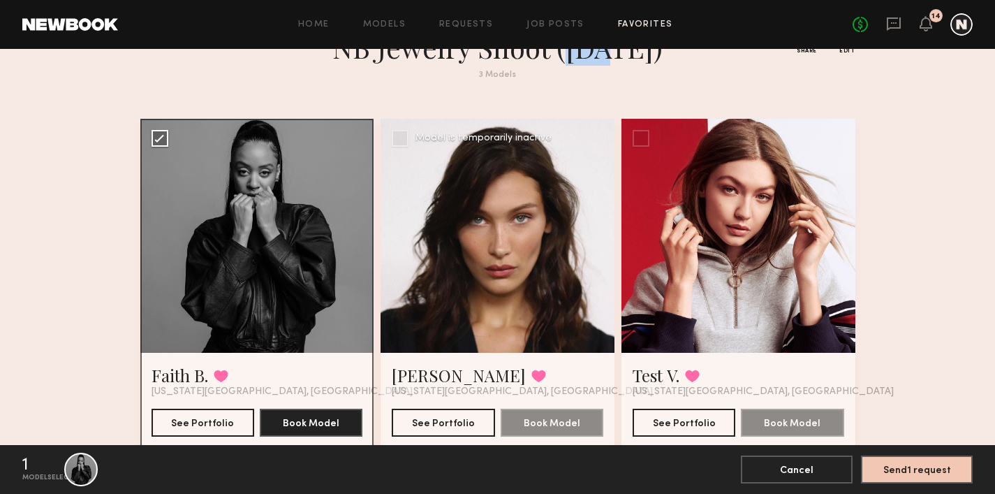
click at [393, 138] on div at bounding box center [497, 236] width 234 height 234
click at [643, 137] on div at bounding box center [738, 236] width 234 height 234
click at [404, 140] on div at bounding box center [497, 236] width 234 height 234
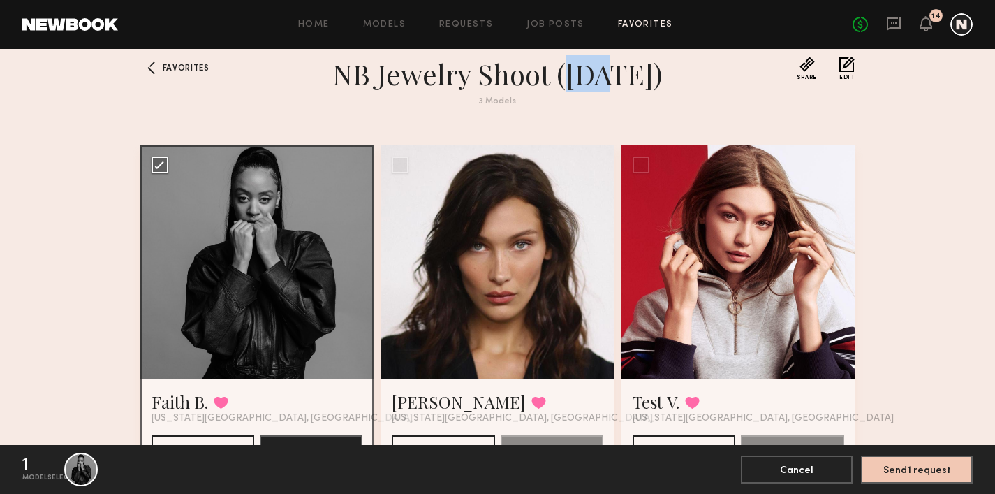
scroll to position [0, 0]
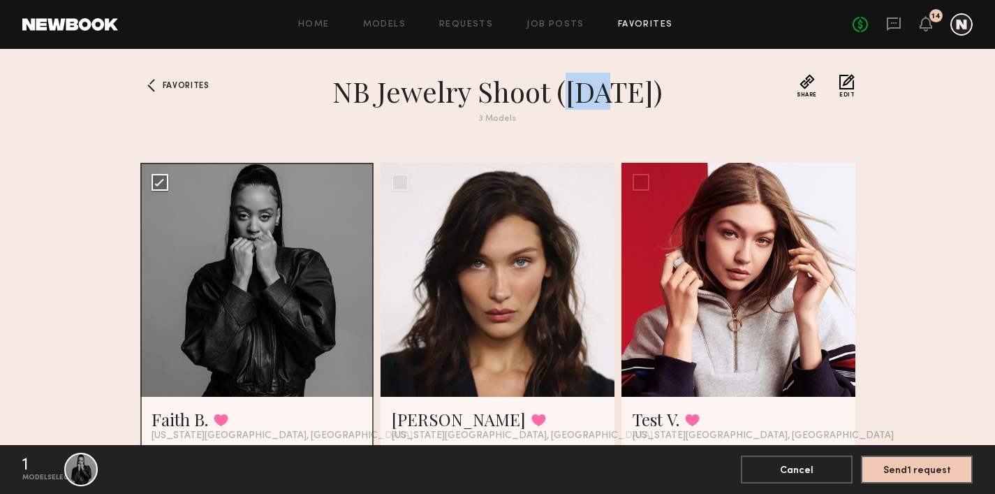
click at [635, 26] on link "Favorites" at bounding box center [645, 24] width 55 height 9
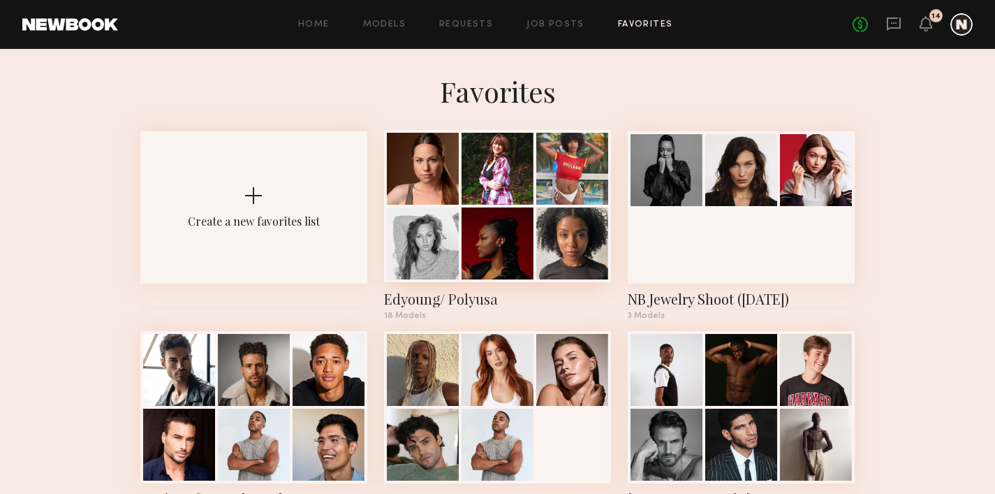
click at [542, 207] on div at bounding box center [572, 243] width 72 height 72
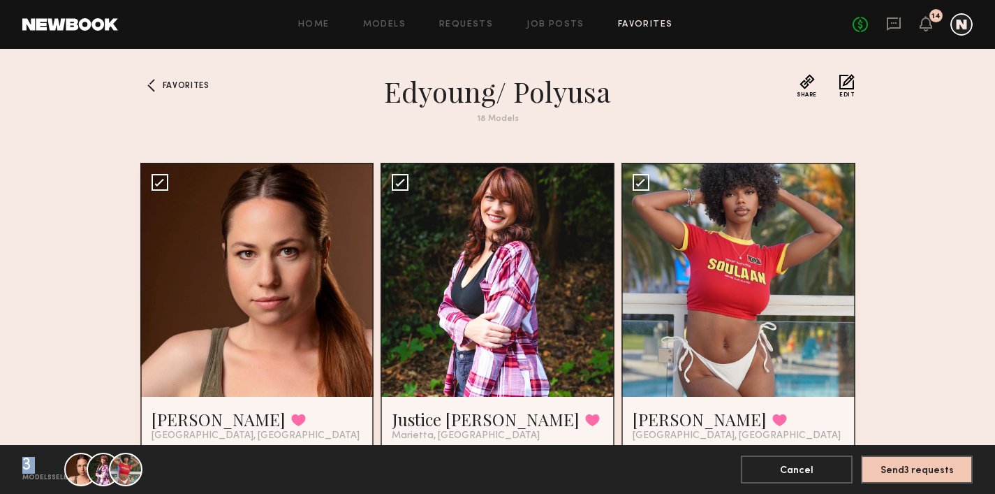
drag, startPoint x: 19, startPoint y: 454, endPoint x: 49, endPoint y: 464, distance: 31.8
click at [49, 464] on footer "3 models selected Kirsten A. Justice B. Logan M. Kirsten A. Justice B. Logan M.…" at bounding box center [497, 469] width 995 height 49
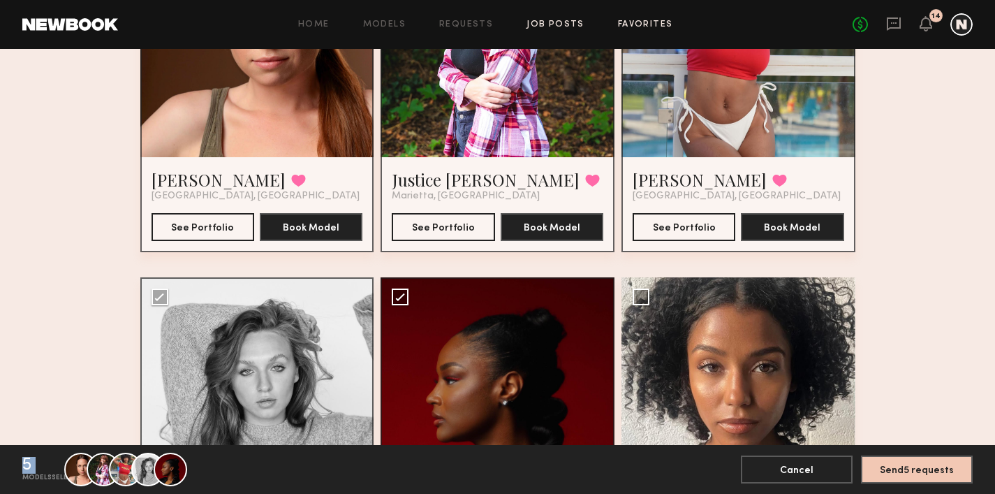
click at [542, 25] on link "Job Posts" at bounding box center [555, 24] width 58 height 9
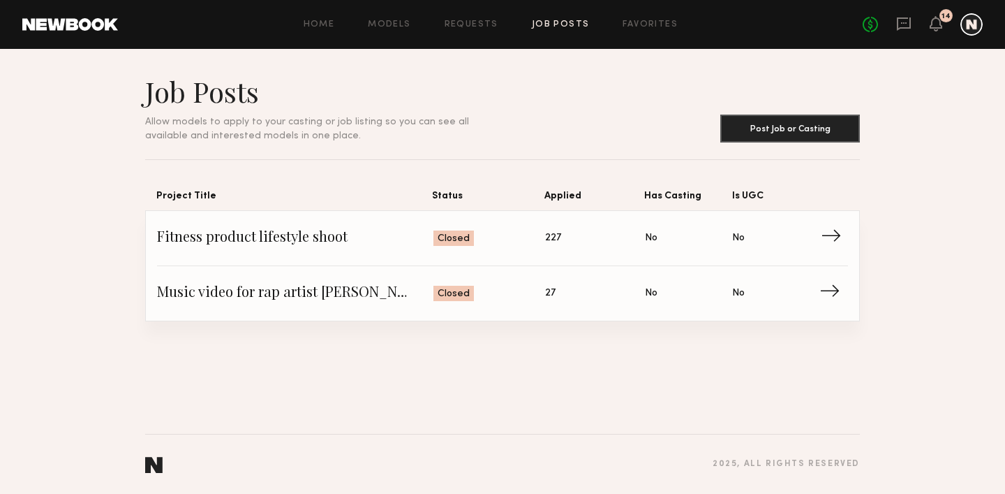
click at [300, 241] on span "Fitness product lifestyle shoot" at bounding box center [295, 238] width 276 height 21
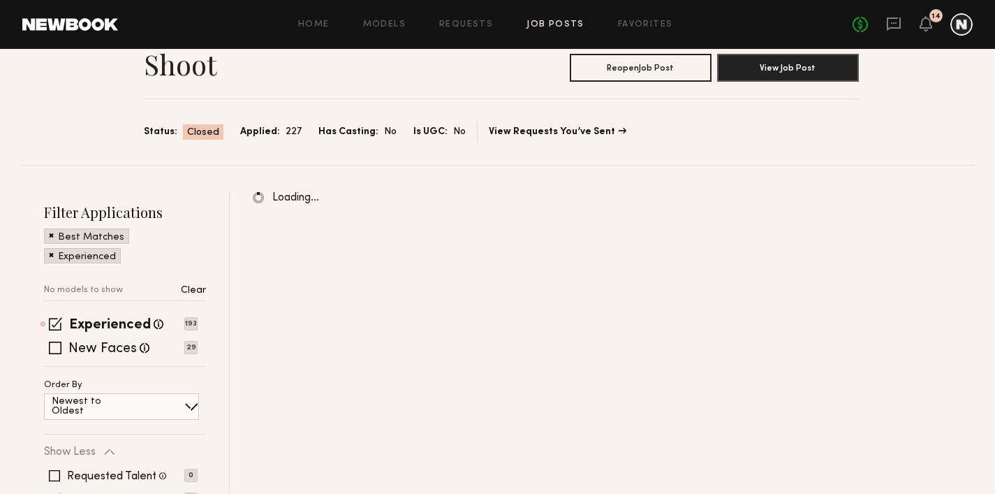
scroll to position [109, 0]
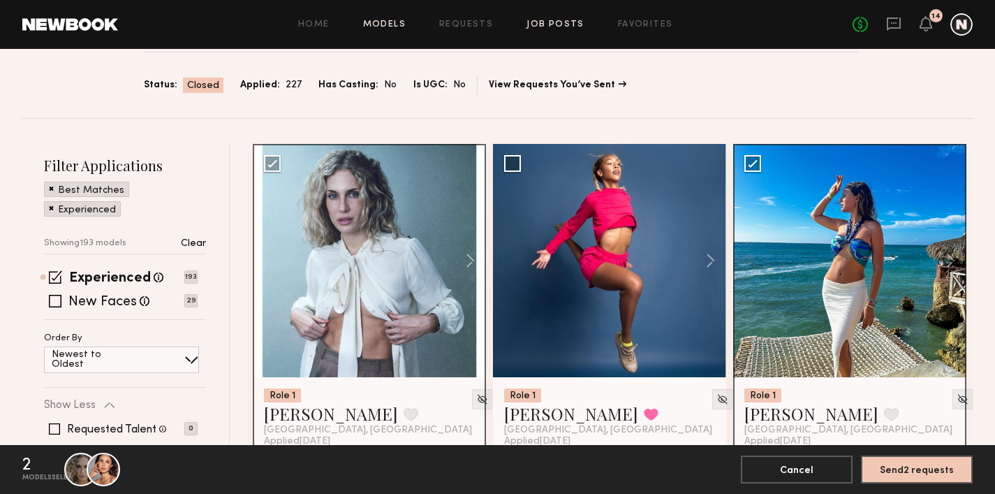
click at [384, 25] on link "Models" at bounding box center [384, 24] width 43 height 9
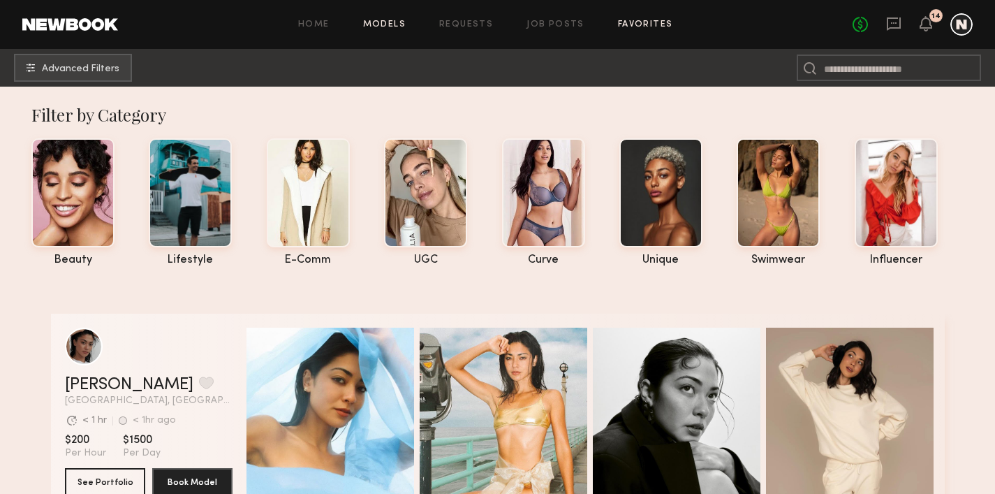
click at [653, 22] on link "Favorites" at bounding box center [645, 24] width 55 height 9
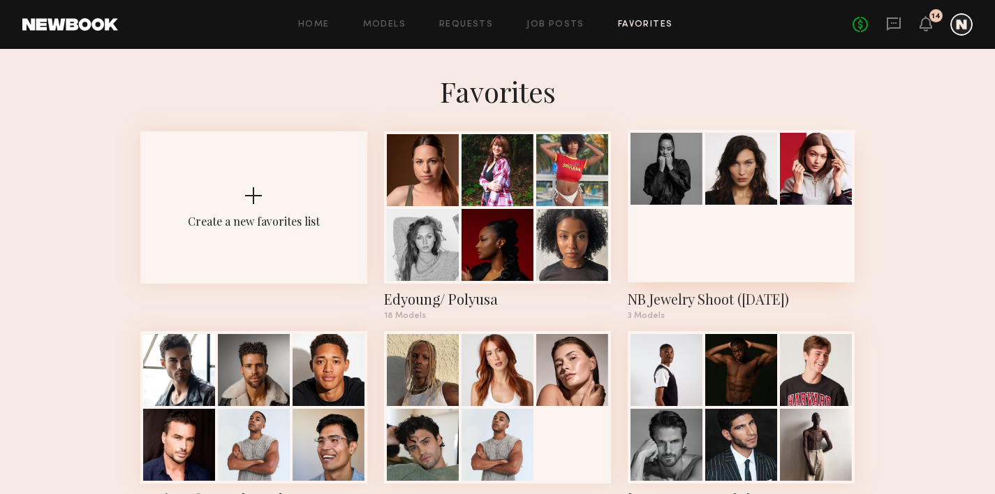
click at [803, 238] on div at bounding box center [741, 206] width 227 height 152
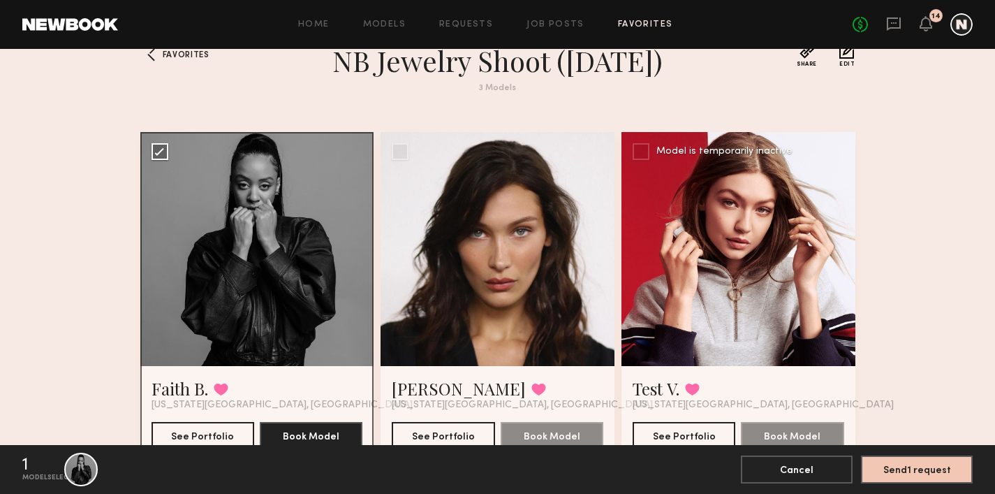
scroll to position [93, 0]
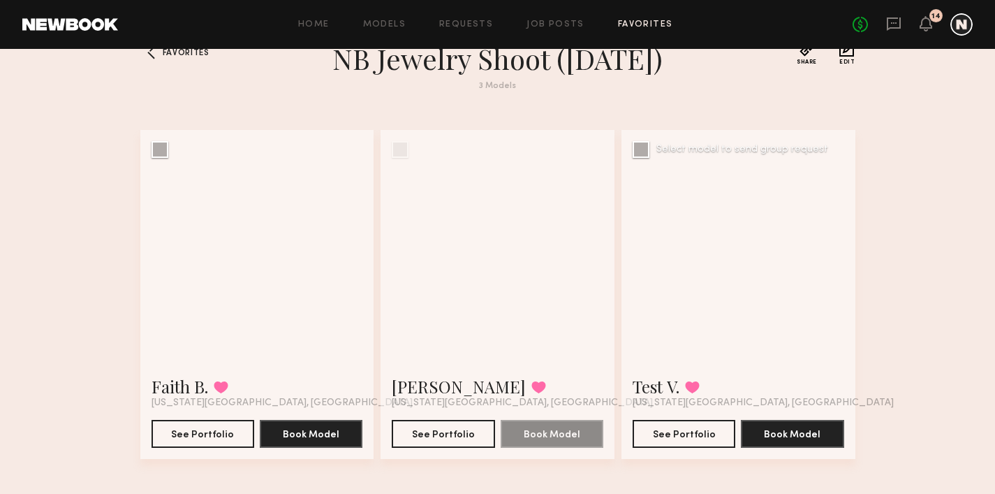
scroll to position [44, 0]
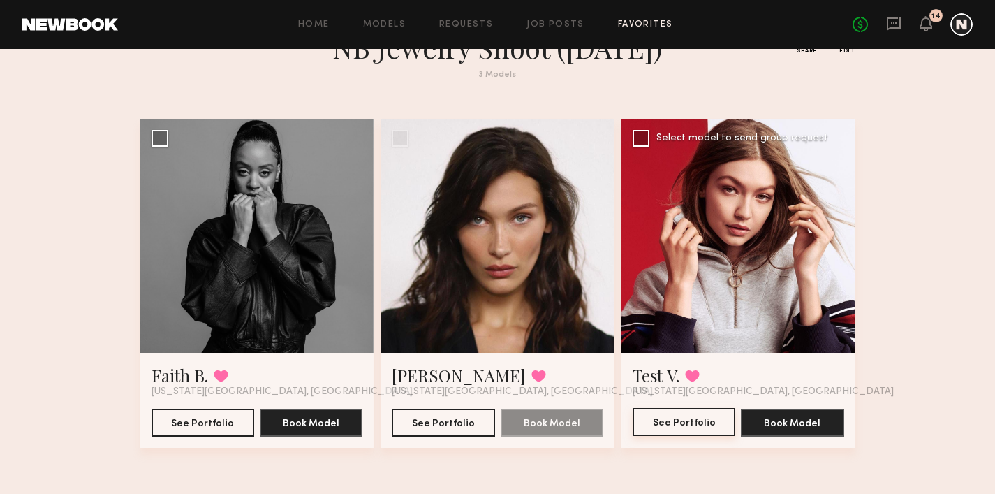
click at [711, 419] on button "See Portfolio" at bounding box center [684, 422] width 103 height 28
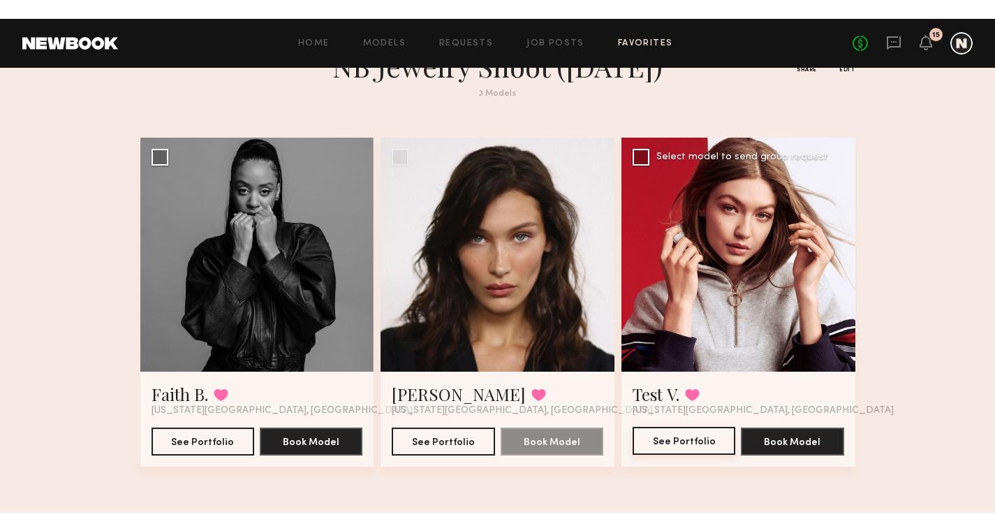
scroll to position [7, 0]
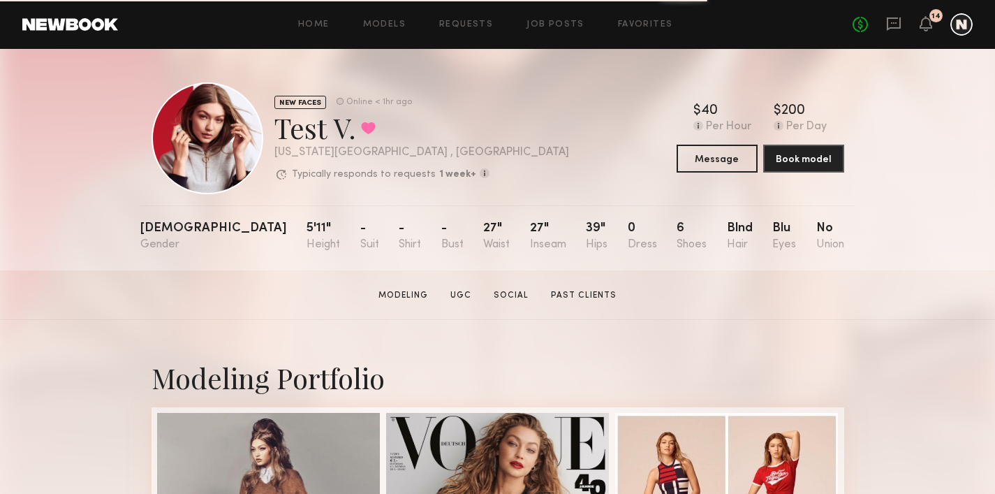
click at [304, 136] on div "Test V. Favorited" at bounding box center [421, 127] width 295 height 37
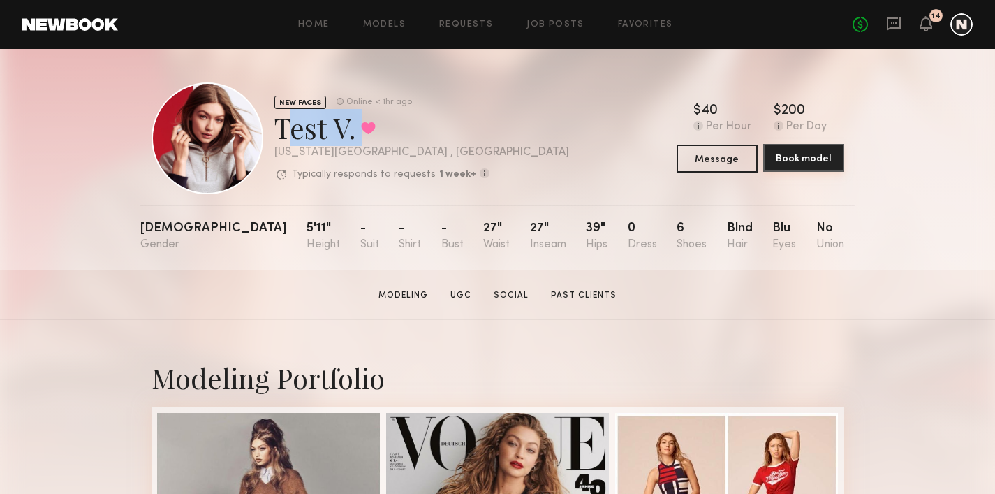
click at [826, 163] on button "Book model" at bounding box center [803, 158] width 81 height 28
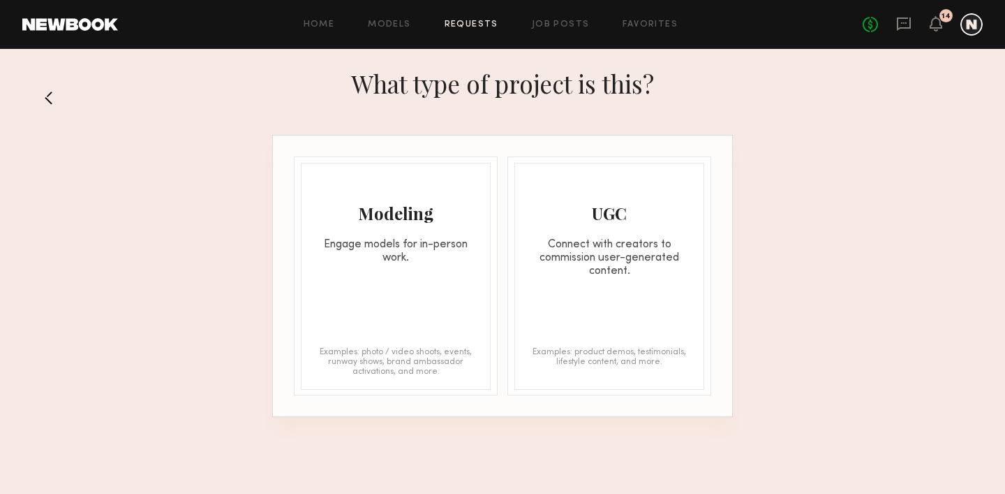
click at [427, 239] on div "Engage models for in-person work." at bounding box center [396, 251] width 188 height 27
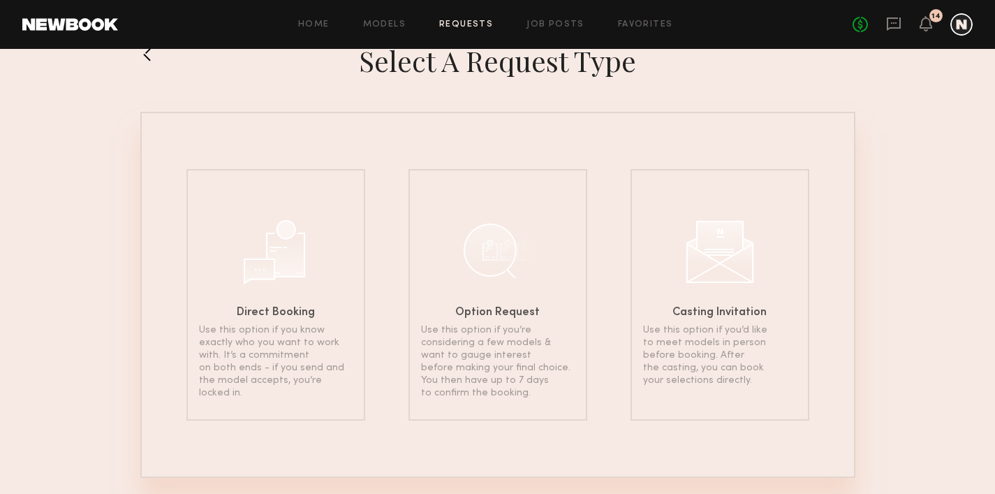
scroll to position [46, 0]
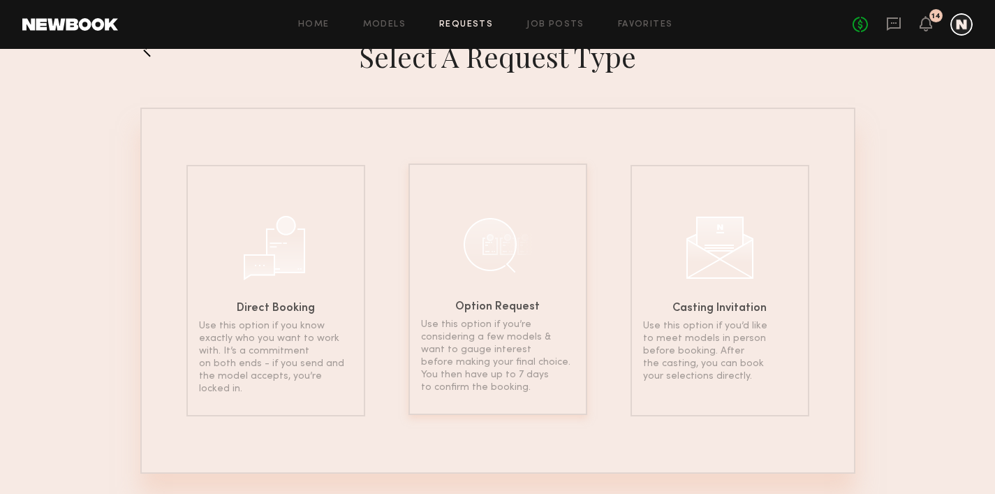
click at [482, 316] on div "Option Request Use this option if you’re considering a few models & want to gau…" at bounding box center [497, 288] width 179 height 251
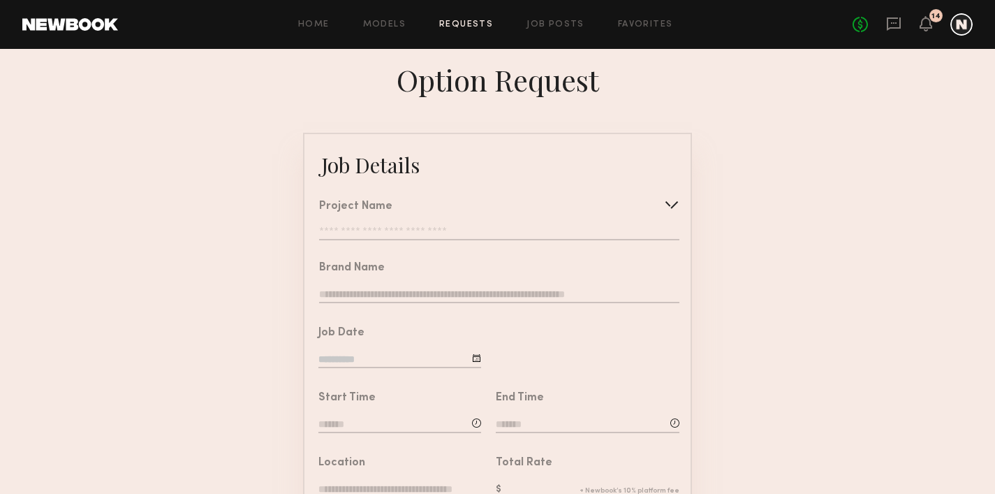
scroll to position [23, 0]
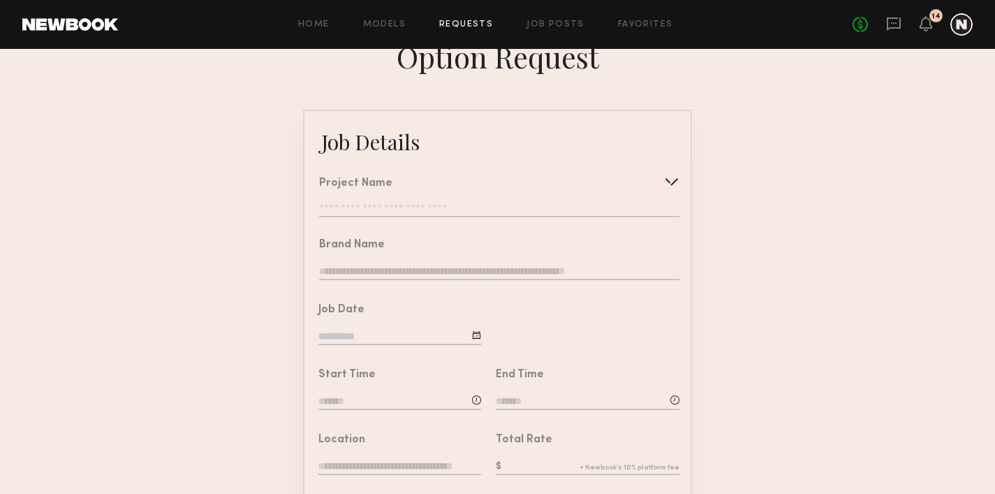
click at [420, 205] on input "text" at bounding box center [499, 210] width 360 height 14
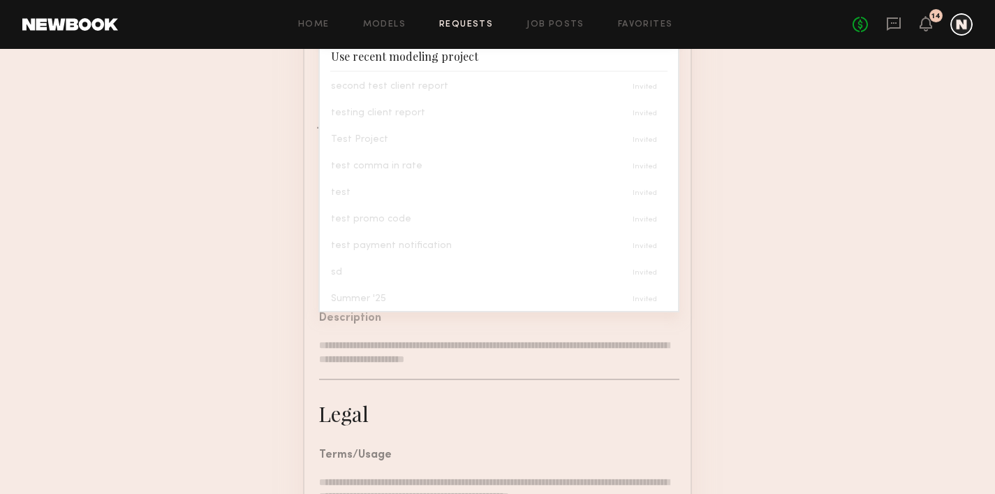
scroll to position [0, 0]
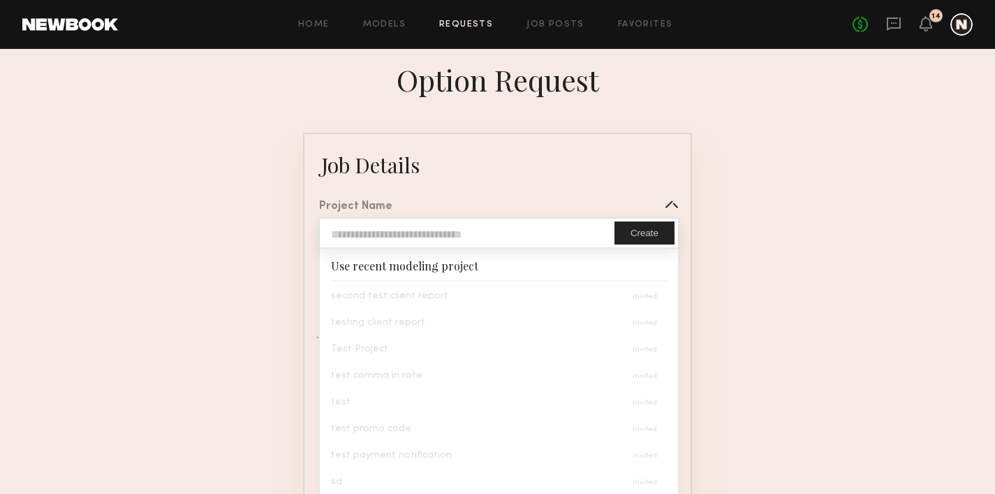
click at [435, 186] on div "Project Name Create Use recent modeling project second test client report testi…" at bounding box center [491, 214] width 375 height 61
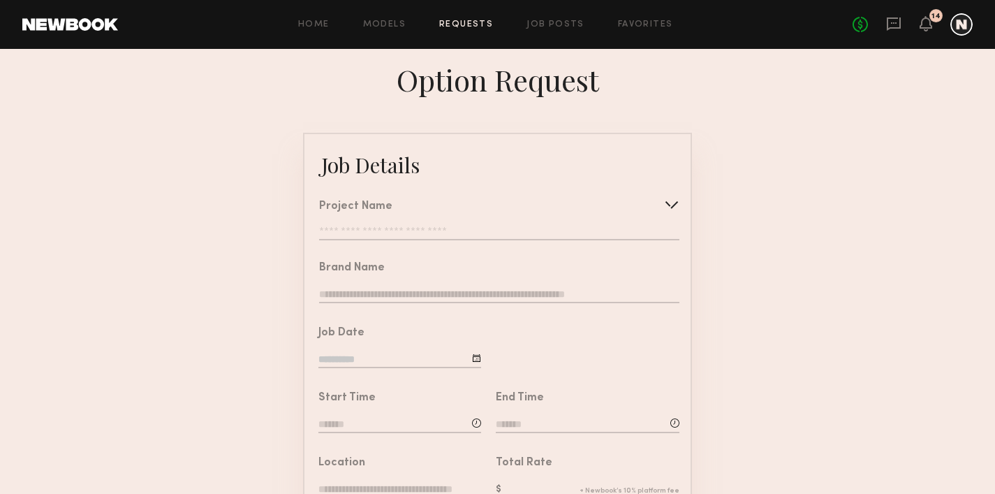
click at [420, 225] on div "Project Name Create Use recent modeling project second test client report testi…" at bounding box center [499, 220] width 360 height 39
click at [419, 232] on input "text" at bounding box center [499, 233] width 360 height 14
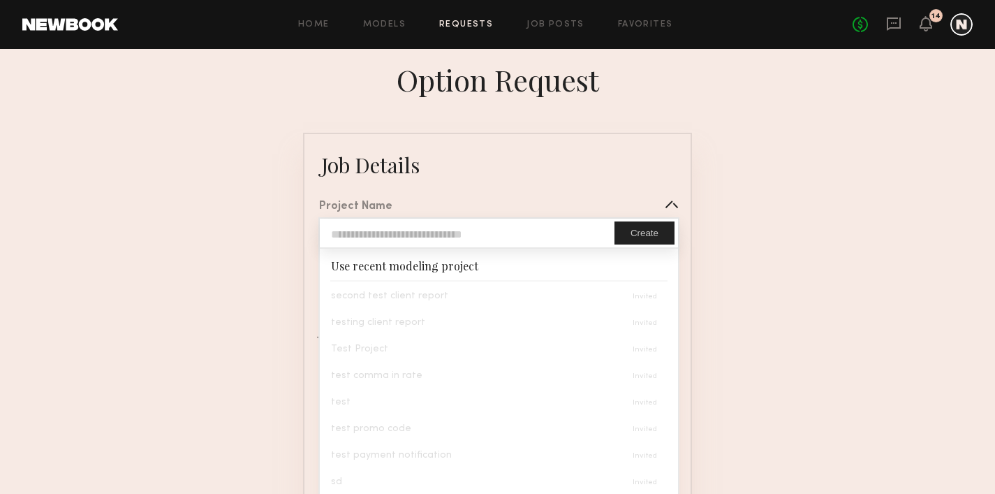
click at [419, 232] on input "text" at bounding box center [467, 233] width 295 height 29
type input "**********"
click at [651, 232] on button "Create" at bounding box center [644, 232] width 60 height 23
type input "**********"
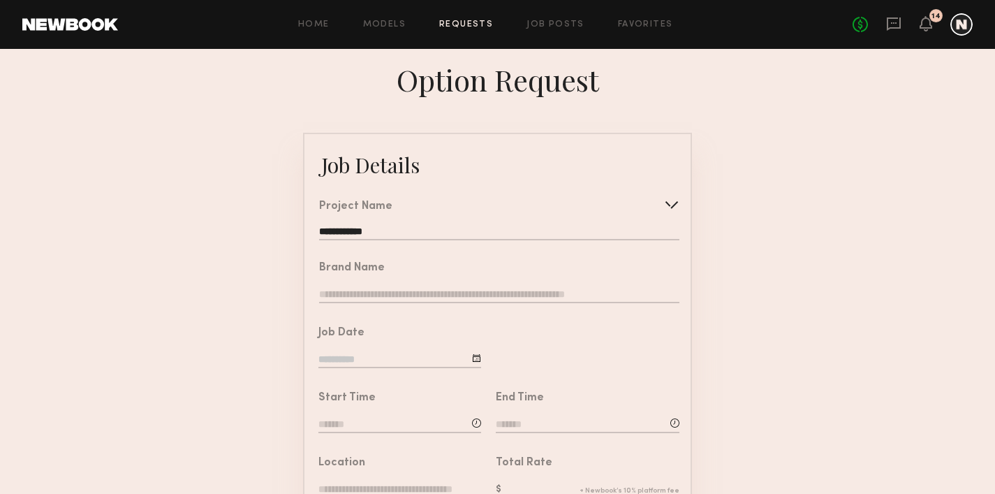
click at [353, 302] on input "text" at bounding box center [499, 295] width 360 height 15
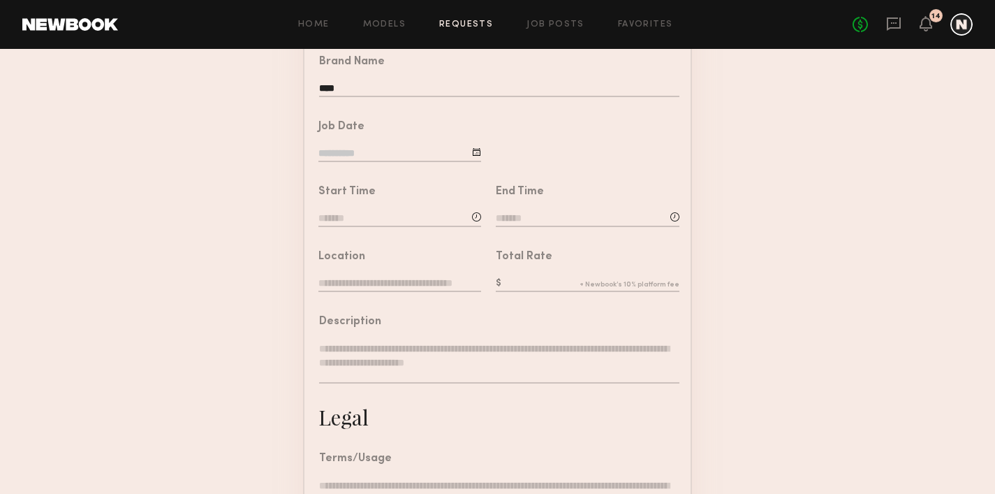
scroll to position [205, 0]
type input "**********"
click at [370, 161] on input at bounding box center [399, 154] width 163 height 15
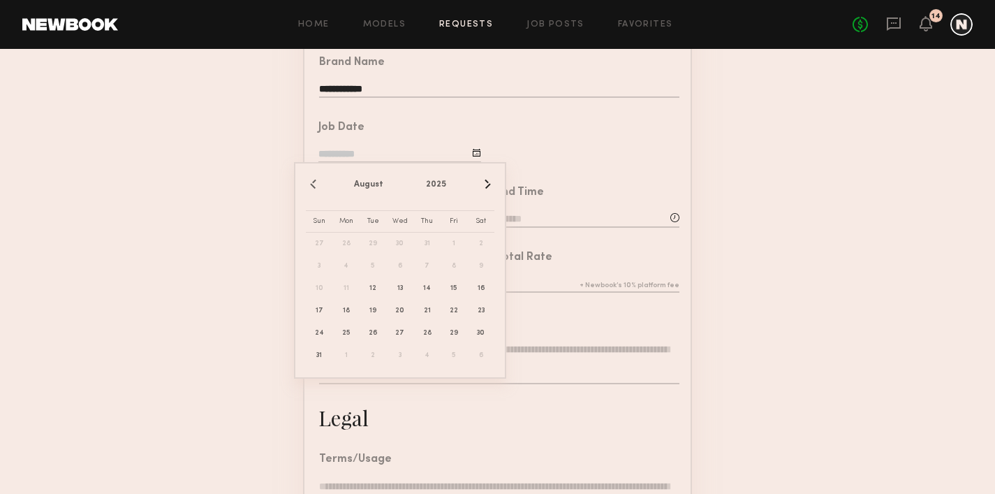
click at [536, 126] on div at bounding box center [585, 137] width 209 height 65
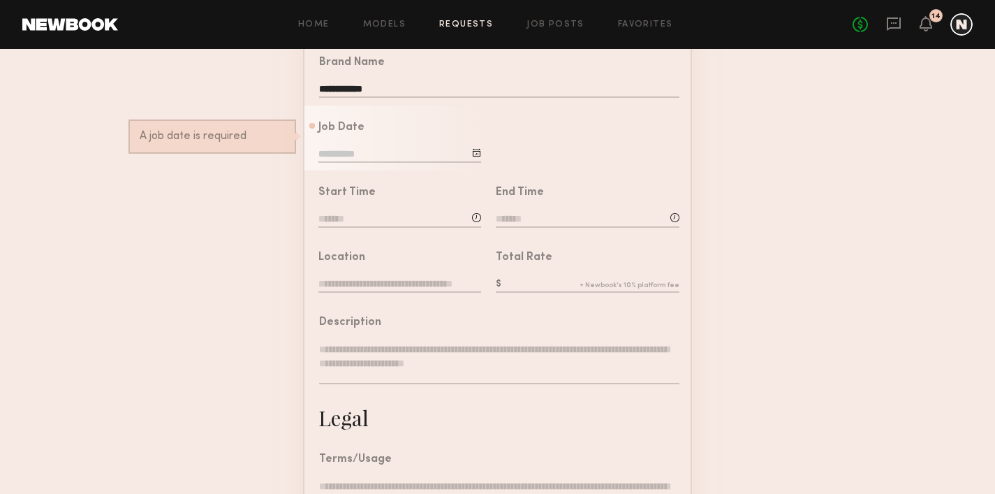
click at [368, 152] on input at bounding box center [399, 154] width 163 height 15
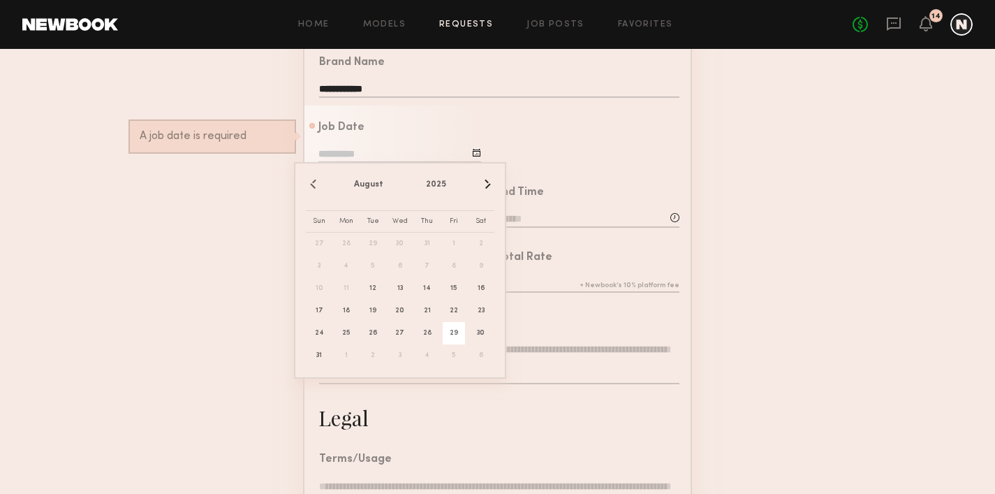
click at [454, 335] on span "29" at bounding box center [454, 333] width 22 height 22
type input "**********"
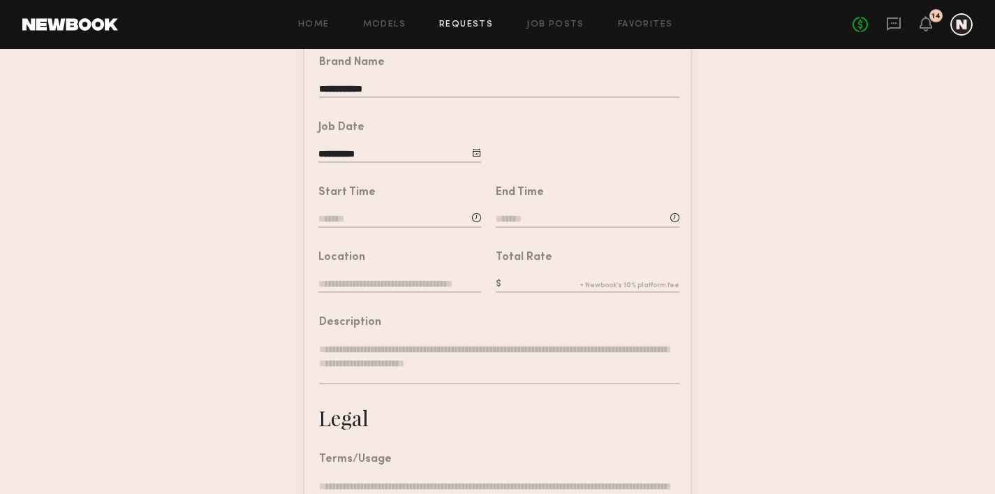
click at [325, 219] on input at bounding box center [399, 219] width 163 height 15
click at [362, 287] on input "text" at bounding box center [358, 278] width 52 height 25
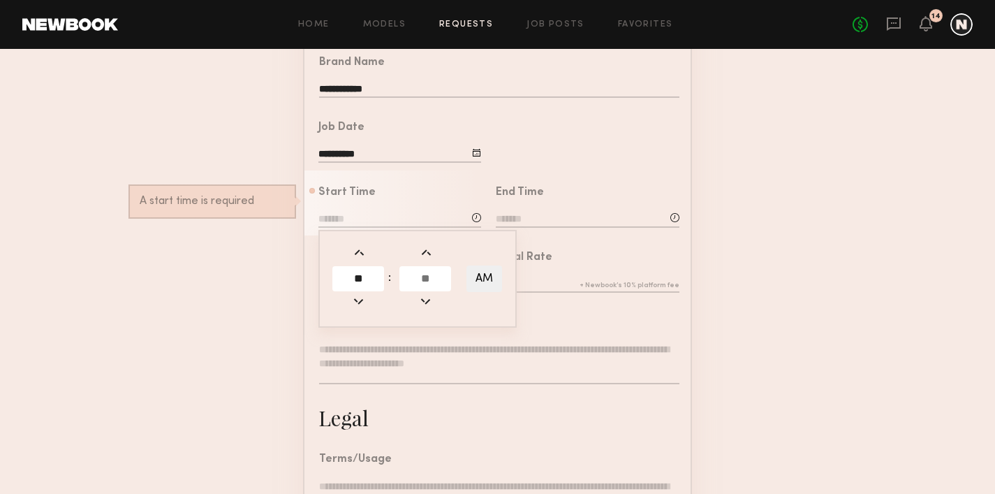
type input "**"
click at [420, 274] on input "text" at bounding box center [425, 278] width 52 height 25
click at [420, 273] on input "text" at bounding box center [425, 278] width 52 height 25
type input "**"
type input "*******"
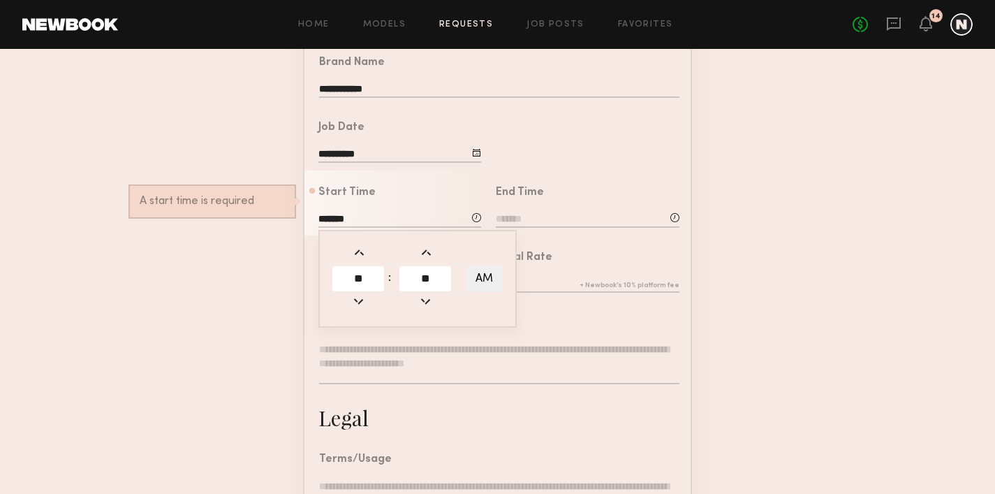
click at [536, 161] on div at bounding box center [585, 137] width 209 height 65
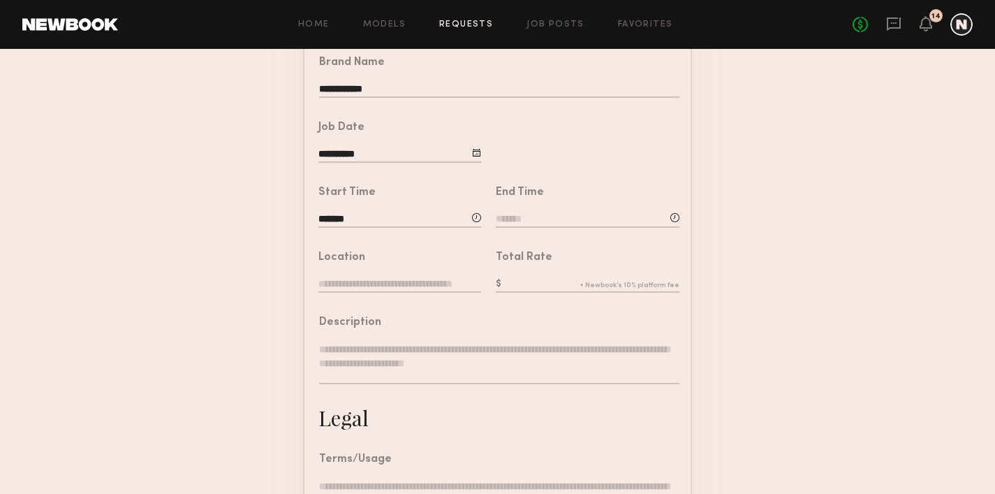
click at [540, 222] on input at bounding box center [588, 219] width 184 height 15
click at [540, 256] on span at bounding box center [535, 252] width 15 height 15
type input "*******"
type input "*"
type input "**"
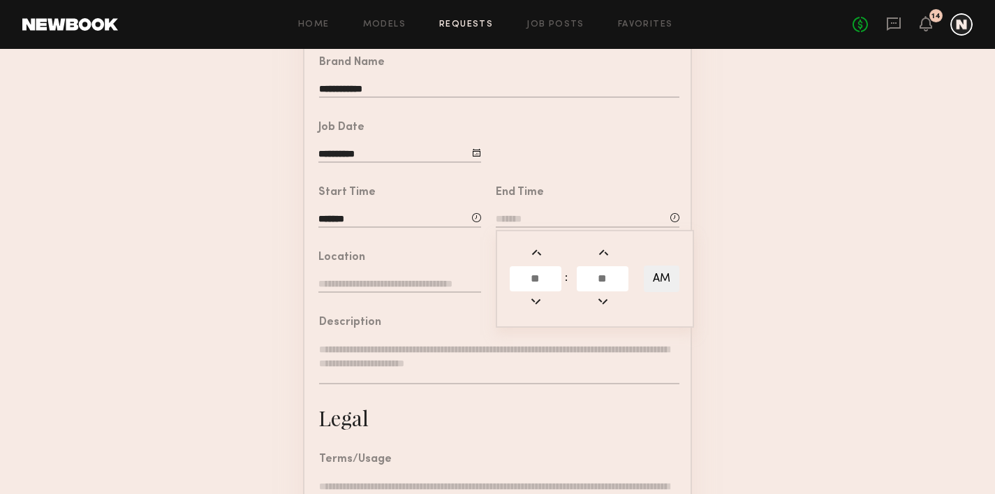
type input "**"
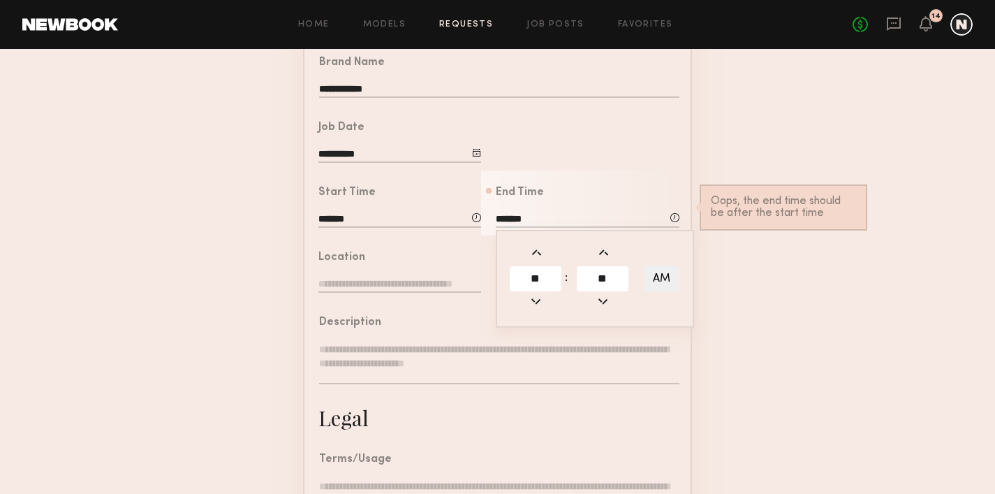
click at [535, 274] on input "**" at bounding box center [536, 278] width 52 height 25
click at [540, 278] on input "**" at bounding box center [536, 278] width 52 height 25
type input "**"
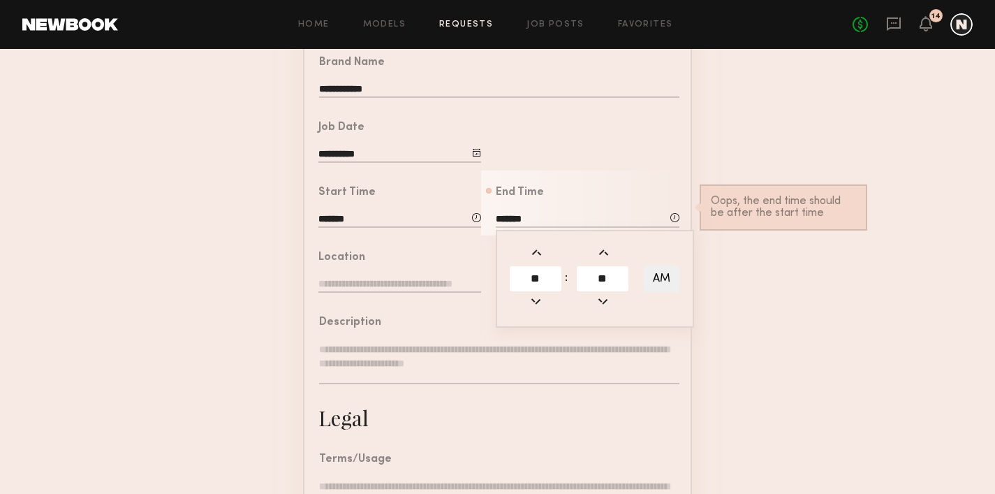
type input "*******"
click at [605, 271] on input "**" at bounding box center [603, 278] width 52 height 25
click at [606, 270] on input "**" at bounding box center [603, 278] width 52 height 25
click at [531, 271] on input "**" at bounding box center [536, 278] width 52 height 25
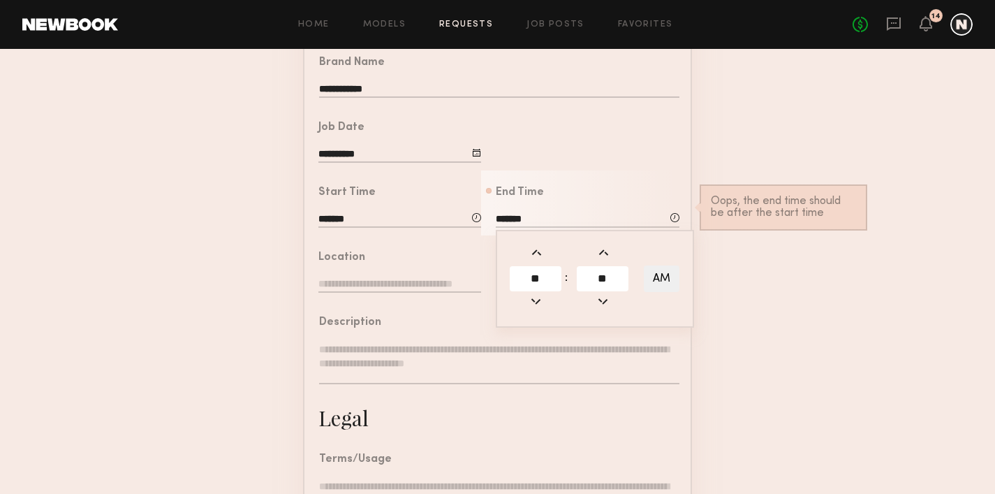
type input "**"
type input "********"
type input "**"
click at [682, 172] on nb-form-field "End Time ******** ** : ** AM Oops, the end time should be after the start time" at bounding box center [585, 202] width 209 height 65
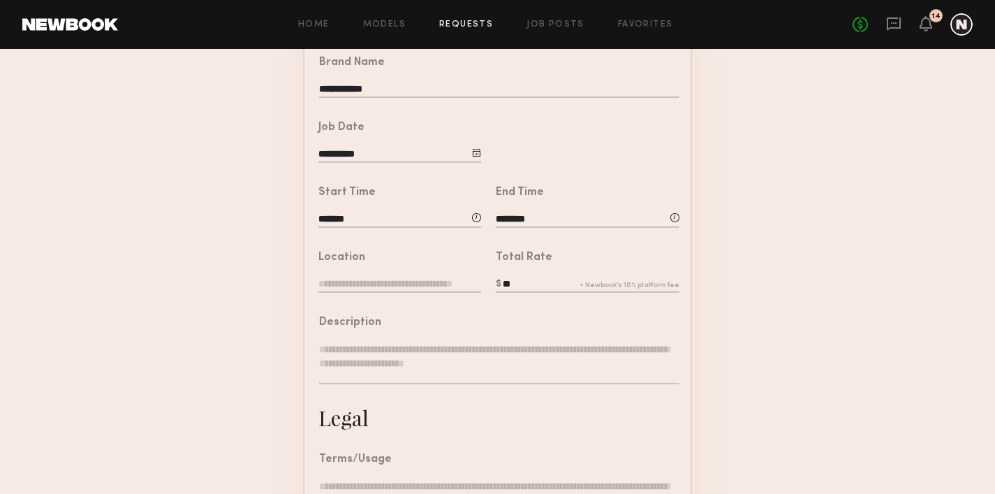
click at [399, 282] on input "text" at bounding box center [399, 284] width 163 height 15
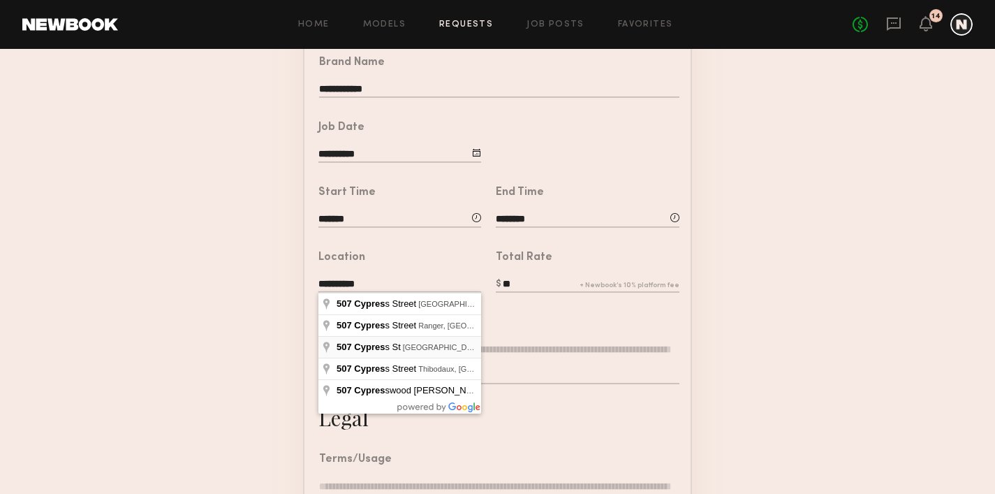
type input "**********"
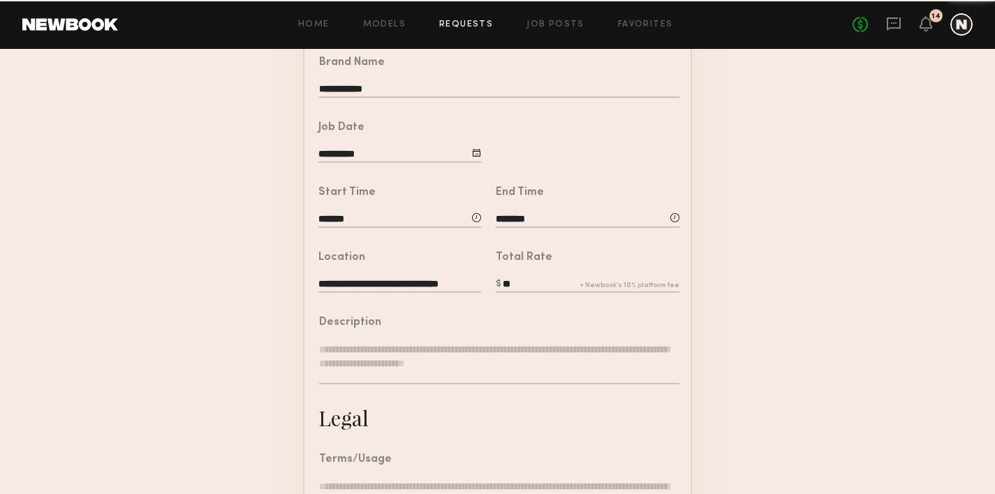
click at [548, 278] on input "**" at bounding box center [588, 284] width 184 height 15
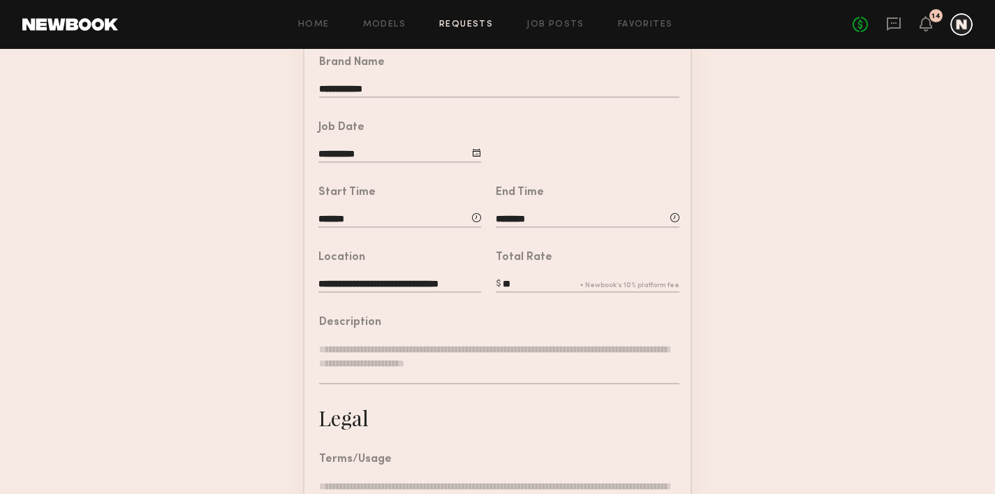
type input "*"
click at [534, 277] on input "**" at bounding box center [588, 284] width 184 height 15
type input "**"
click at [515, 358] on textarea at bounding box center [499, 363] width 360 height 42
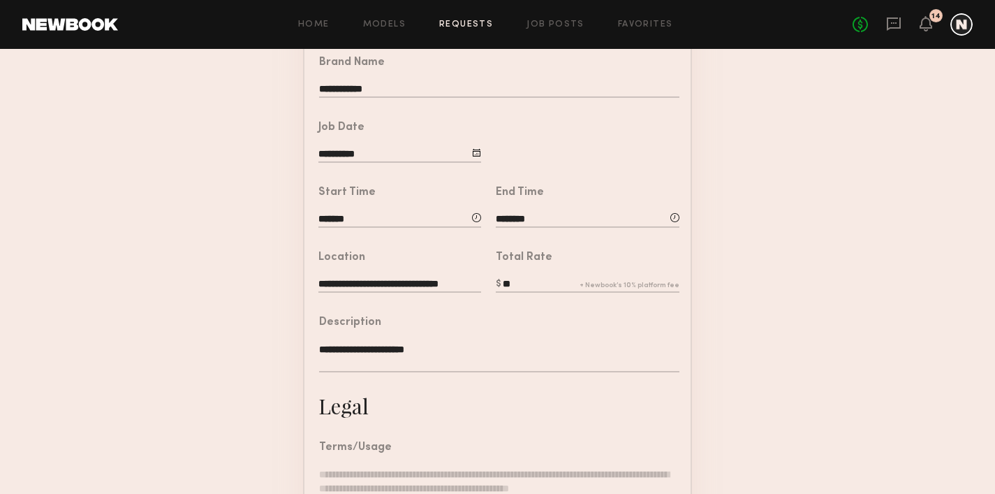
click at [484, 355] on textarea "**********" at bounding box center [499, 357] width 360 height 30
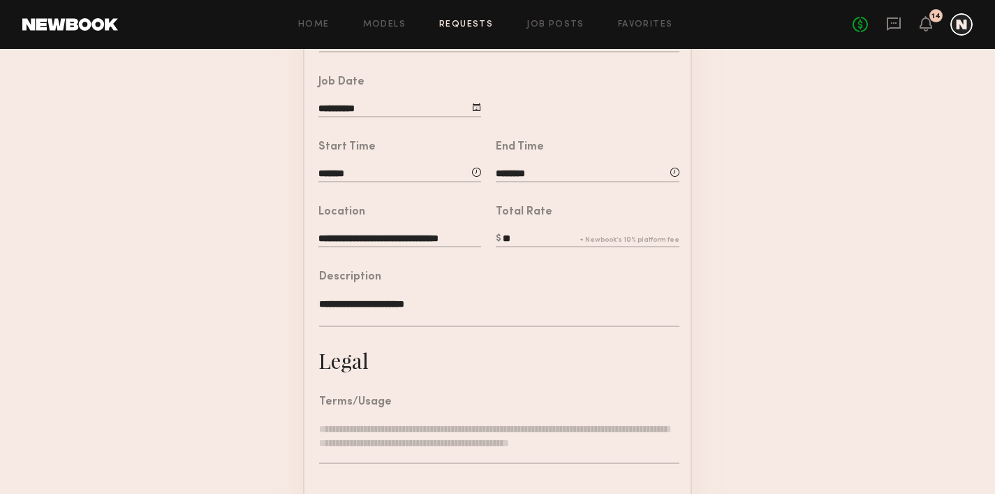
scroll to position [309, 0]
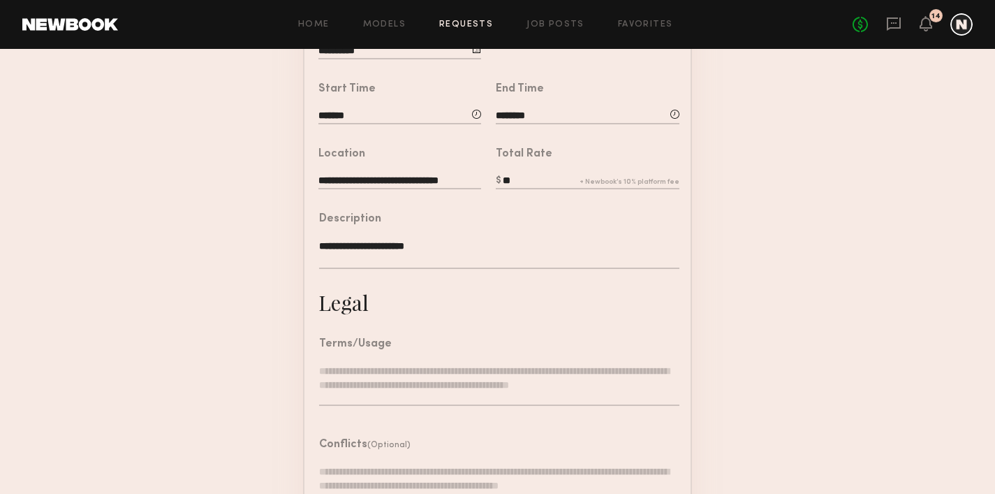
type textarea "**********"
drag, startPoint x: 316, startPoint y: 220, endPoint x: 466, endPoint y: 246, distance: 151.6
click at [466, 246] on div "**********" at bounding box center [491, 242] width 375 height 91
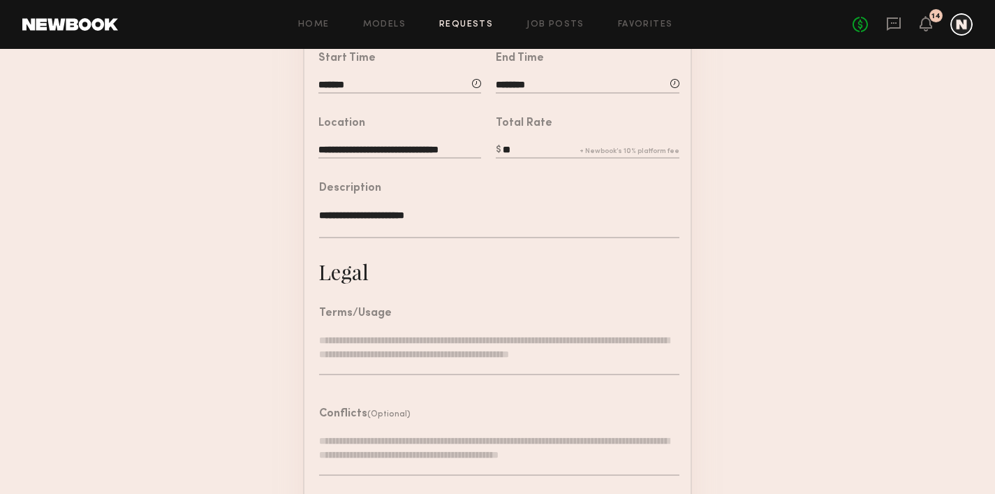
click at [397, 349] on textarea at bounding box center [499, 354] width 360 height 42
click at [348, 412] on header "Conflicts (Optional)" at bounding box center [364, 413] width 91 height 11
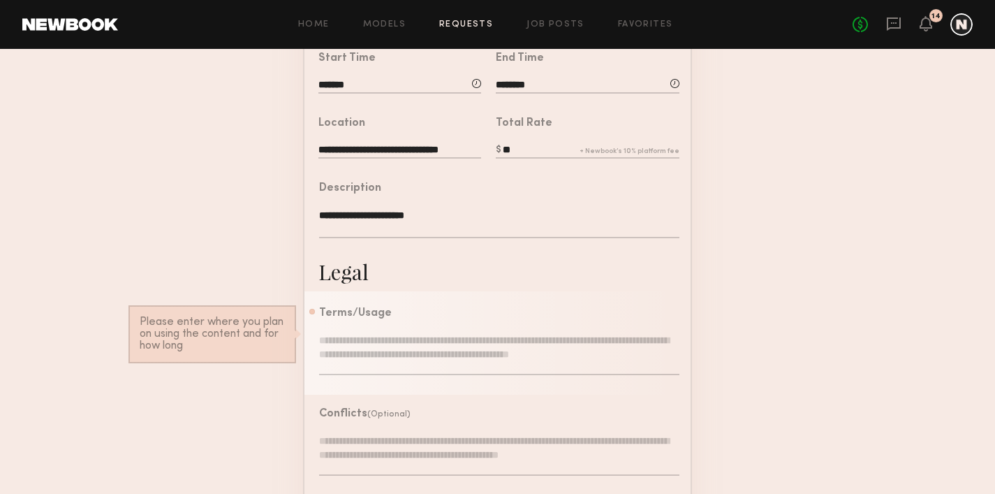
click at [355, 436] on textarea at bounding box center [499, 455] width 360 height 42
click at [337, 343] on textarea at bounding box center [499, 354] width 360 height 42
drag, startPoint x: 320, startPoint y: 313, endPoint x: 397, endPoint y: 319, distance: 76.4
click at [397, 319] on div "Terms/Usage Please enter where you plan on using the content and for how long" at bounding box center [499, 348] width 360 height 81
click at [399, 334] on textarea at bounding box center [499, 354] width 360 height 42
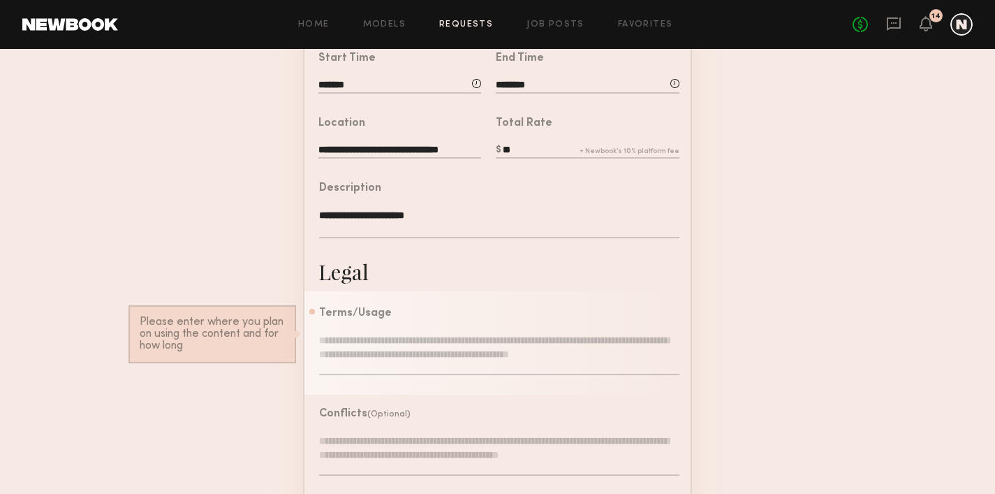
click at [376, 343] on textarea at bounding box center [499, 354] width 360 height 42
click at [378, 350] on textarea at bounding box center [499, 354] width 360 height 42
click at [388, 347] on textarea at bounding box center [499, 354] width 360 height 42
drag, startPoint x: 396, startPoint y: 311, endPoint x: 357, endPoint y: 312, distance: 38.4
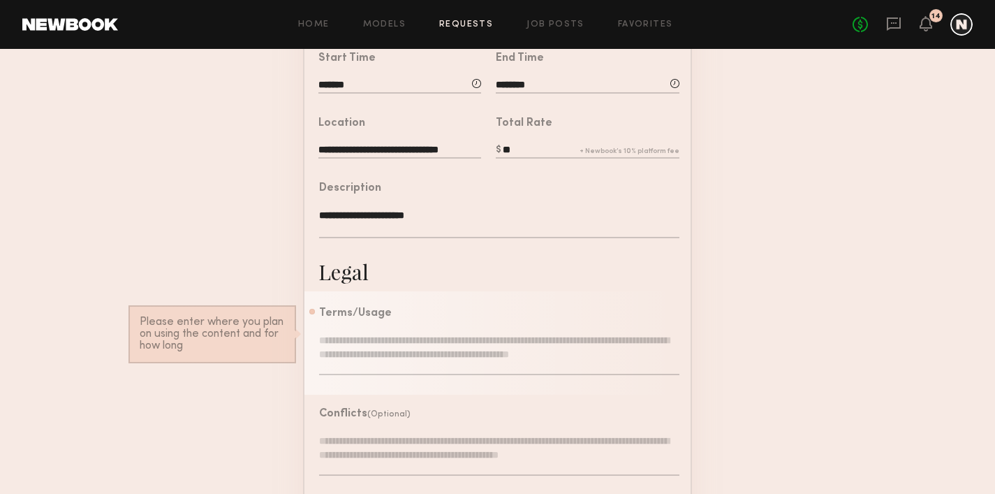
click at [357, 312] on div "Terms/Usage" at bounding box center [499, 313] width 360 height 11
click at [379, 334] on textarea at bounding box center [499, 354] width 360 height 42
drag, startPoint x: 401, startPoint y: 316, endPoint x: 357, endPoint y: 313, distance: 44.1
click at [357, 313] on div "Terms/Usage" at bounding box center [499, 313] width 360 height 11
click at [429, 357] on textarea at bounding box center [499, 354] width 360 height 42
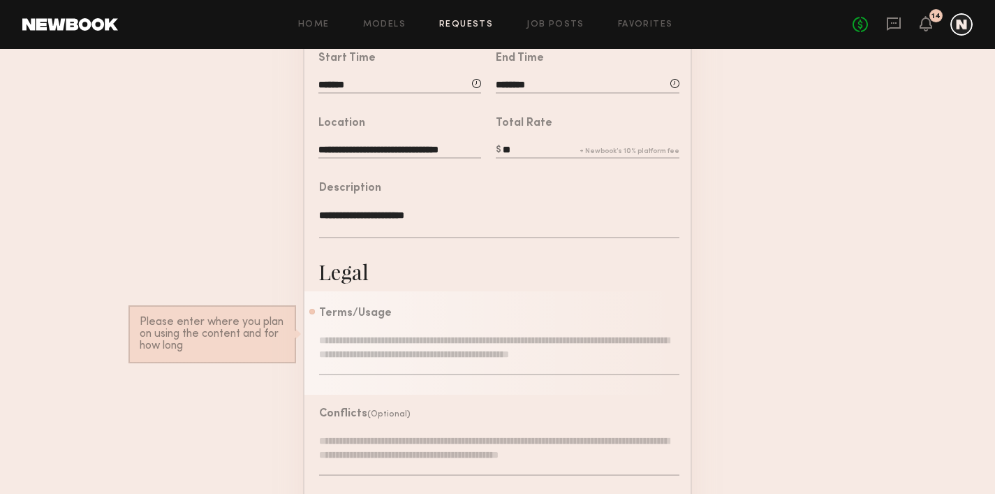
click at [384, 335] on textarea at bounding box center [499, 354] width 360 height 42
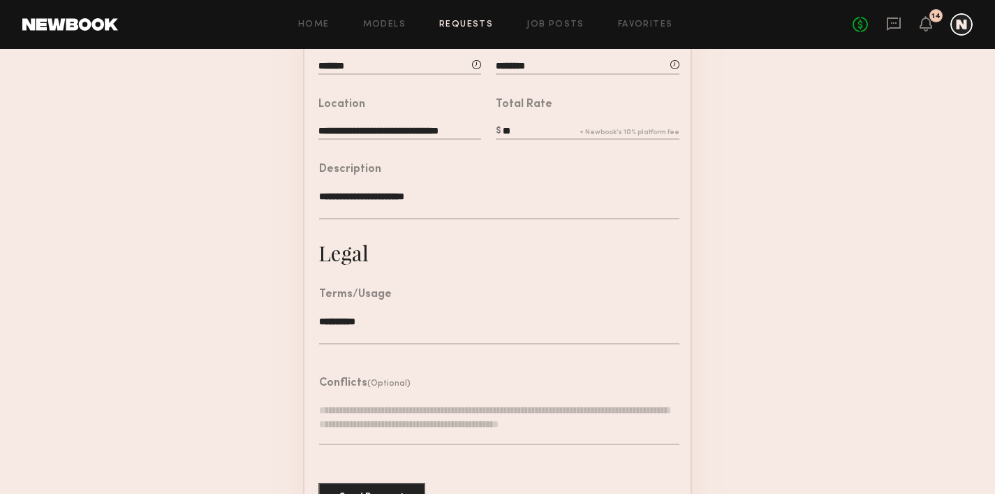
scroll to position [401, 0]
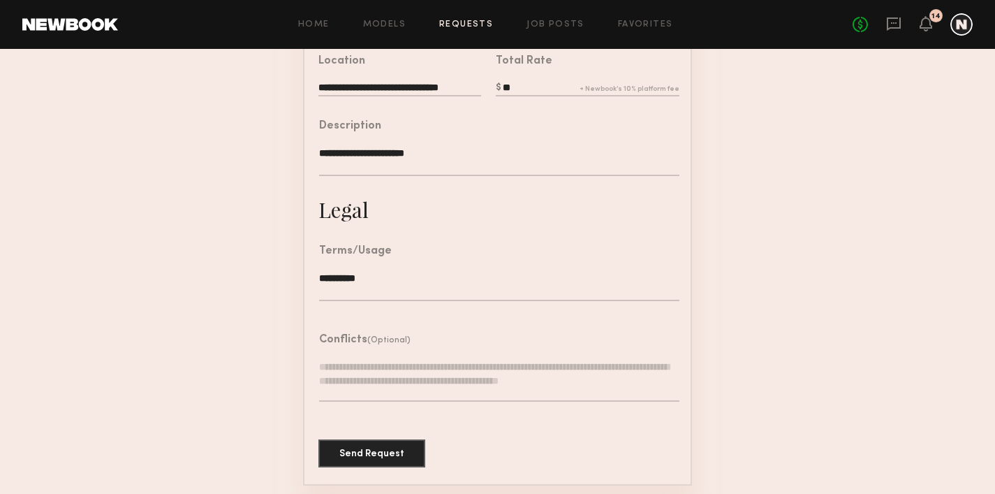
type textarea "**********"
click at [385, 448] on button "Send Request" at bounding box center [371, 452] width 107 height 28
type input "**********"
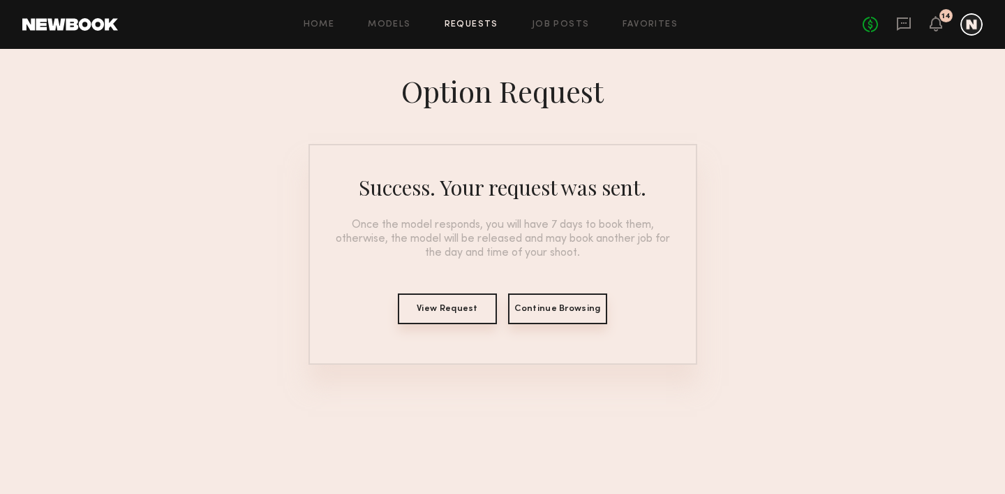
click at [486, 21] on link "Requests" at bounding box center [472, 24] width 54 height 9
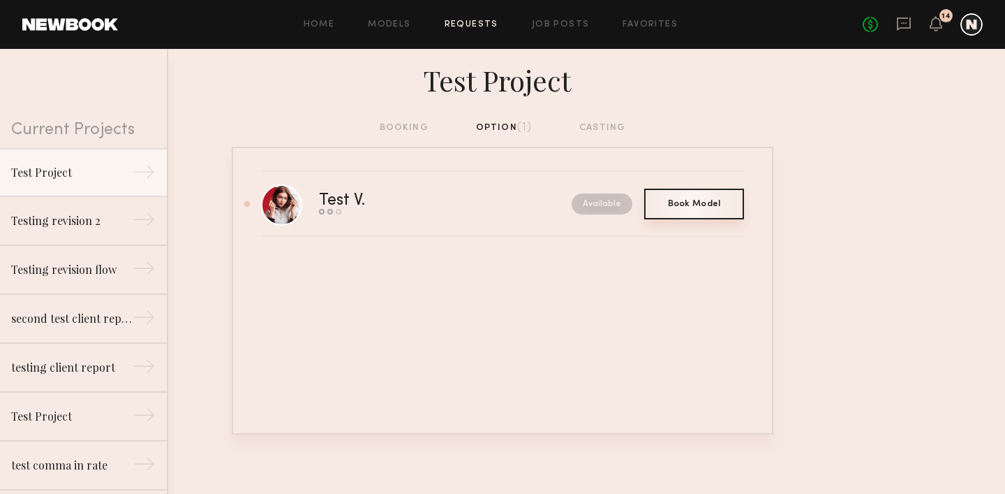
click at [683, 211] on div "Book Model Book" at bounding box center [694, 203] width 100 height 31
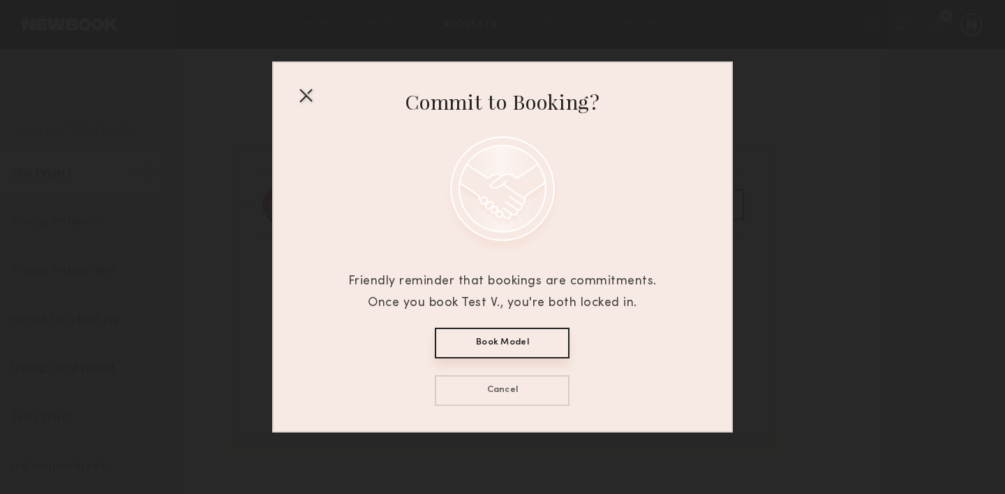
click at [408, 286] on div "Friendly reminder that bookings are commitments. Once you book Test V., you're …" at bounding box center [502, 292] width 309 height 42
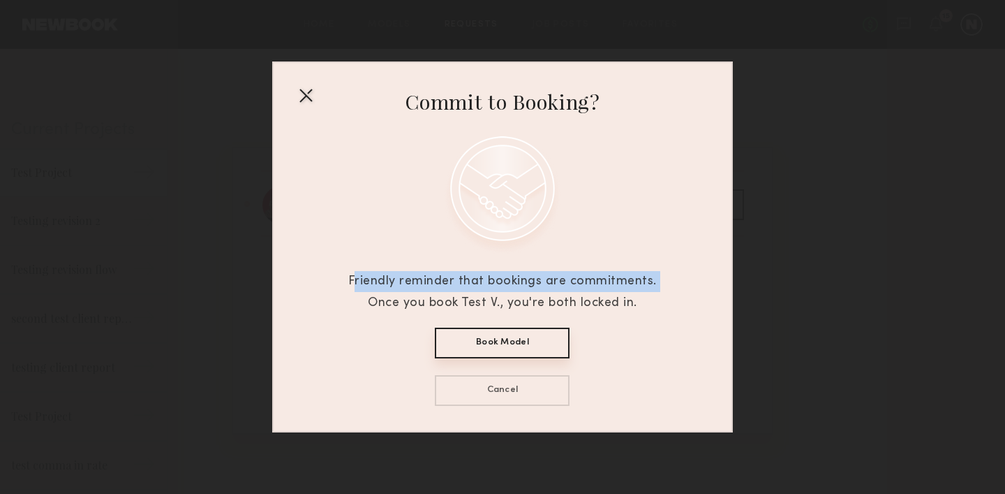
click at [408, 286] on div "Friendly reminder that bookings are commitments. Once you book Test V., you're …" at bounding box center [502, 292] width 309 height 42
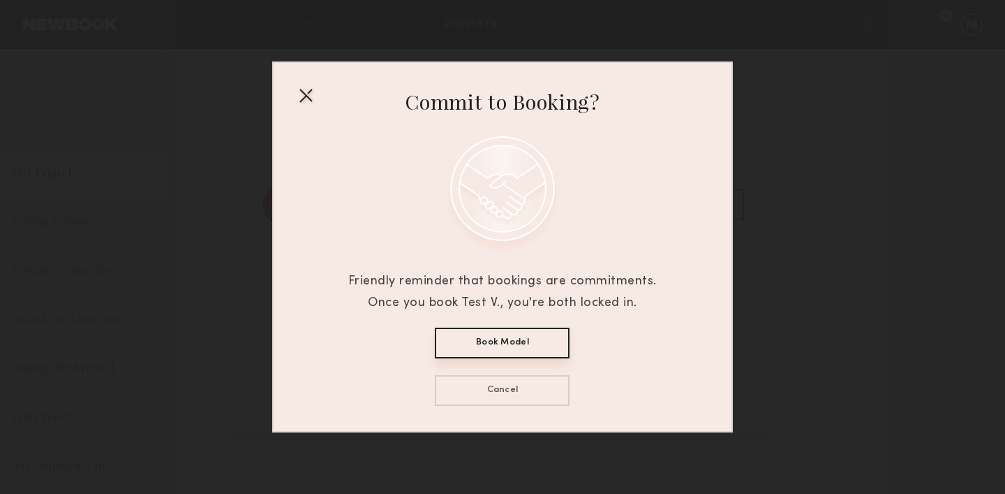
click at [443, 297] on div "Friendly reminder that bookings are commitments. Once you book Test V., you're …" at bounding box center [502, 292] width 309 height 42
click at [532, 281] on div "Friendly reminder that bookings are commitments. Once you book Test V., you're …" at bounding box center [502, 292] width 309 height 42
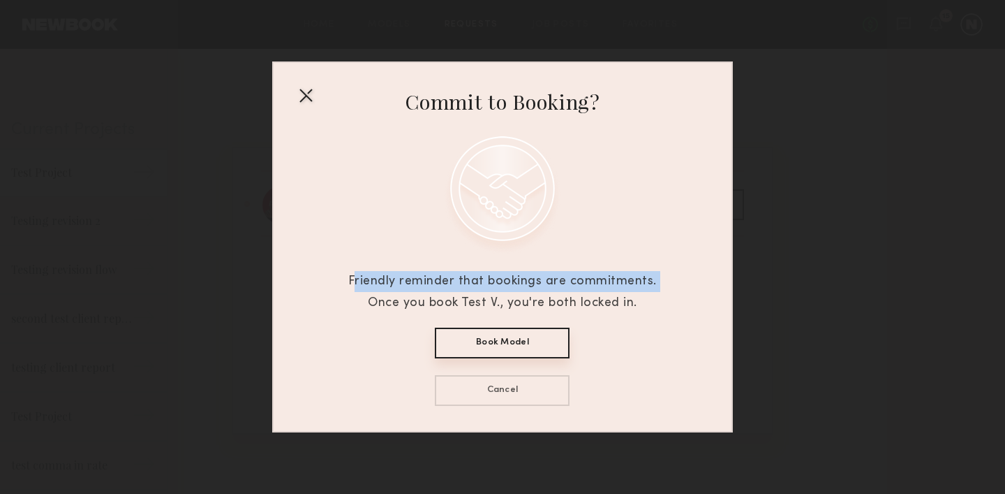
click at [532, 281] on div "Friendly reminder that bookings are commitments. Once you book Test V., you're …" at bounding box center [502, 292] width 309 height 42
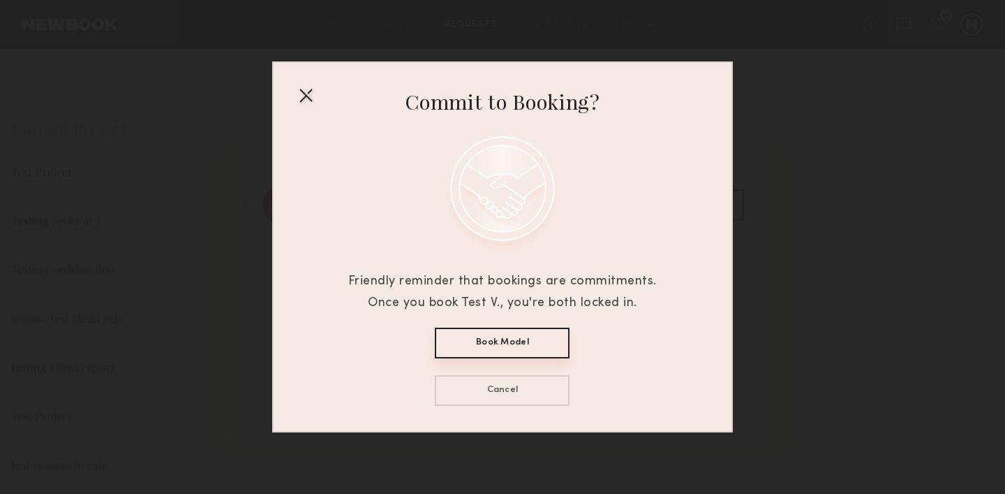
click at [577, 303] on div "Friendly reminder that bookings are commitments. Once you book Test V., you're …" at bounding box center [502, 292] width 309 height 42
click at [509, 286] on div "Friendly reminder that bookings are commitments. Once you book Test V., you're …" at bounding box center [502, 292] width 309 height 42
click at [526, 352] on button "Book Model" at bounding box center [502, 342] width 135 height 31
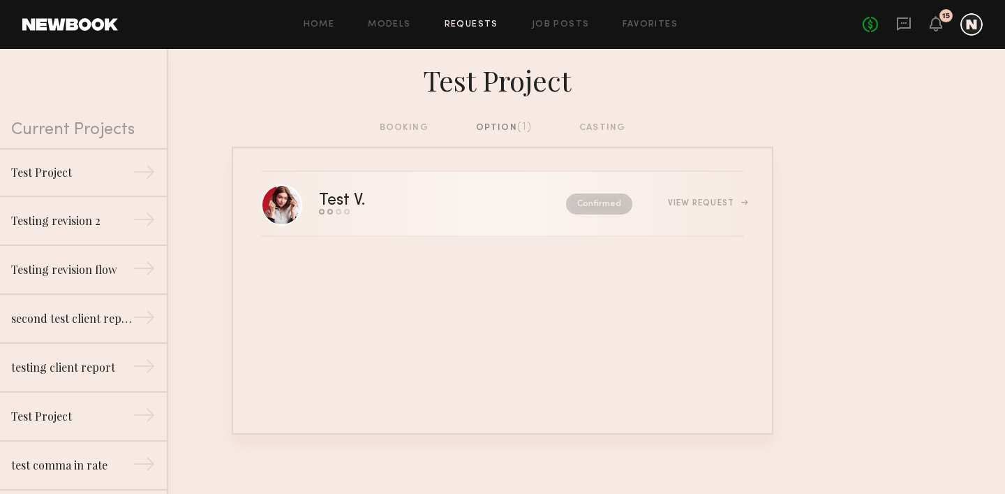
click at [358, 202] on div "Test V." at bounding box center [392, 201] width 147 height 16
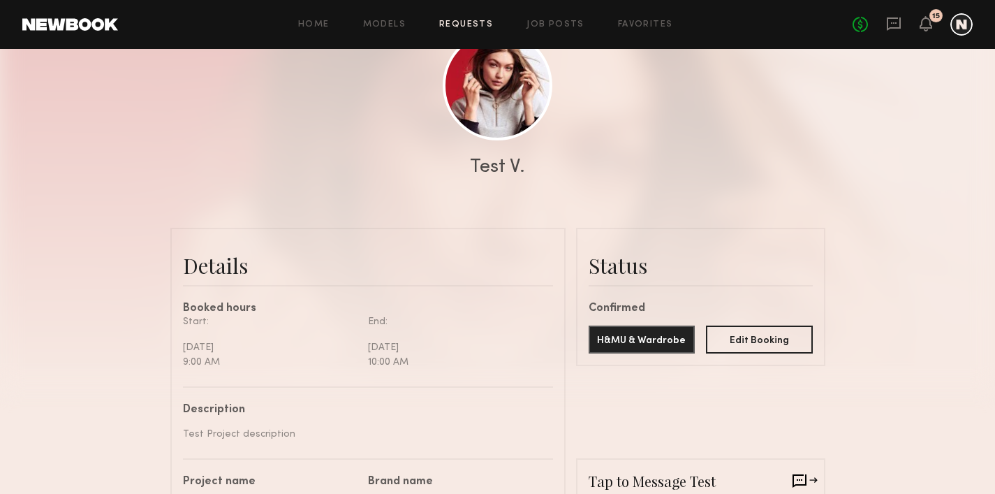
scroll to position [185, 0]
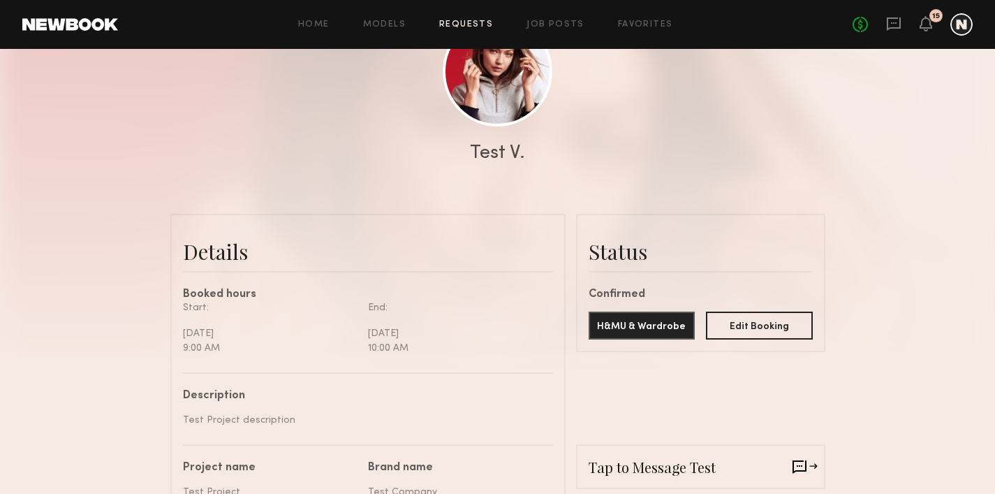
click at [623, 295] on div "Confirmed" at bounding box center [701, 294] width 224 height 11
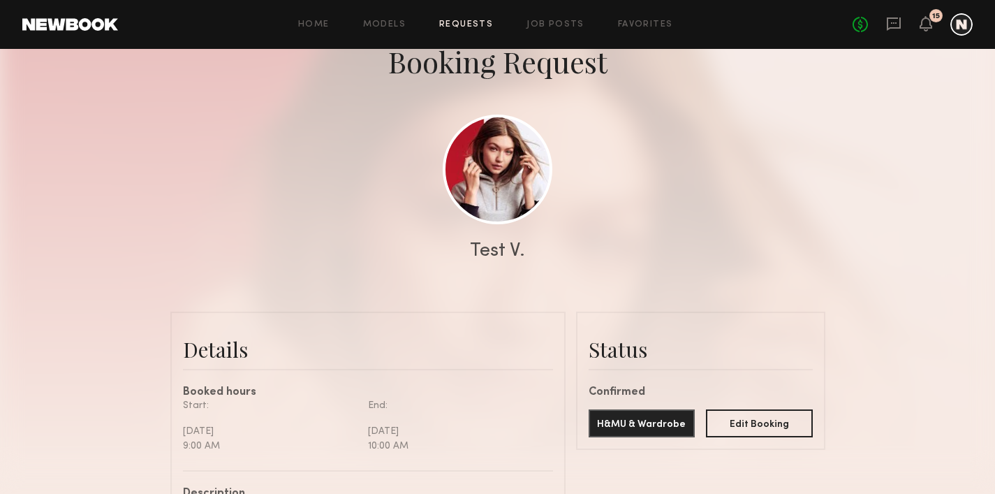
scroll to position [329, 0]
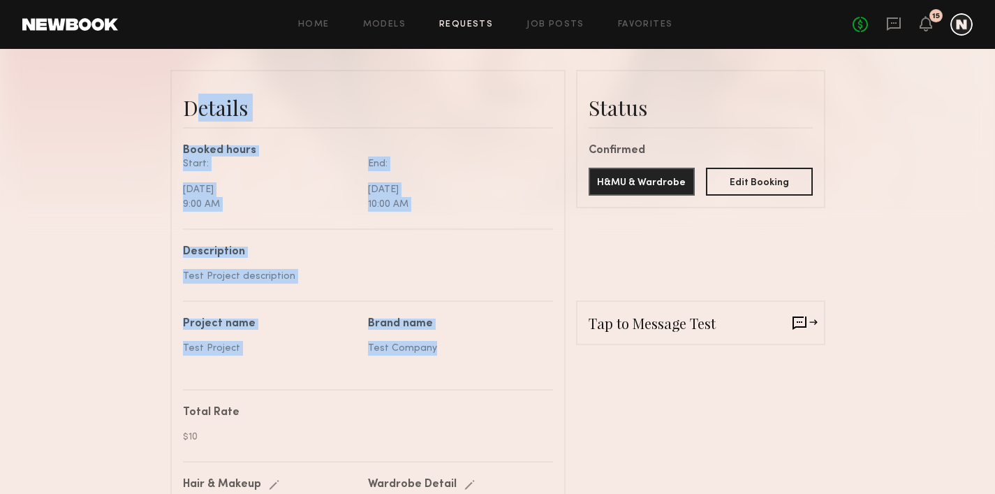
drag, startPoint x: 182, startPoint y: 105, endPoint x: 411, endPoint y: 397, distance: 371.4
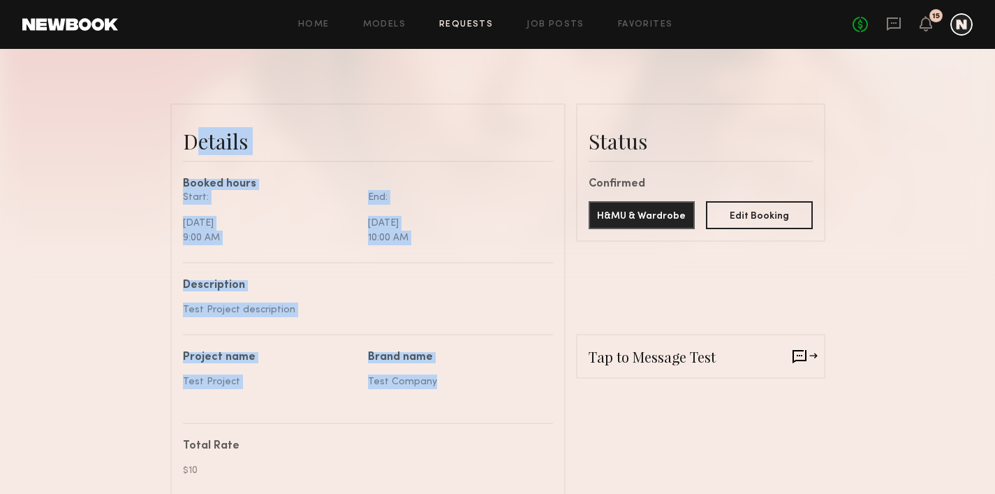
scroll to position [294, 0]
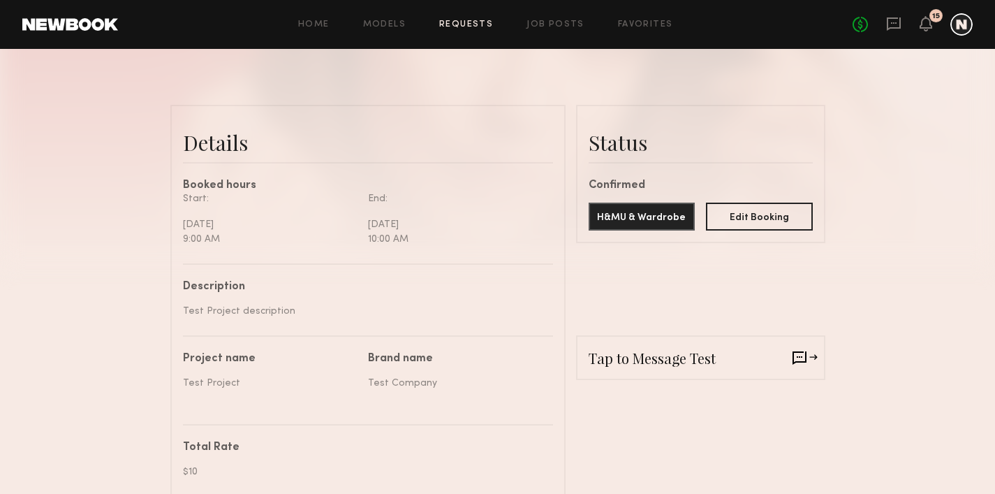
click at [741, 219] on button "Edit Booking" at bounding box center [759, 216] width 107 height 28
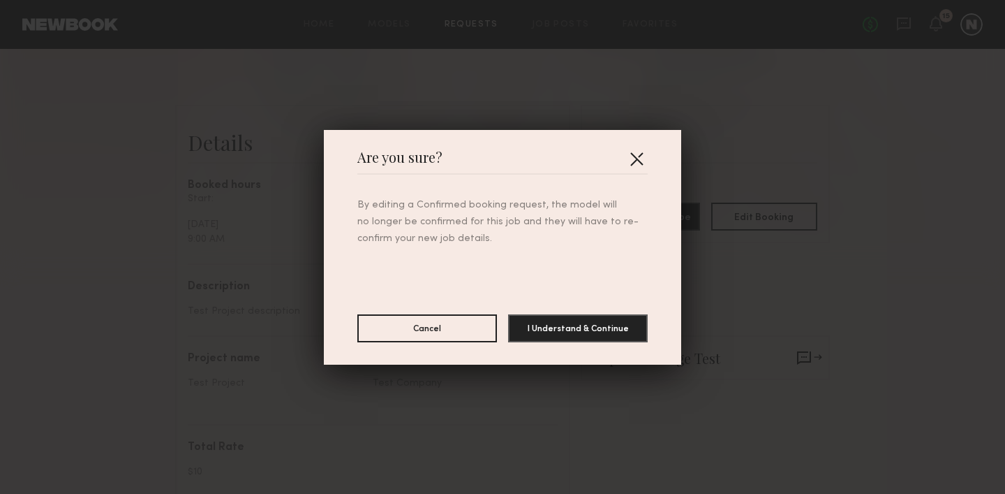
click at [630, 165] on button "button" at bounding box center [637, 158] width 22 height 22
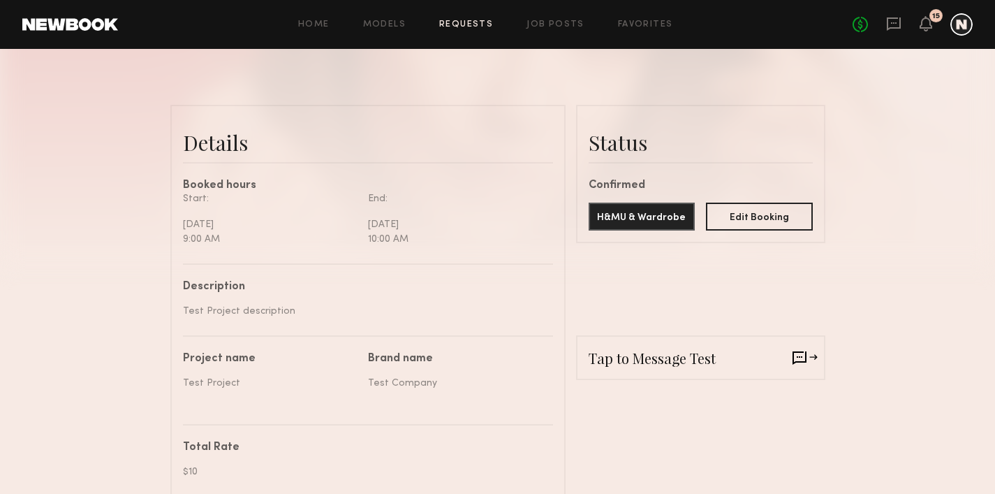
click at [758, 360] on common-border "Tap to Message Test" at bounding box center [700, 357] width 249 height 45
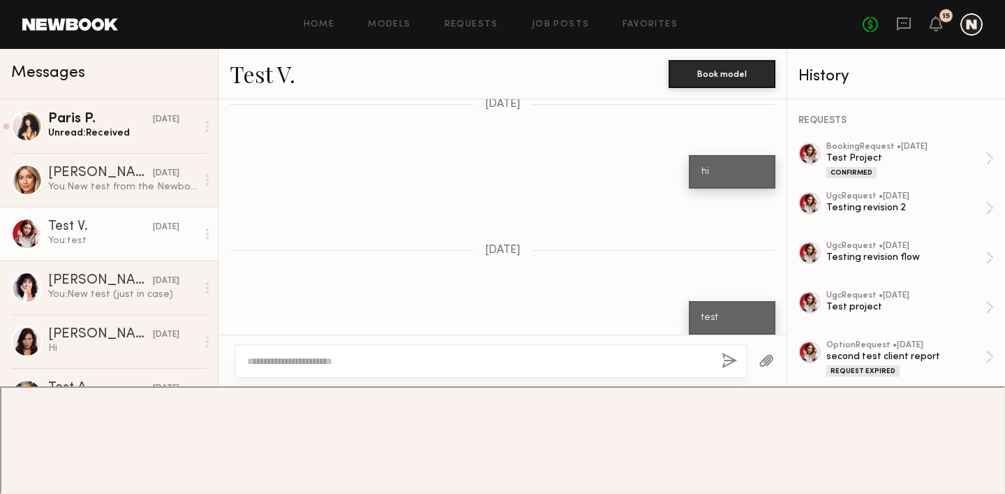
scroll to position [3206, 0]
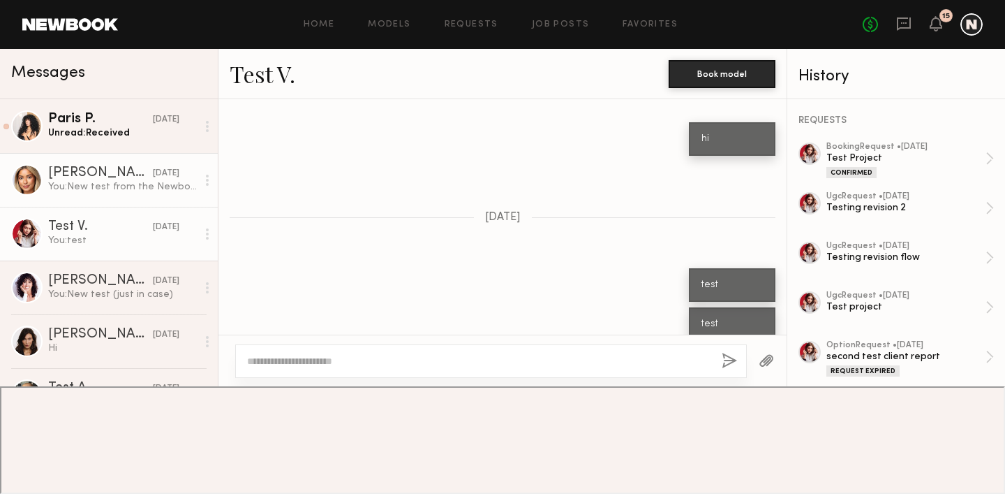
click at [57, 188] on div "You: New test from the Newbook team" at bounding box center [122, 186] width 149 height 13
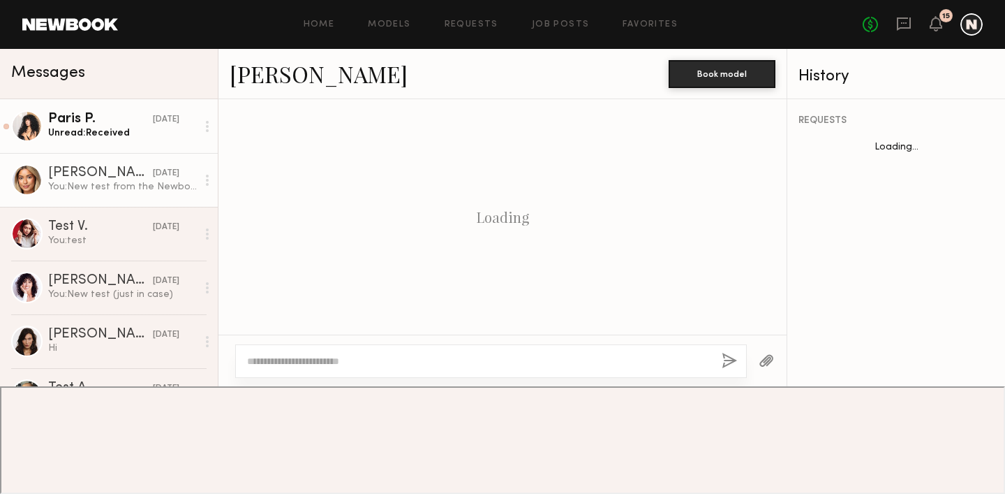
scroll to position [517, 0]
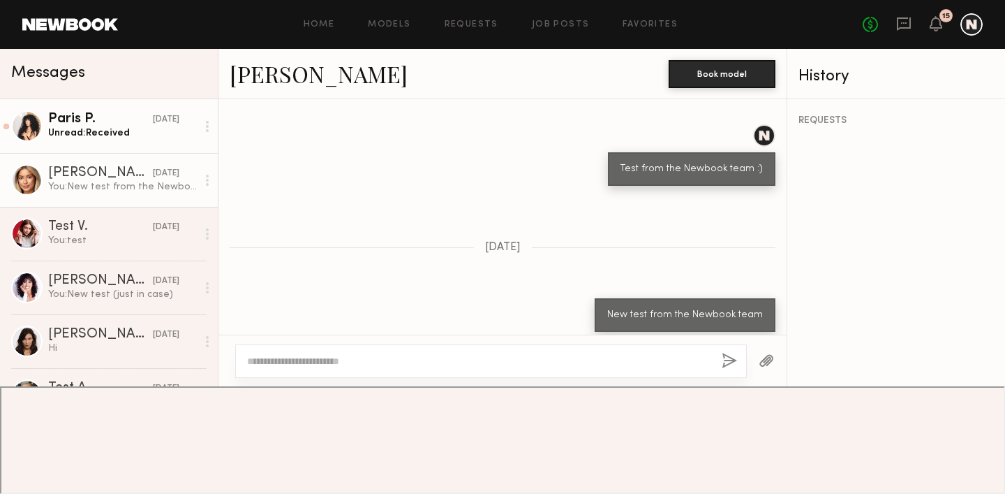
click at [80, 143] on link "Paris P. [DATE] Unread: Received" at bounding box center [109, 126] width 218 height 54
